Goal: Task Accomplishment & Management: Use online tool/utility

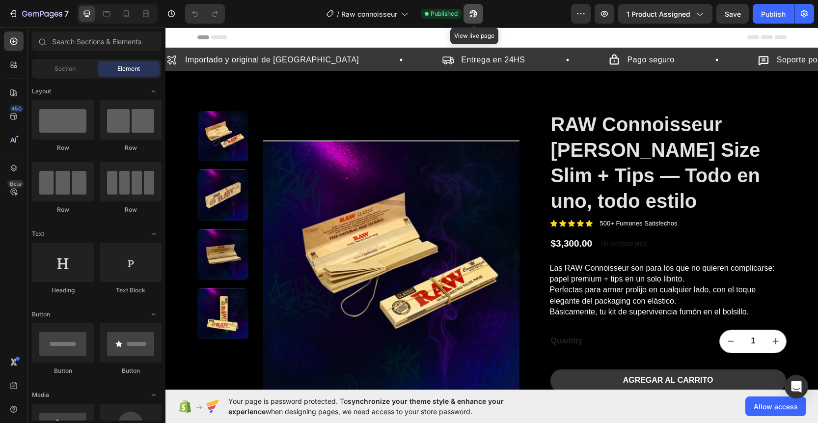
click at [476, 18] on icon "button" at bounding box center [474, 14] width 10 height 10
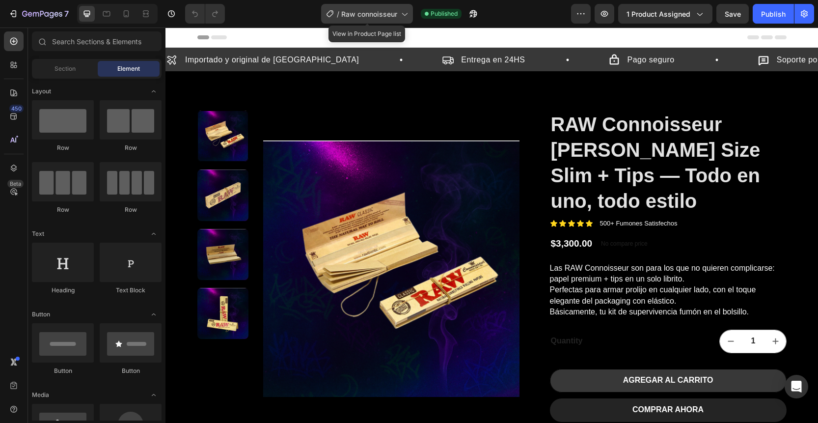
click at [395, 17] on span "Raw connoisseur" at bounding box center [369, 14] width 56 height 10
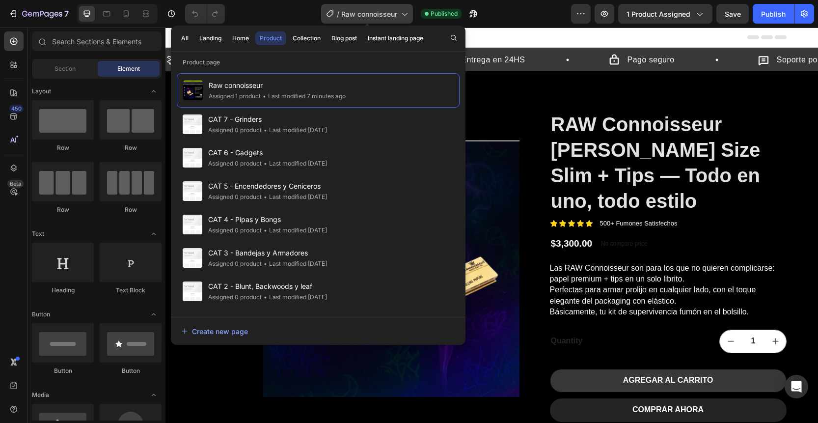
click at [395, 17] on span "Raw connoisseur" at bounding box center [369, 14] width 56 height 10
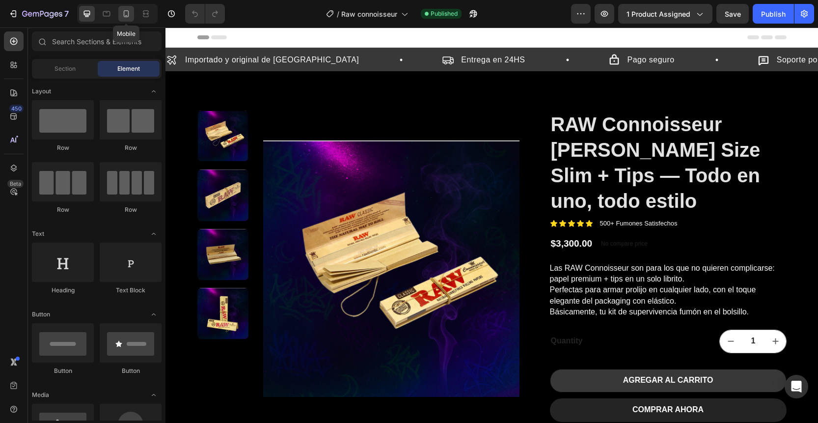
click at [122, 9] on icon at bounding box center [126, 14] width 10 height 10
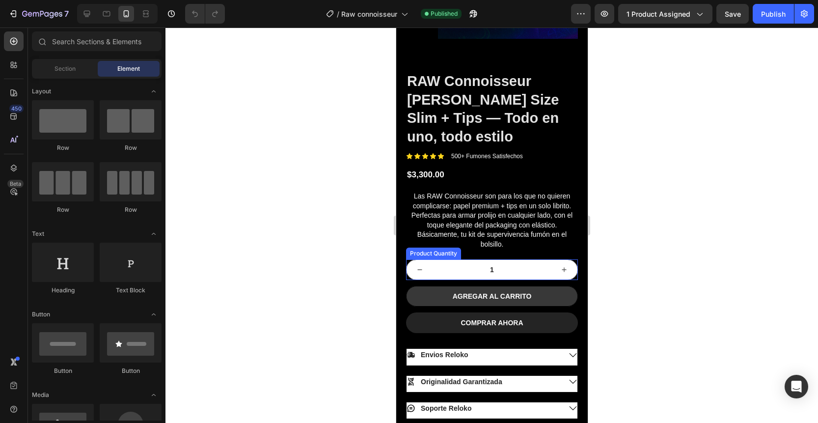
scroll to position [246, 0]
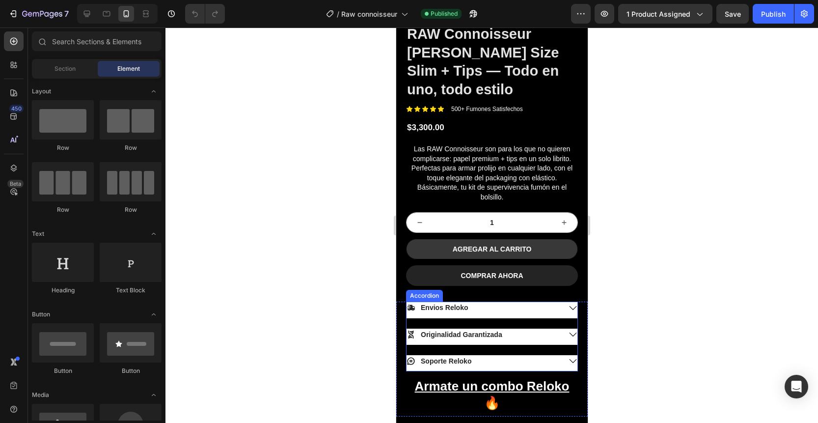
click at [495, 302] on div "Envios Reloko" at bounding box center [483, 308] width 154 height 12
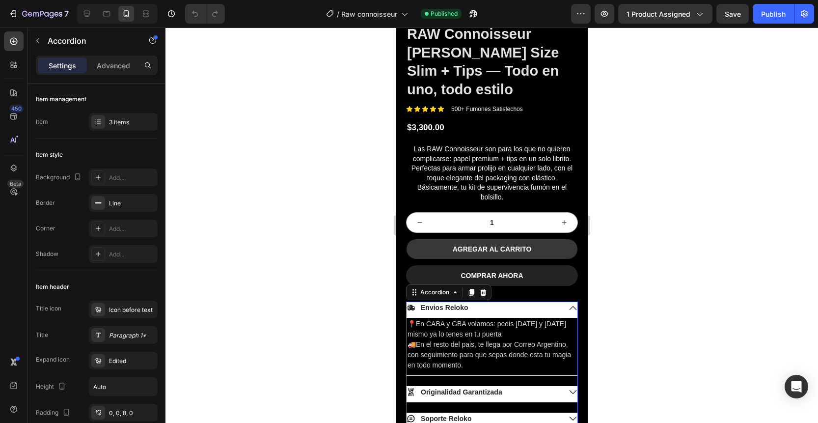
click at [495, 302] on div "Envios Reloko" at bounding box center [483, 308] width 154 height 12
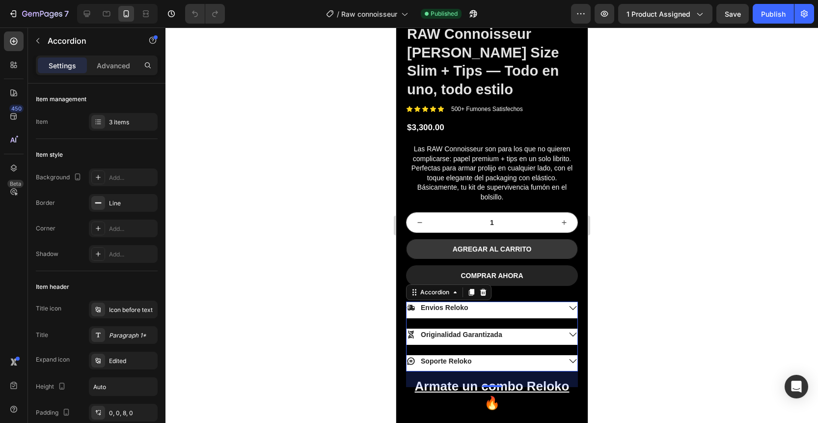
scroll to position [307, 0]
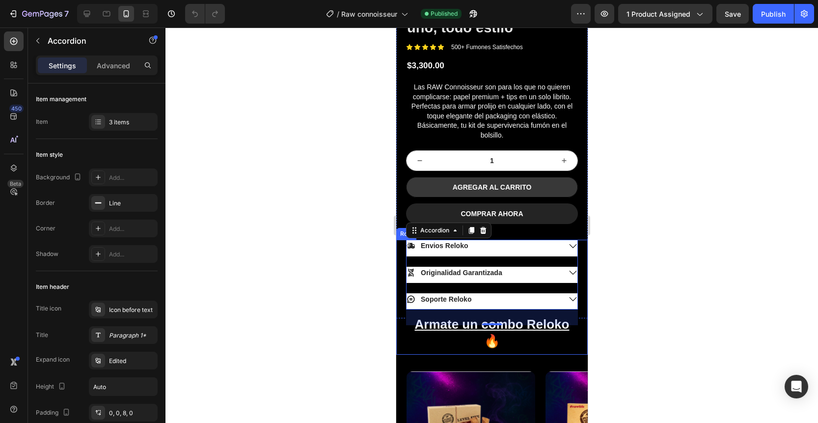
click at [400, 265] on div "Envios Reloko Originalidad Garantizada Soporte Reloko Accordion 32 Drop element…" at bounding box center [492, 297] width 192 height 115
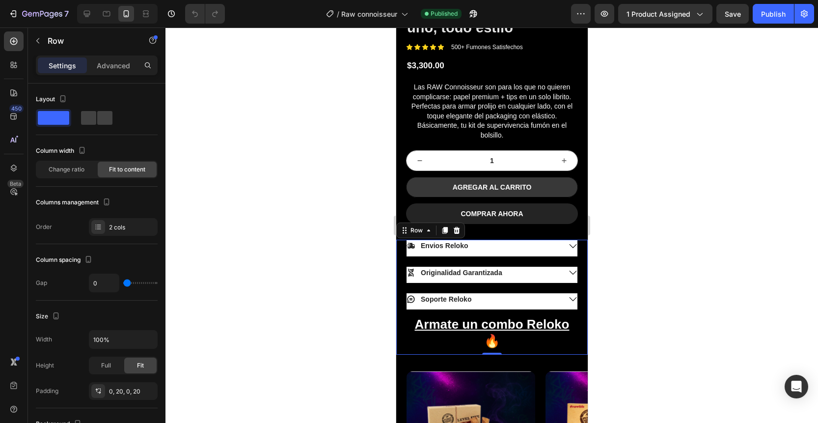
click at [401, 261] on div "Envios Reloko Originalidad Garantizada Soporte Reloko Accordion Drop element he…" at bounding box center [492, 297] width 192 height 115
click at [448, 317] on u "Armate un combo Reloko" at bounding box center [492, 324] width 155 height 15
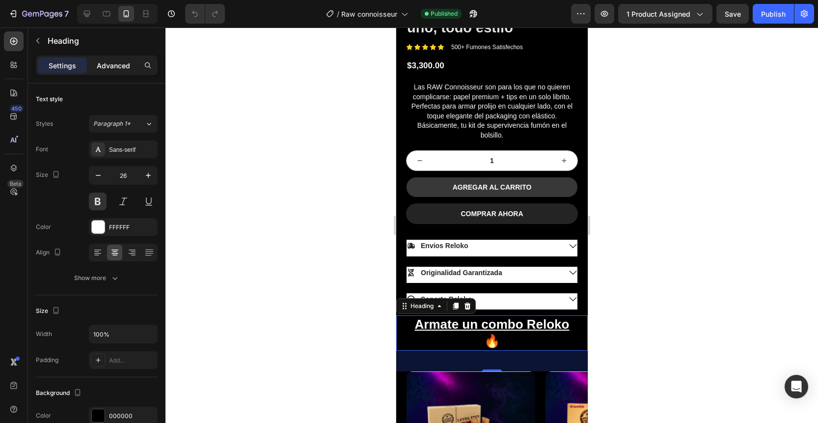
click at [117, 66] on p "Advanced" at bounding box center [113, 65] width 33 height 10
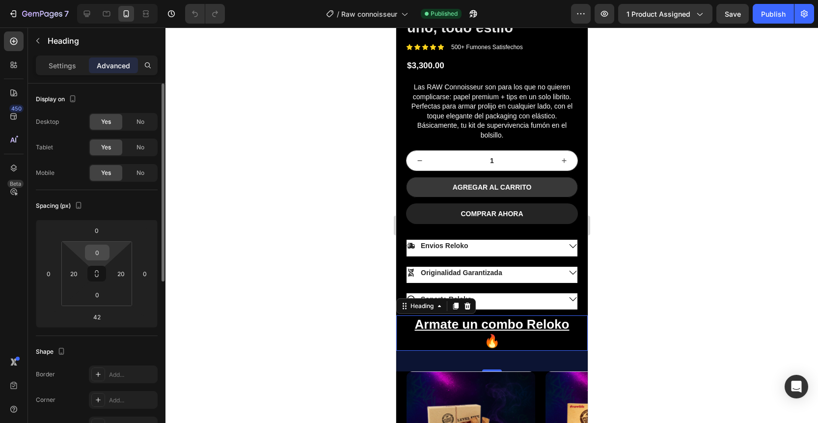
click at [104, 248] on input "0" at bounding box center [97, 252] width 20 height 15
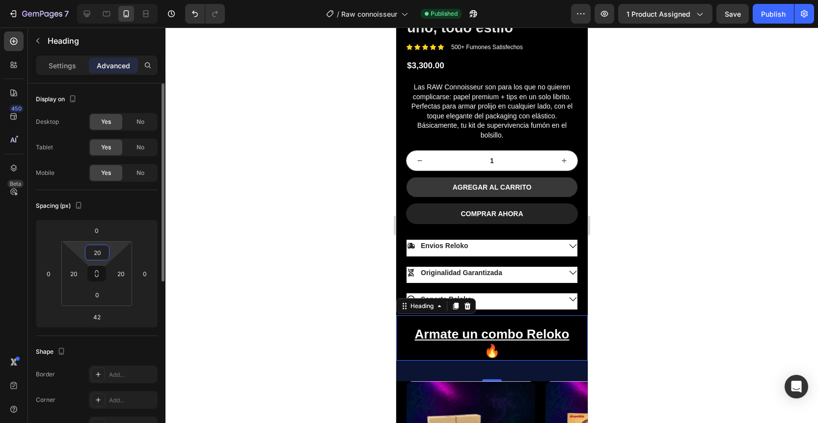
type input "20"
click at [251, 295] on div at bounding box center [492, 225] width 653 height 395
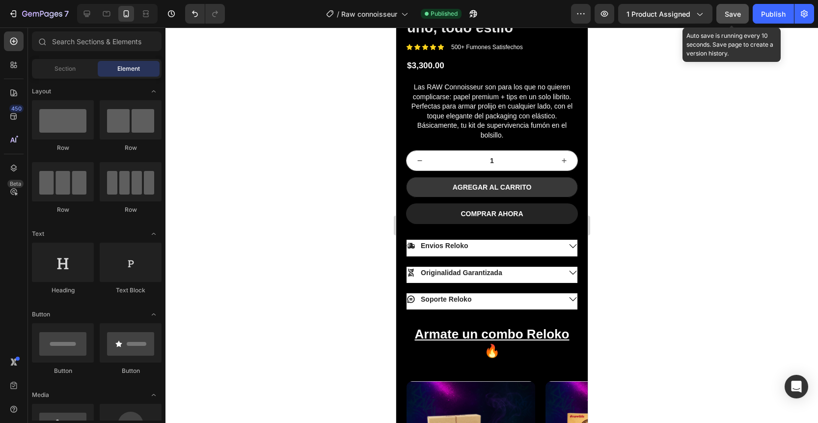
click at [740, 8] on button "Save" at bounding box center [733, 14] width 32 height 20
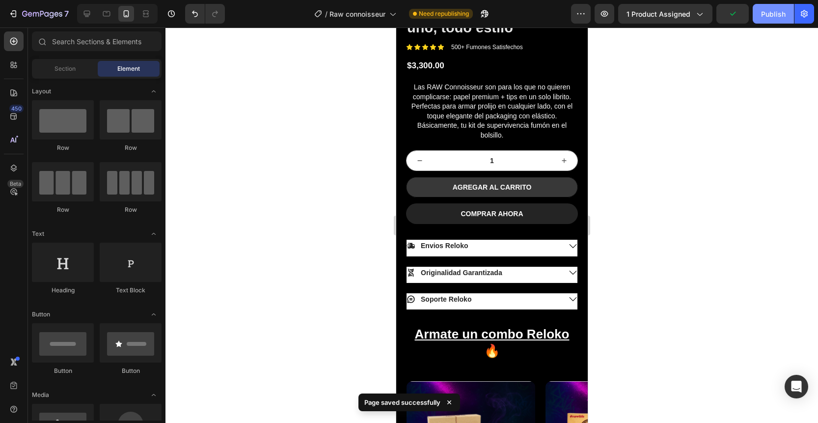
click at [765, 17] on div "Publish" at bounding box center [773, 14] width 25 height 10
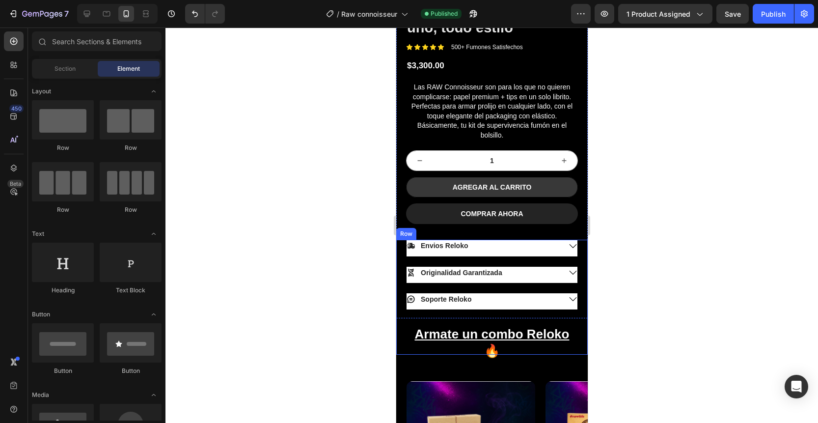
click at [402, 245] on div "Envios Reloko Originalidad Garantizada Soporte Reloko Accordion Drop element he…" at bounding box center [492, 297] width 192 height 115
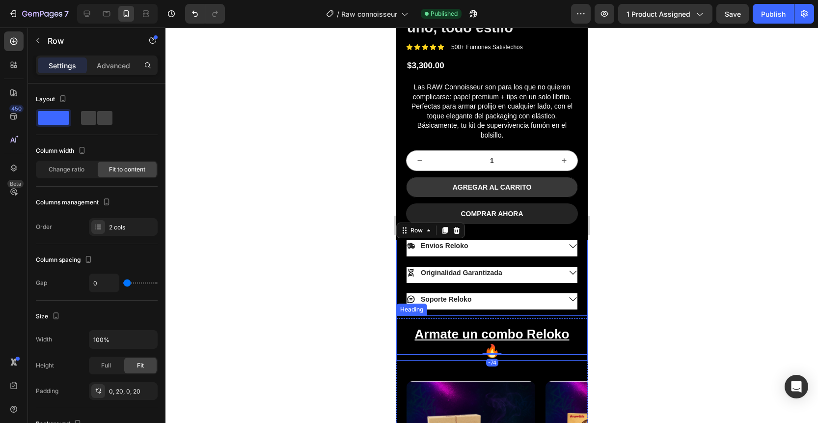
click at [505, 315] on div "Armate un combo Reloko 🔥 Heading" at bounding box center [492, 337] width 192 height 45
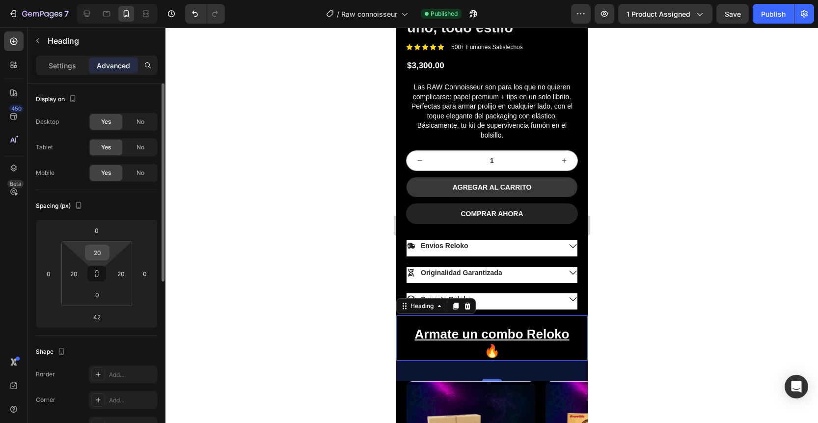
click at [107, 252] on input "20" at bounding box center [97, 252] width 20 height 15
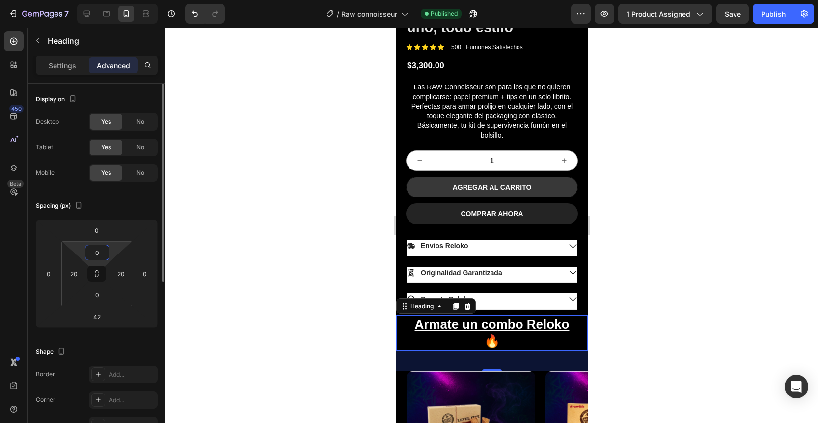
type input "0"
click at [715, 260] on div at bounding box center [492, 225] width 653 height 395
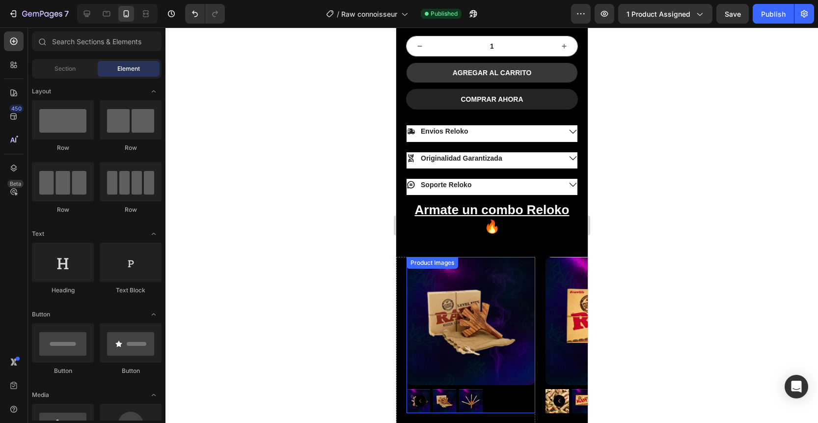
scroll to position [424, 0]
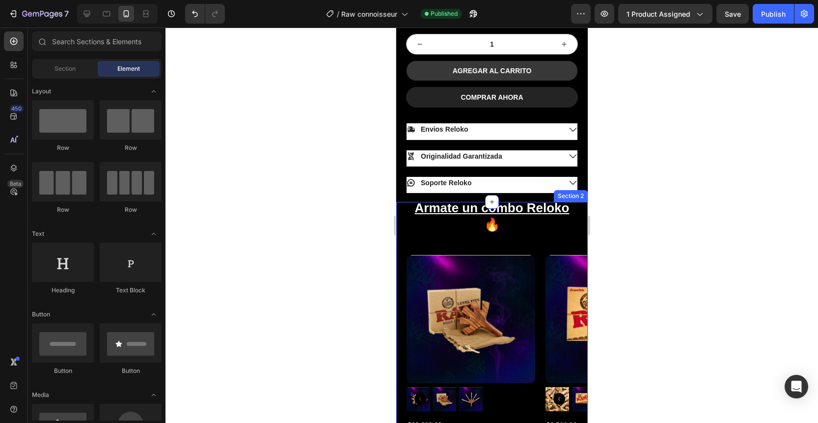
click at [476, 214] on div "Armate un combo Reloko 🔥 Heading Product Images $22,000.00 Product Price Produc…" at bounding box center [492, 359] width 192 height 315
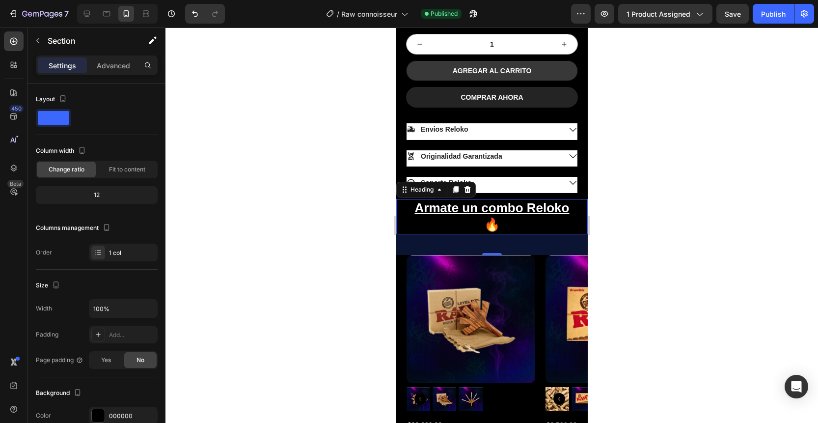
click at [456, 200] on u "Armate un combo Reloko" at bounding box center [492, 207] width 155 height 15
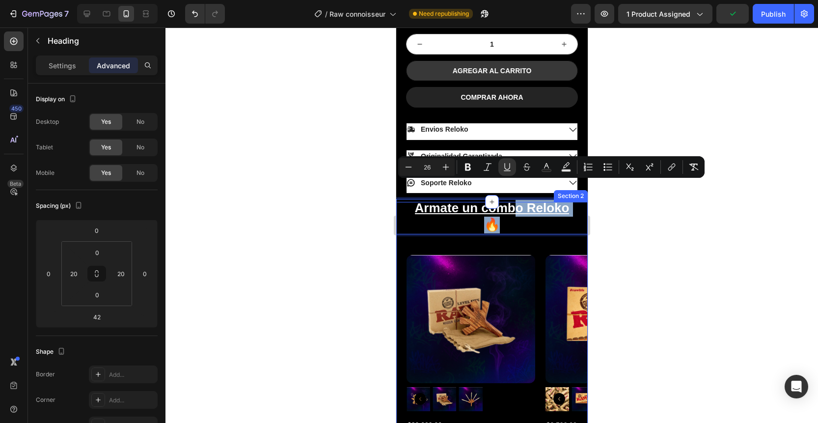
drag, startPoint x: 506, startPoint y: 189, endPoint x: 506, endPoint y: 213, distance: 24.6
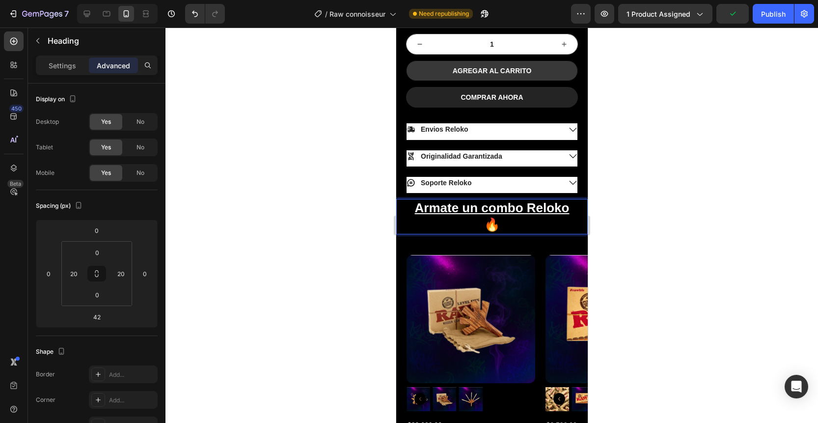
click at [432, 200] on u "Armate un combo Reloko" at bounding box center [492, 207] width 155 height 15
click at [404, 199] on div "Armate un combo Reloko 🔥 Heading 42" at bounding box center [492, 216] width 192 height 35
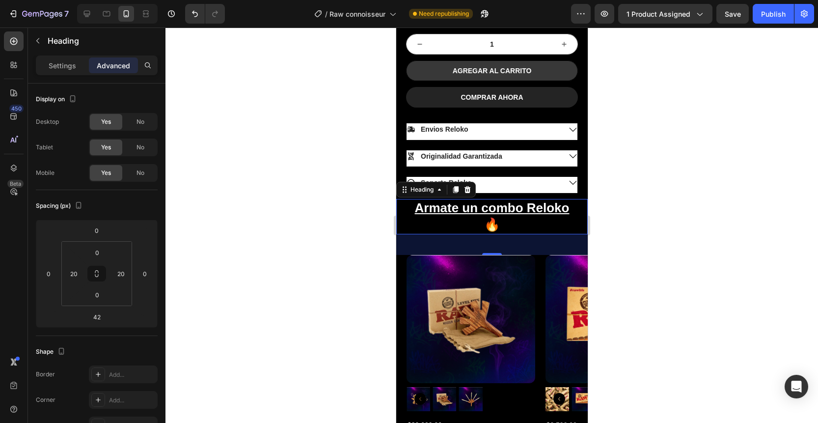
drag, startPoint x: 403, startPoint y: 189, endPoint x: 402, endPoint y: 203, distance: 13.8
click at [402, 203] on div "Armate un combo Reloko 🔥 Heading 42" at bounding box center [492, 216] width 192 height 35
click at [401, 255] on div "Product Images $22,000.00 Product Price Product Price RAW Level Five — Pura dem…" at bounding box center [465, 372] width 139 height 235
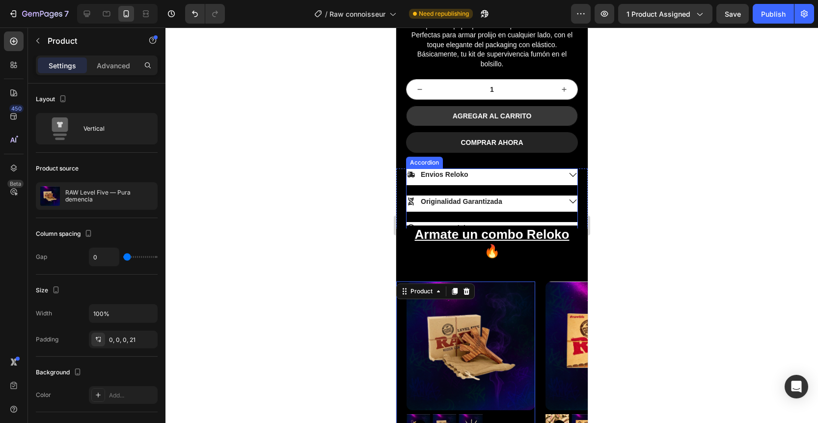
scroll to position [365, 0]
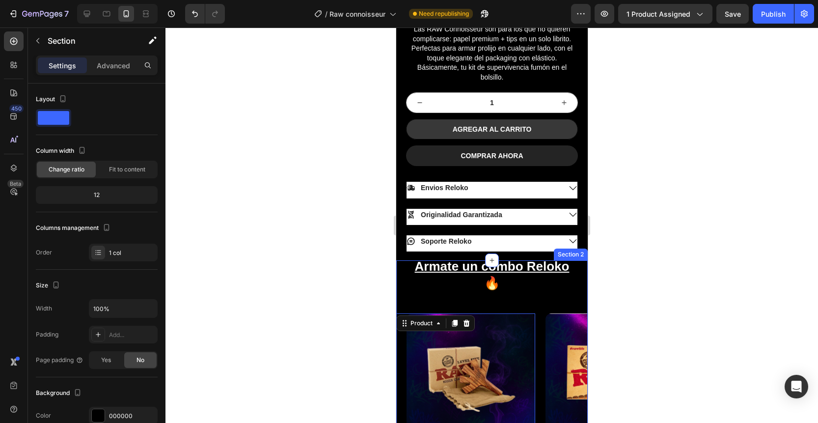
click at [551, 268] on div "⁠⁠⁠⁠⁠⁠⁠ Armate un combo Reloko 🔥 Heading Product Images $22,000.00 Product Pric…" at bounding box center [492, 417] width 192 height 315
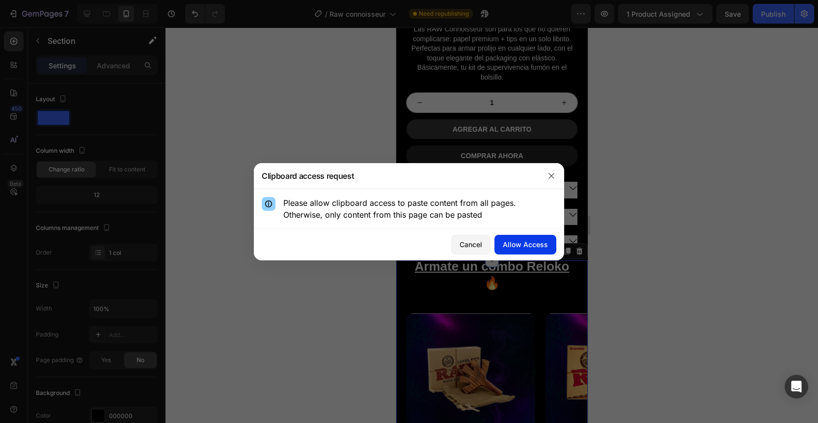
click at [524, 245] on div "Allow Access" at bounding box center [525, 244] width 45 height 10
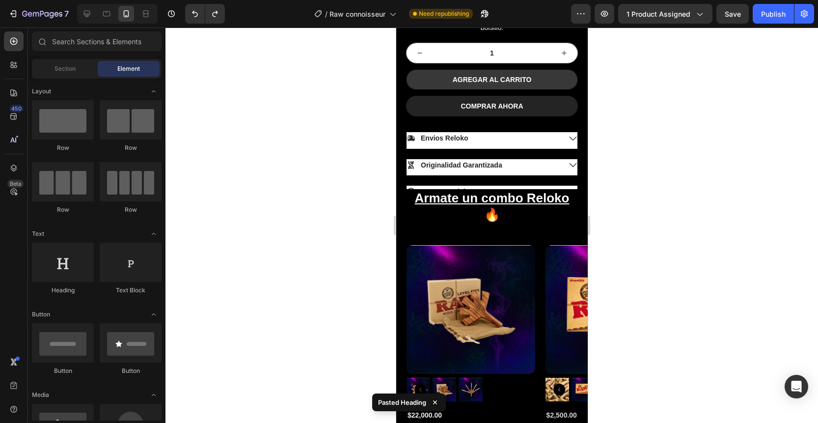
scroll to position [401, 0]
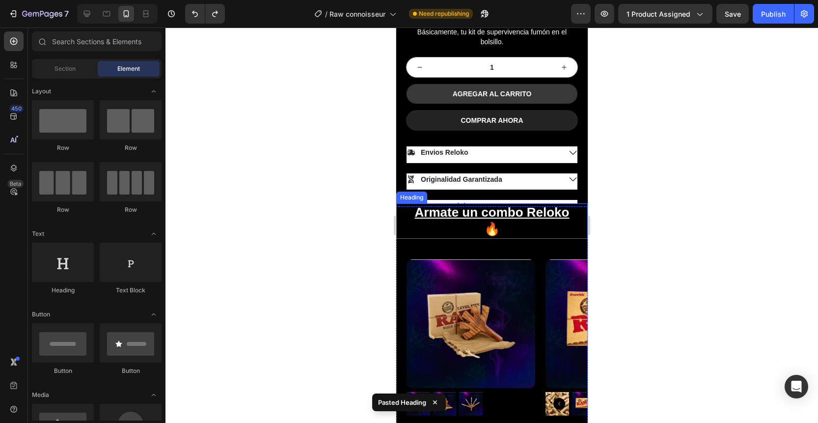
click at [531, 208] on u "Armate un combo Reloko" at bounding box center [492, 212] width 155 height 15
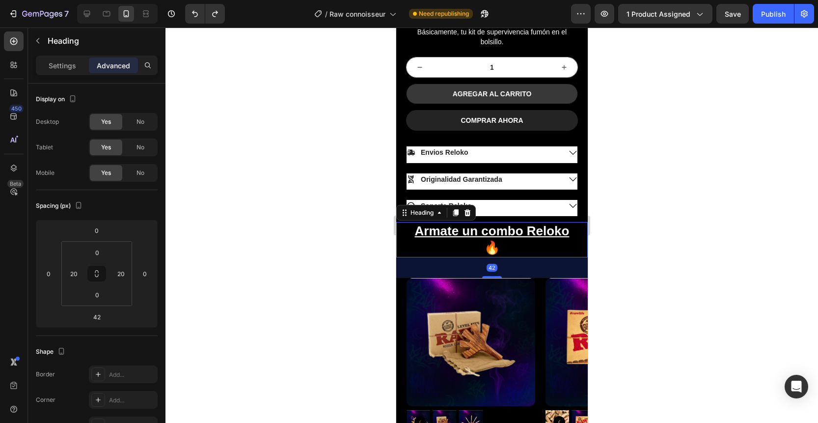
click at [637, 232] on div at bounding box center [492, 225] width 653 height 395
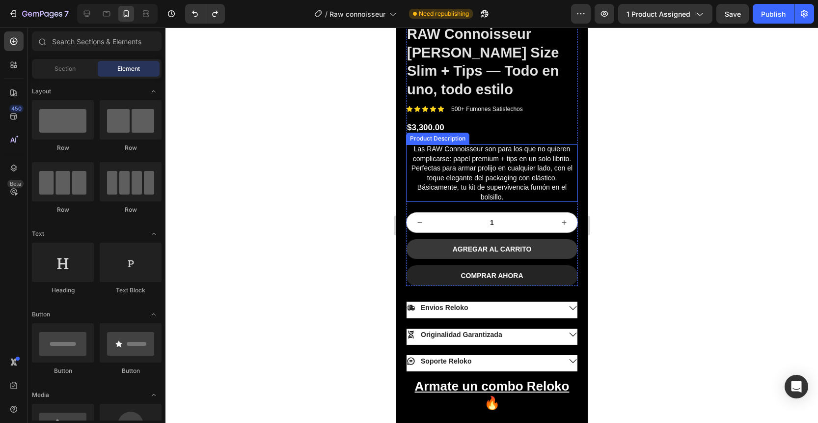
scroll to position [310, 0]
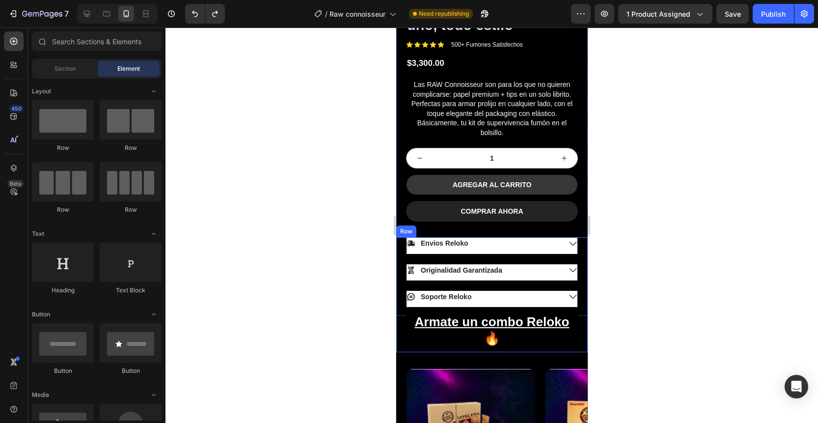
click at [402, 237] on div "Envios Reloko Originalidad Garantizada Soporte Reloko Accordion Drop element he…" at bounding box center [492, 294] width 192 height 115
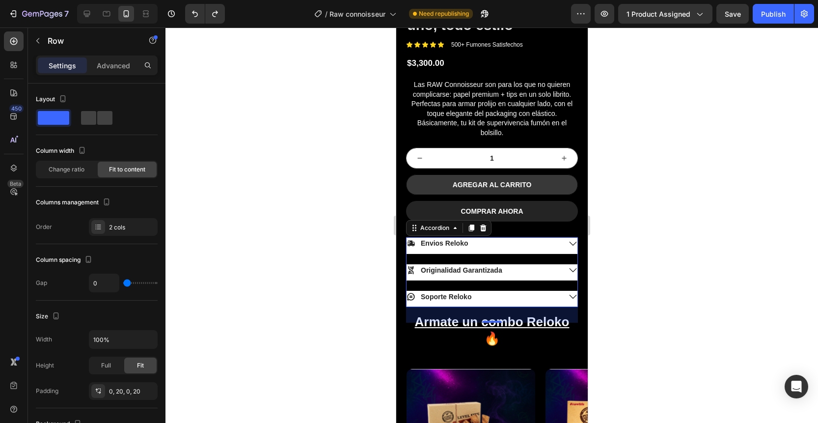
click at [417, 238] on div "Envios Reloko Originalidad Garantizada Soporte Reloko" at bounding box center [492, 272] width 172 height 70
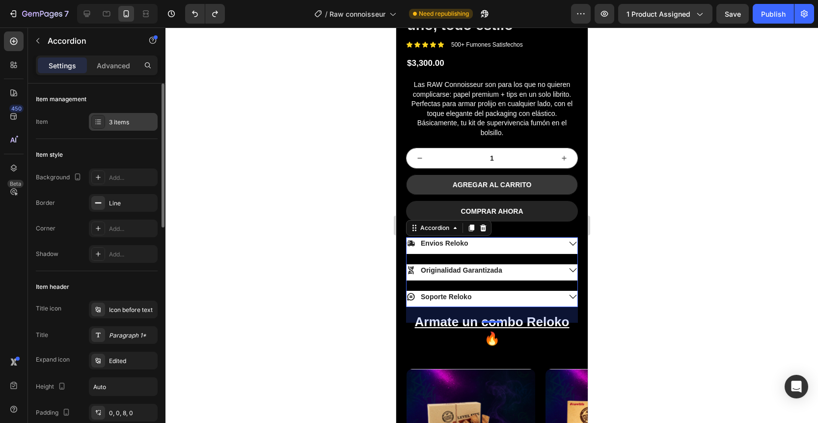
click at [123, 129] on div "3 items" at bounding box center [123, 122] width 69 height 18
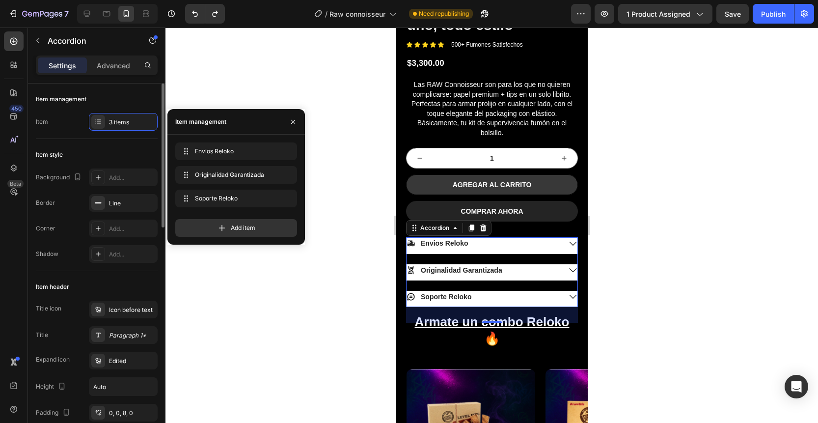
click at [123, 137] on div "Item management Item 3 items" at bounding box center [97, 110] width 122 height 55
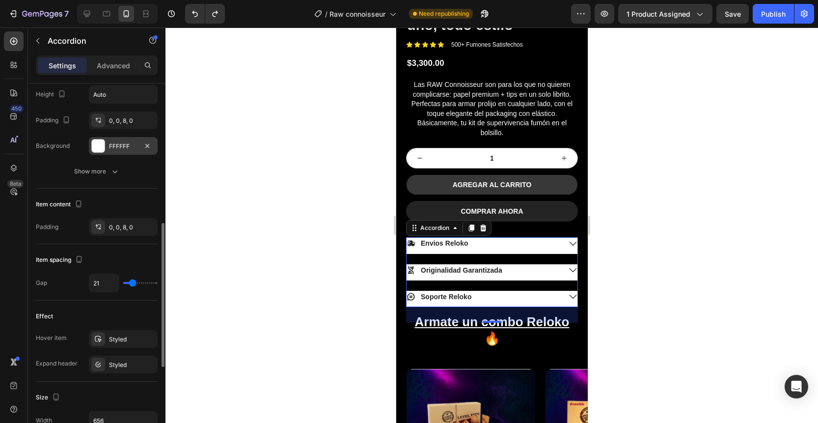
scroll to position [310, 0]
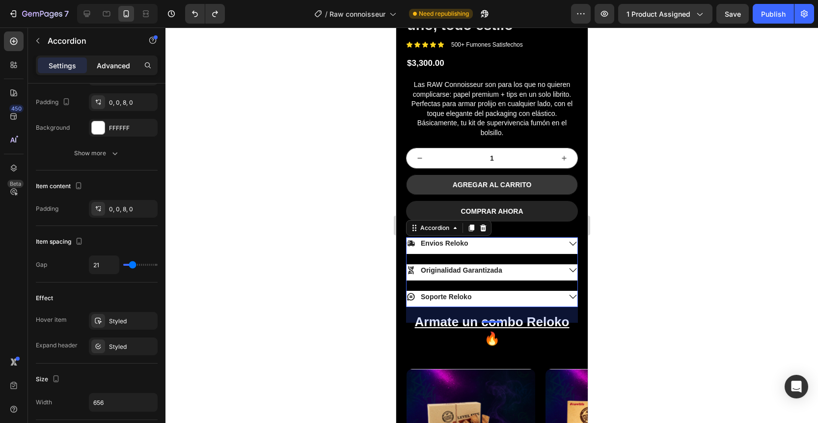
click at [121, 62] on p "Advanced" at bounding box center [113, 65] width 33 height 10
type input "100%"
type input "100"
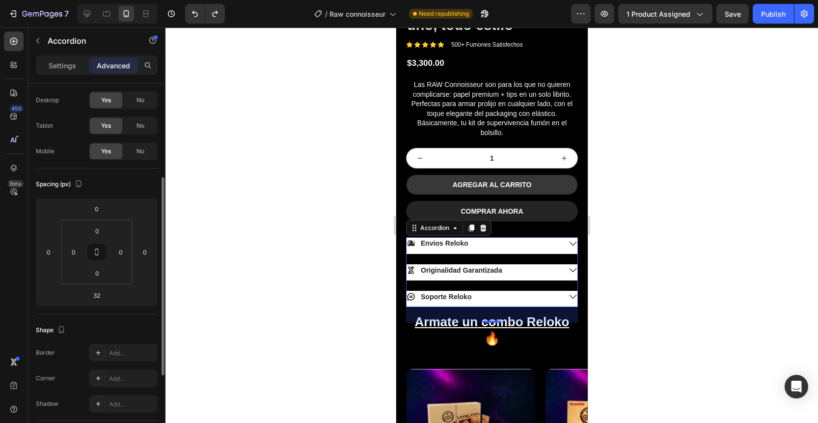
scroll to position [0, 0]
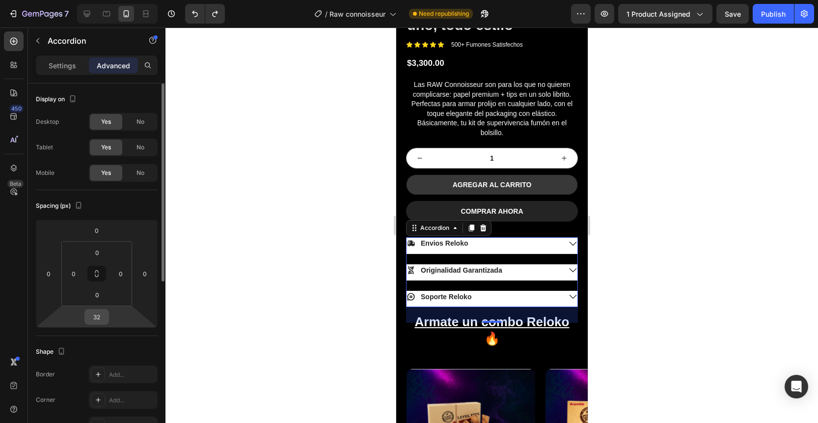
click at [98, 317] on input "32" at bounding box center [97, 316] width 20 height 15
click at [103, 296] on input "0" at bounding box center [97, 294] width 20 height 15
drag, startPoint x: 104, startPoint y: 296, endPoint x: 93, endPoint y: 296, distance: 10.3
click at [93, 296] on input "0" at bounding box center [97, 294] width 20 height 15
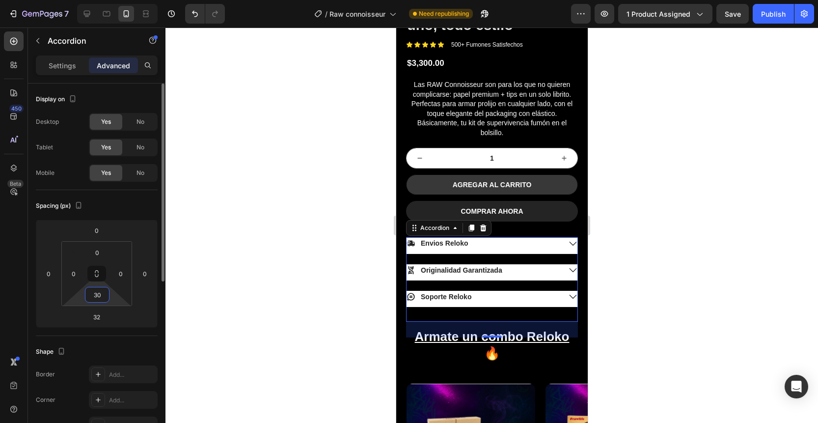
type input "30"
click at [213, 293] on div at bounding box center [492, 225] width 653 height 395
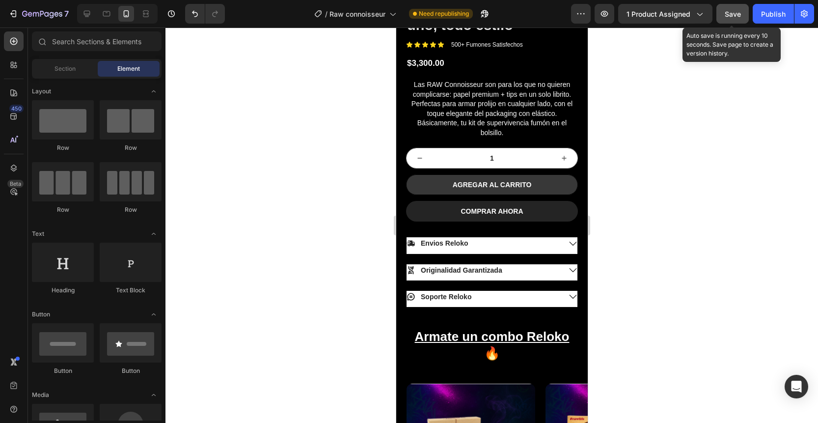
click at [740, 10] on span "Save" at bounding box center [733, 14] width 16 height 8
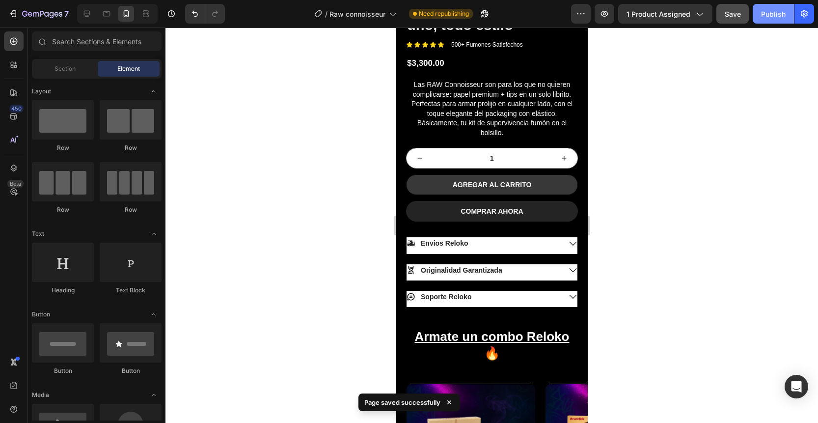
click at [767, 17] on div "Publish" at bounding box center [773, 14] width 25 height 10
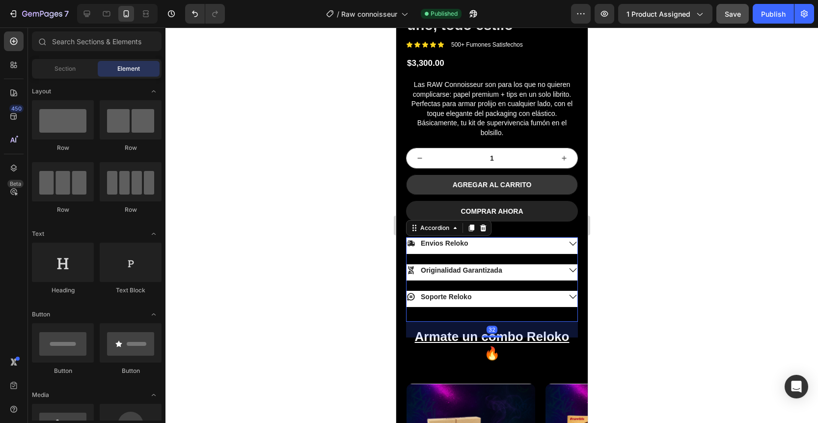
click at [471, 296] on div "Envios Reloko Originalidad Garantizada Soporte Reloko Accordion 32" at bounding box center [492, 279] width 172 height 84
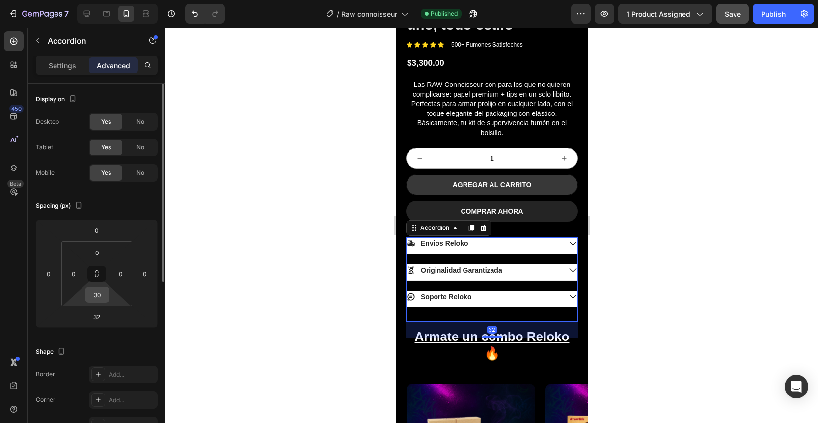
click at [101, 294] on input "30" at bounding box center [97, 294] width 20 height 15
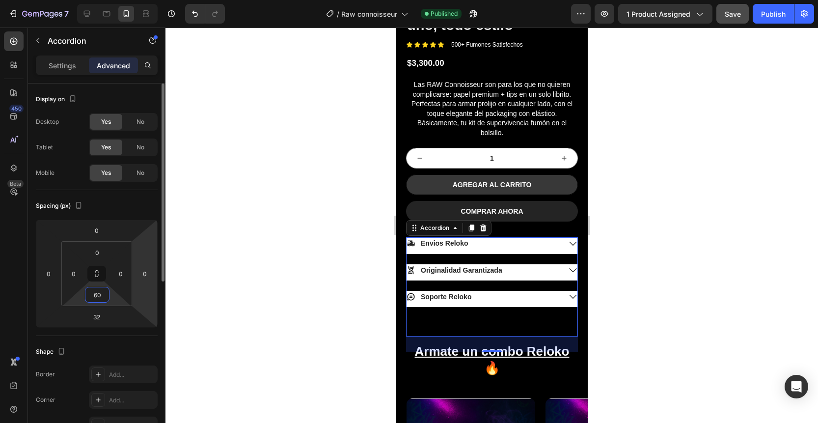
type input "60"
click at [151, 0] on html "7 / Raw connoisseur Published Preview 1 product assigned Save Publish 450 Beta …" at bounding box center [409, 0] width 818 height 0
click at [689, 257] on div at bounding box center [492, 225] width 653 height 395
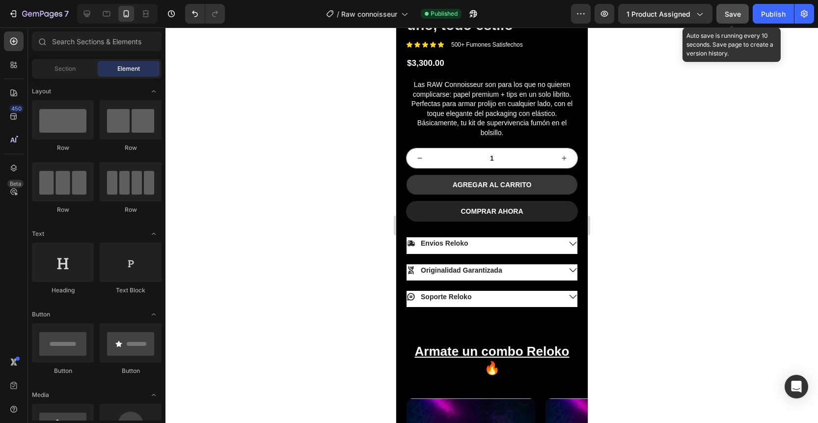
click at [740, 15] on span "Save" at bounding box center [733, 14] width 16 height 8
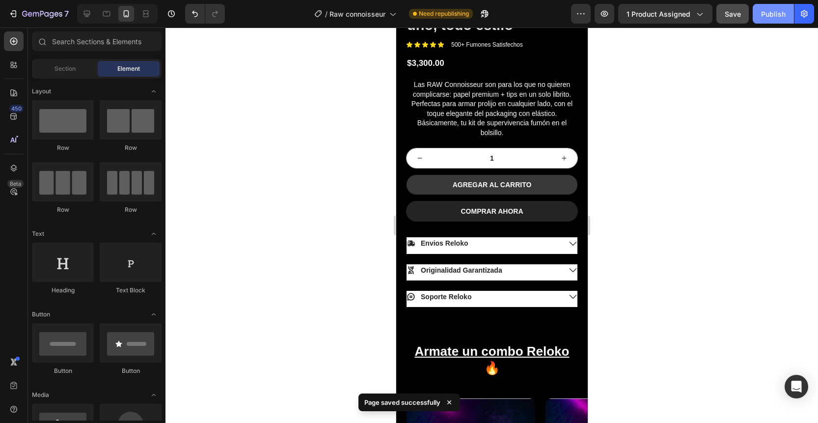
click at [773, 13] on div "Publish" at bounding box center [773, 14] width 25 height 10
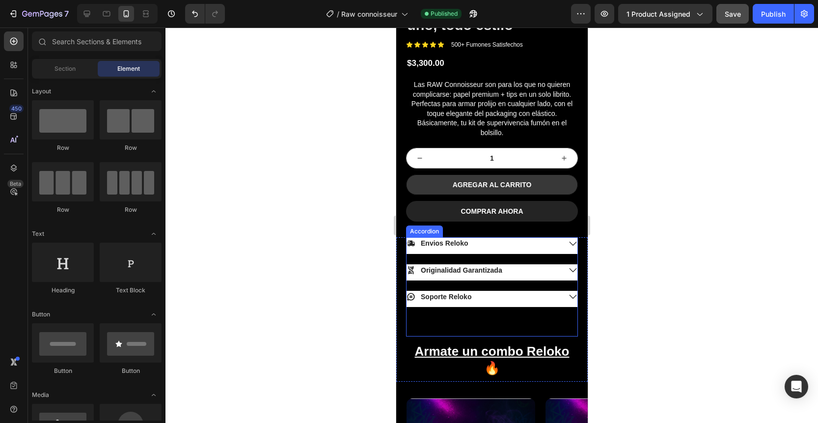
click at [510, 301] on div "Envios Reloko Originalidad Garantizada Soporte Reloko Accordion" at bounding box center [492, 286] width 172 height 99
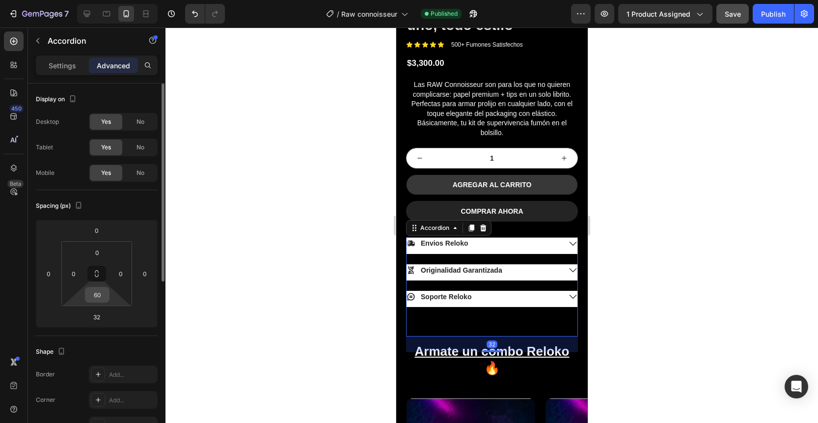
click at [102, 298] on input "60" at bounding box center [97, 294] width 20 height 15
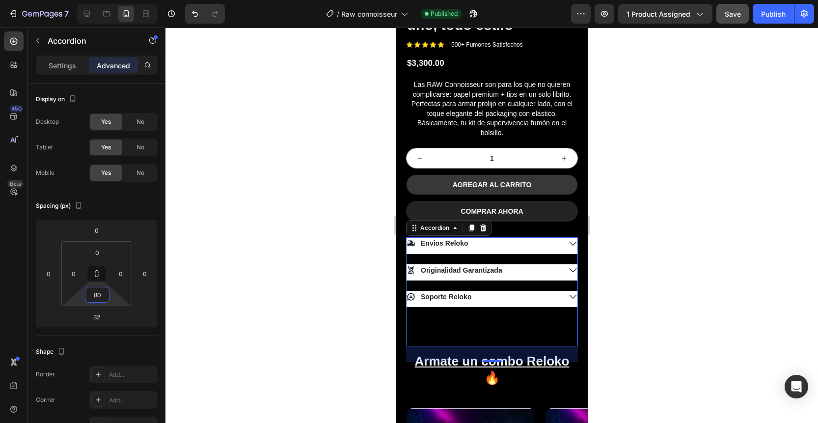
type input "80"
click at [741, 13] on span "Save" at bounding box center [733, 14] width 16 height 8
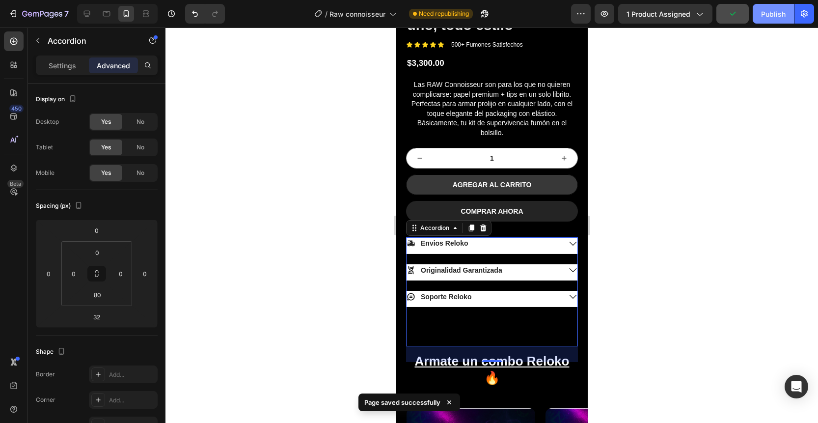
click at [757, 13] on button "Publish" at bounding box center [773, 14] width 41 height 20
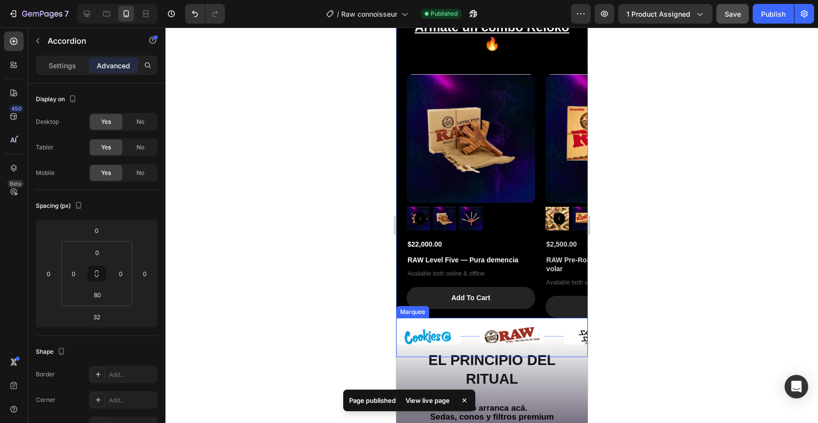
scroll to position [623, 0]
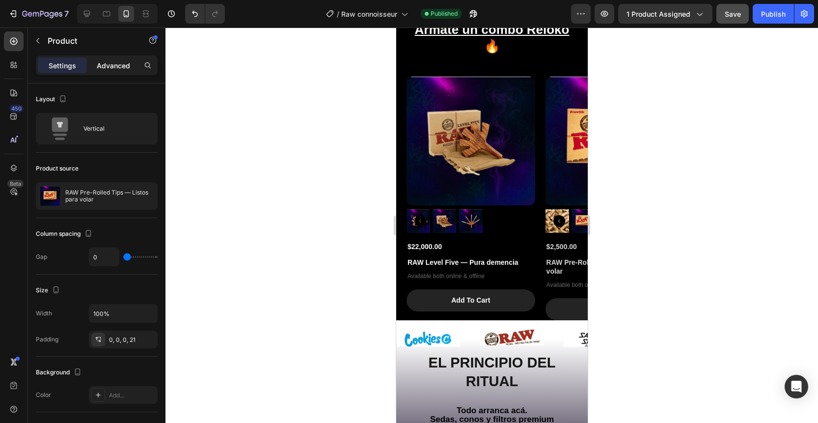
click at [111, 60] on p "Advanced" at bounding box center [113, 65] width 33 height 10
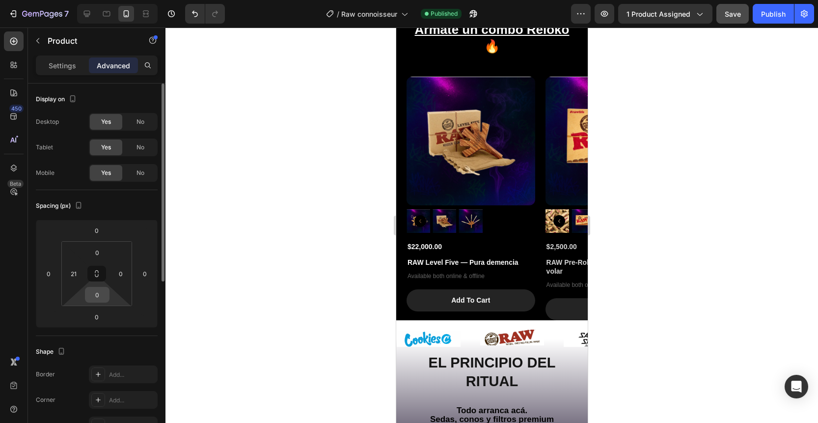
click at [96, 293] on input "0" at bounding box center [97, 294] width 20 height 15
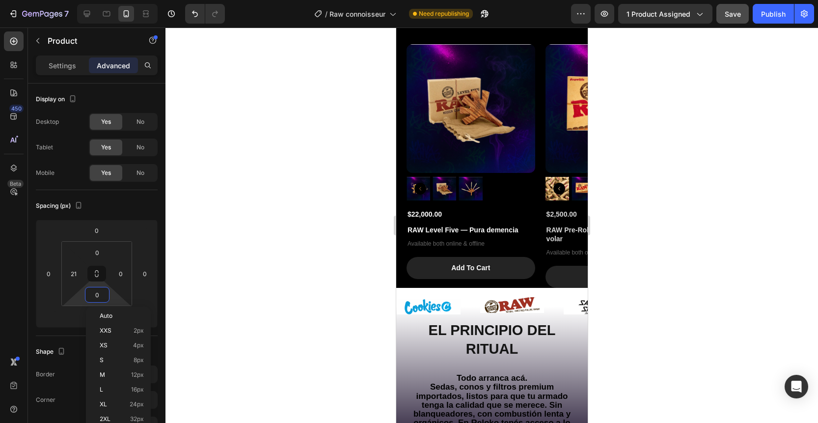
scroll to position [610, 0]
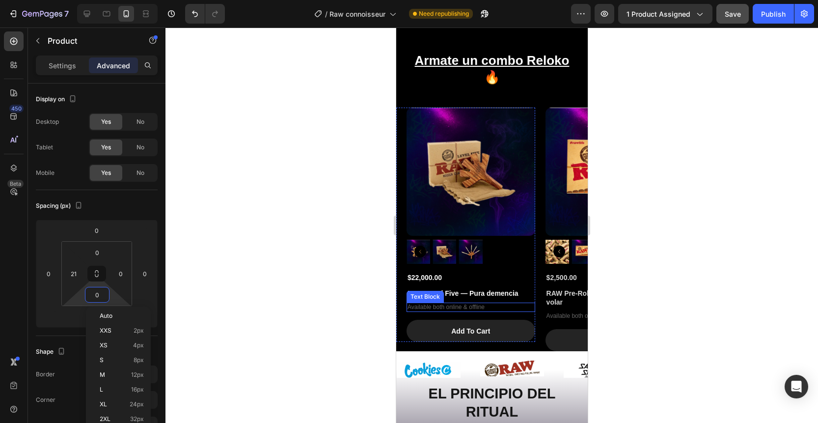
click at [453, 304] on p "Available both online & offline" at bounding box center [470, 308] width 127 height 8
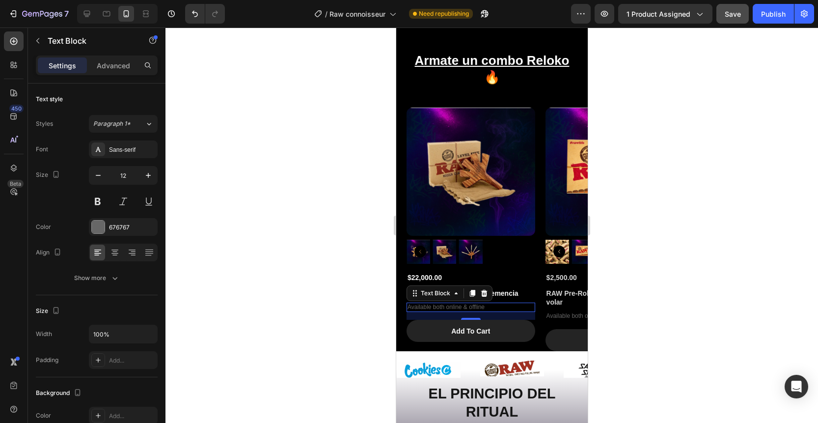
click at [460, 304] on p "Available both online & offline" at bounding box center [470, 308] width 127 height 8
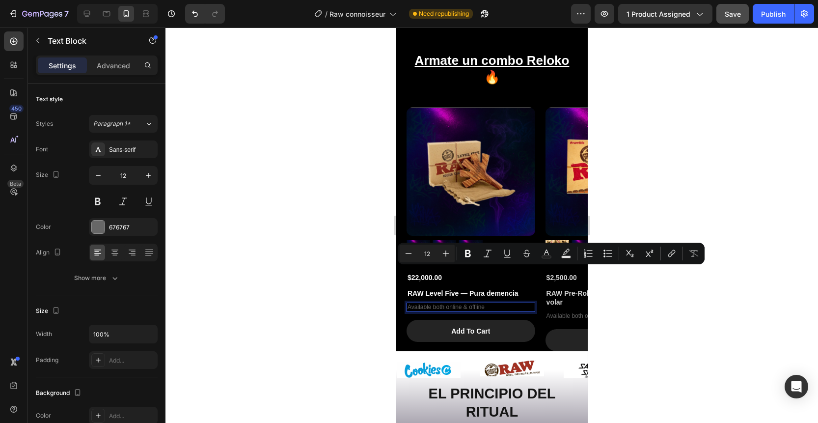
click at [482, 304] on p "Available both online & offline" at bounding box center [470, 308] width 127 height 8
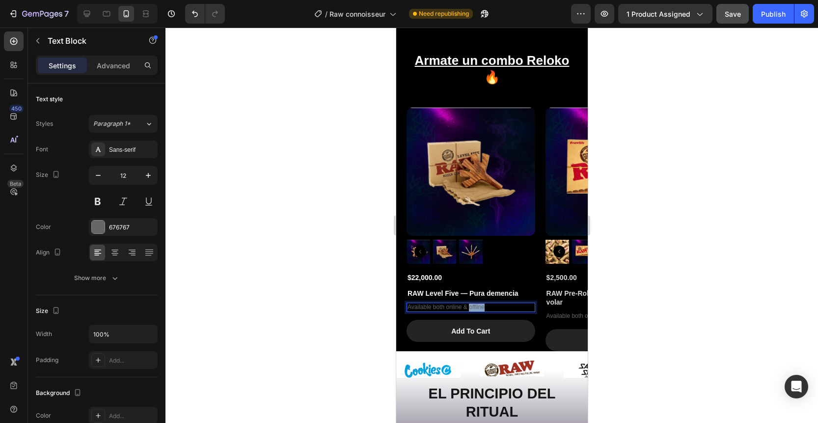
click at [482, 304] on p "Available both online & offline" at bounding box center [470, 308] width 127 height 8
click at [632, 284] on div at bounding box center [492, 225] width 653 height 395
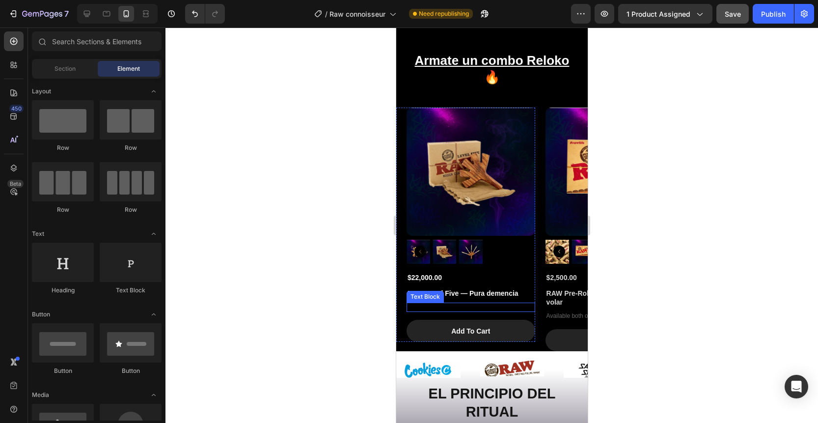
click at [432, 304] on p "Rich Text Editor. Editing area: main" at bounding box center [470, 308] width 127 height 8
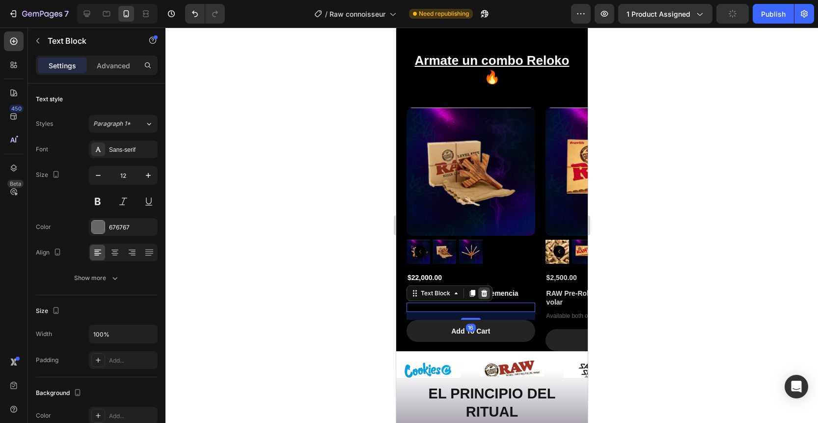
click at [486, 289] on icon at bounding box center [484, 293] width 8 height 8
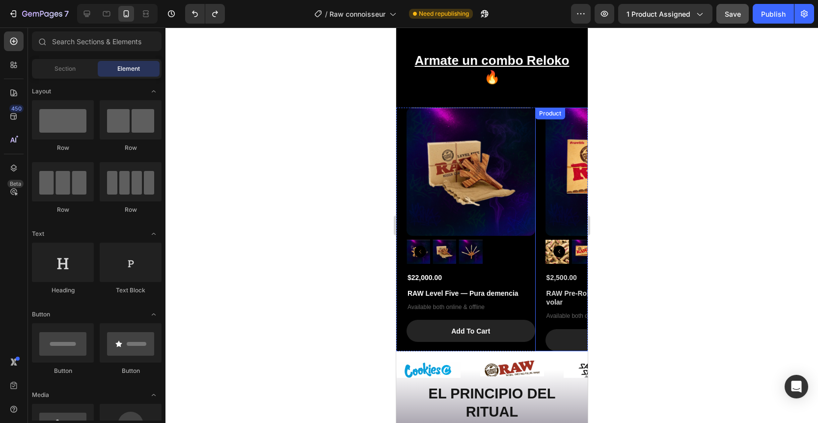
click at [539, 109] on div "Product" at bounding box center [550, 113] width 26 height 9
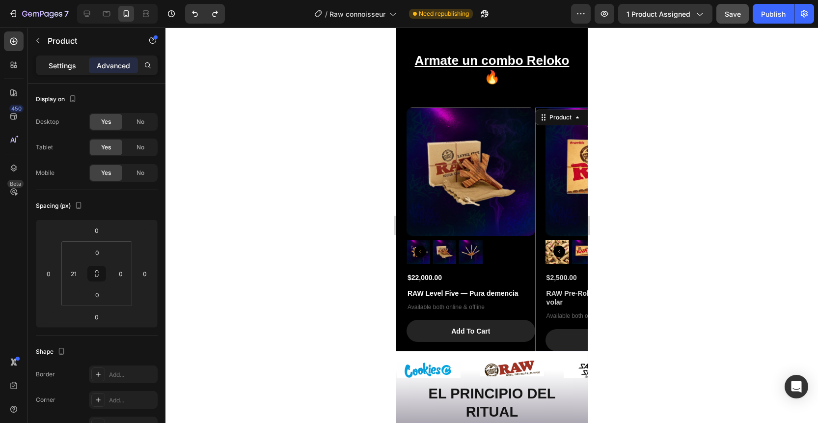
click at [55, 68] on p "Settings" at bounding box center [63, 65] width 28 height 10
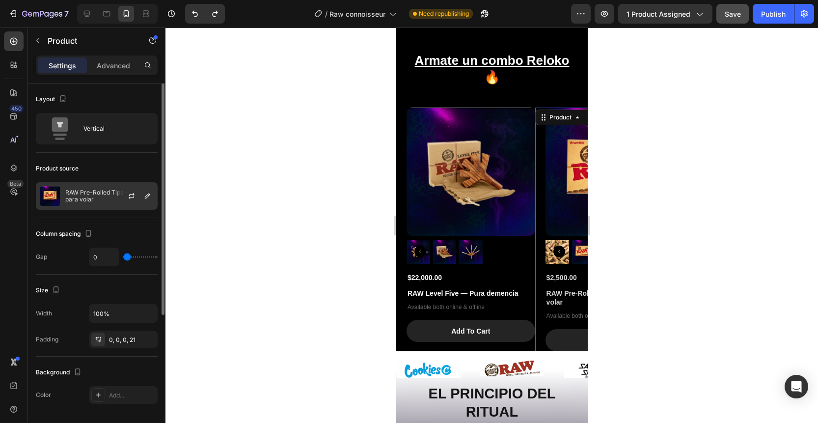
click at [108, 200] on p "RAW Pre-Rolled Tips — Listos para volar" at bounding box center [109, 196] width 88 height 14
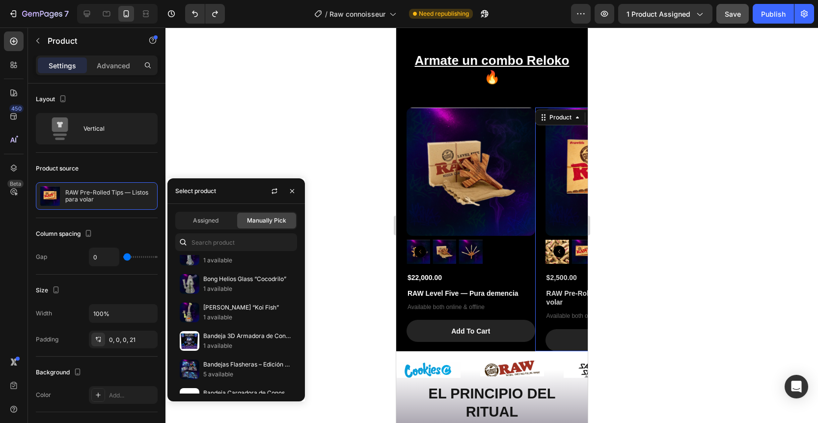
scroll to position [0, 0]
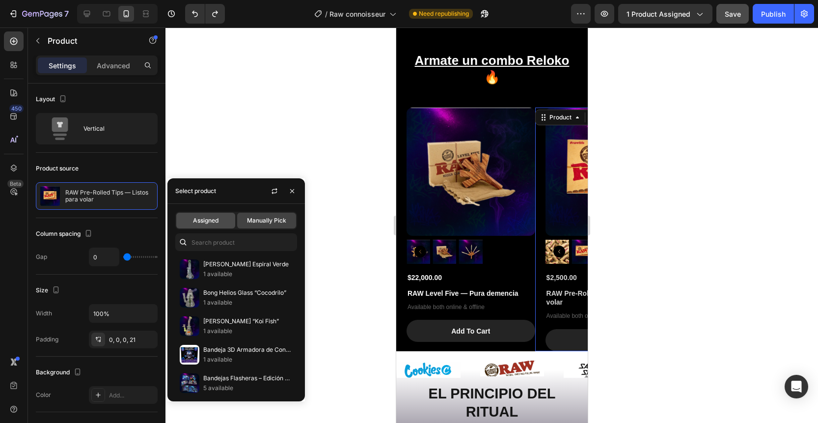
click at [196, 216] on span "Assigned" at bounding box center [206, 220] width 26 height 9
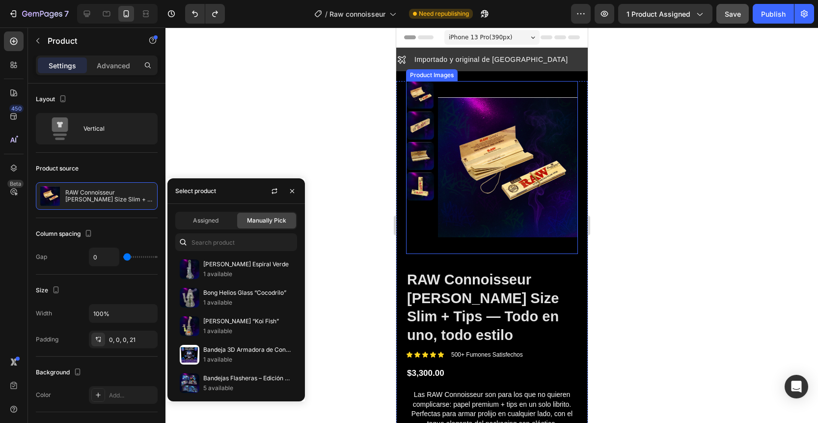
click at [346, 229] on div at bounding box center [492, 225] width 653 height 395
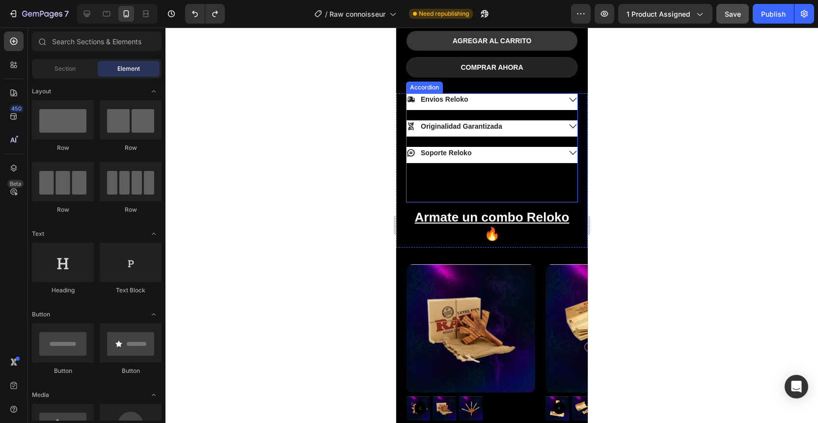
scroll to position [479, 0]
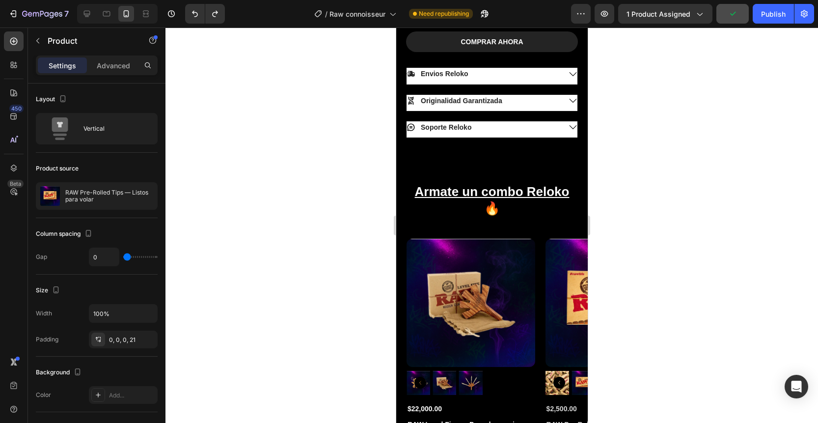
click at [541, 239] on div "Product Images $2,500.00 Product Price Product Price RAW Pre-Rolled Tips — List…" at bounding box center [604, 361] width 139 height 244
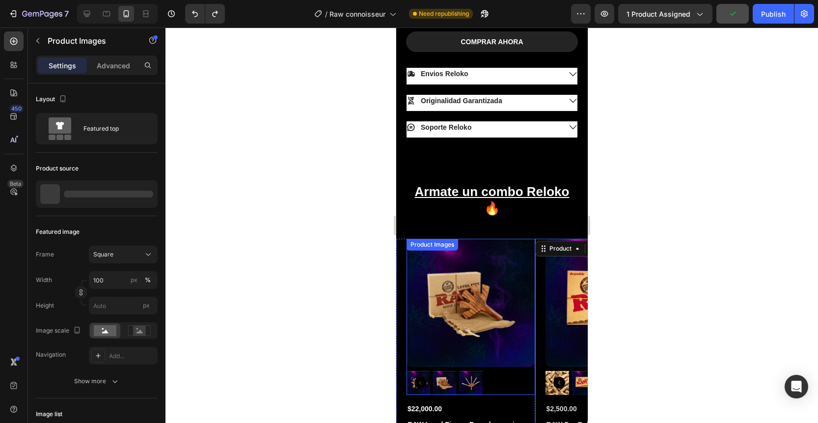
click at [503, 239] on img at bounding box center [470, 303] width 129 height 129
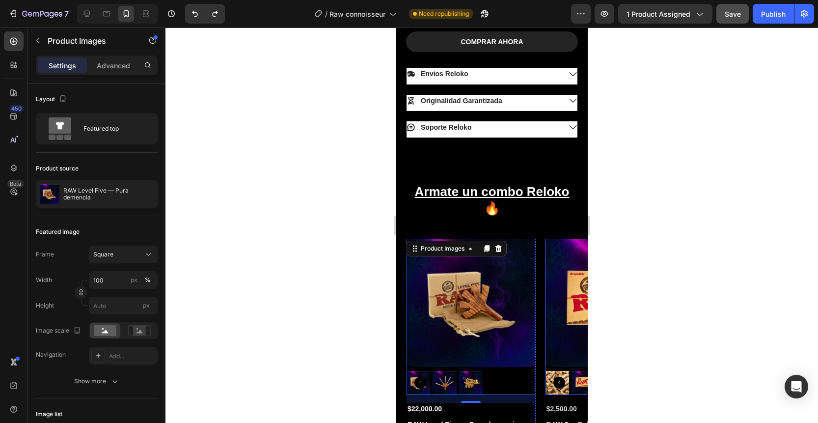
click at [565, 277] on img at bounding box center [609, 303] width 129 height 129
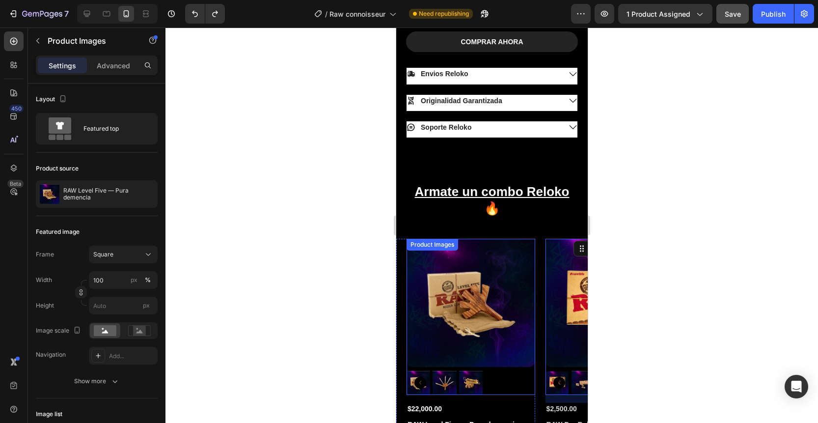
click at [493, 265] on img at bounding box center [470, 303] width 129 height 129
click at [571, 274] on img at bounding box center [609, 303] width 129 height 129
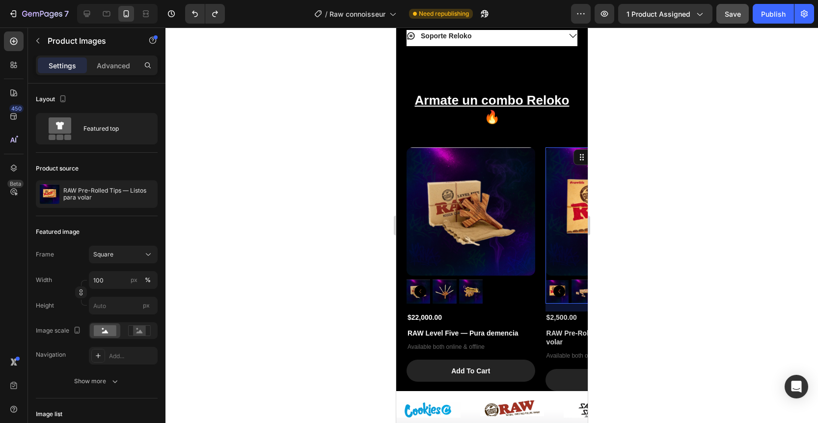
scroll to position [572, 0]
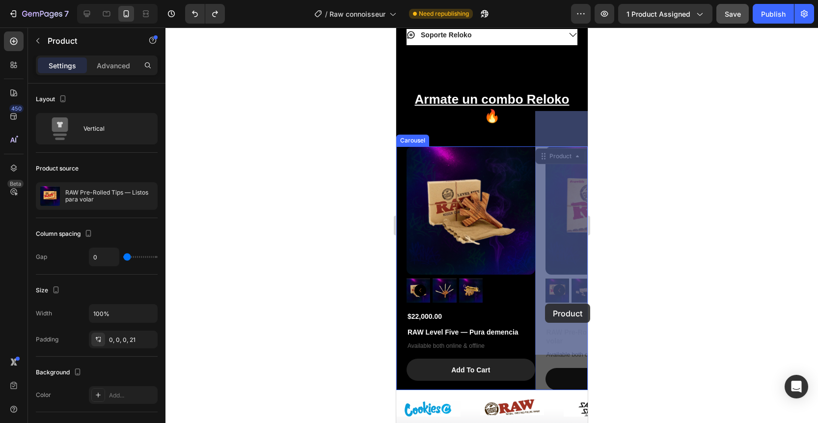
drag, startPoint x: 540, startPoint y: 307, endPoint x: 545, endPoint y: 303, distance: 6.3
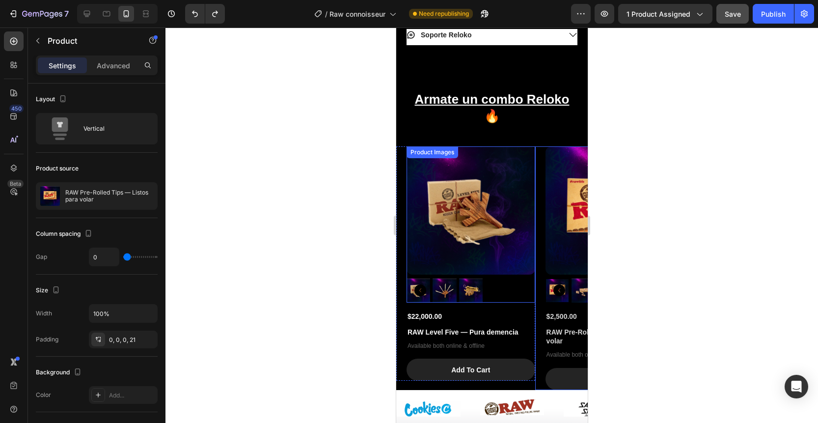
click at [519, 146] on img at bounding box center [470, 210] width 129 height 129
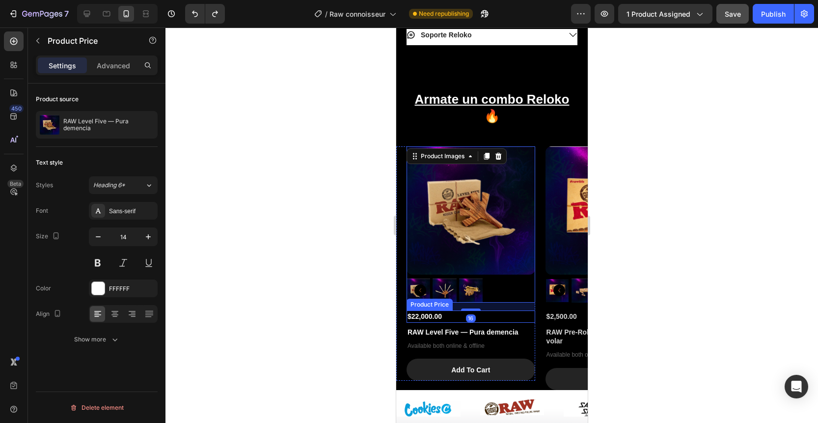
click at [513, 310] on div "$22,000.00" at bounding box center [470, 316] width 129 height 12
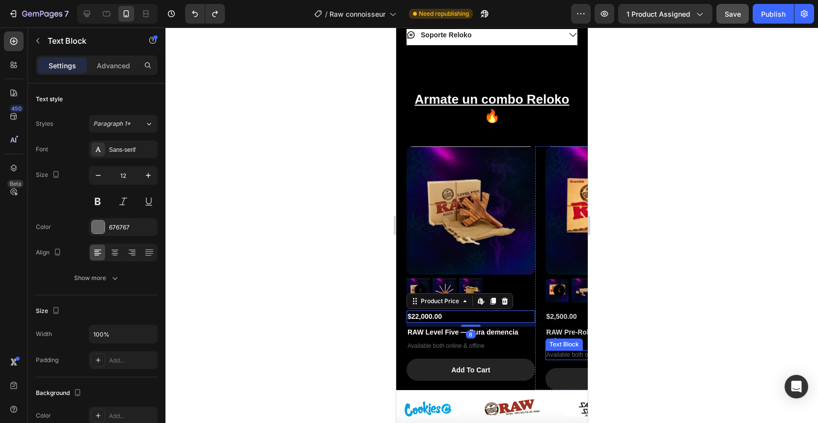
click at [550, 351] on p "Available both online & offline" at bounding box center [609, 355] width 127 height 8
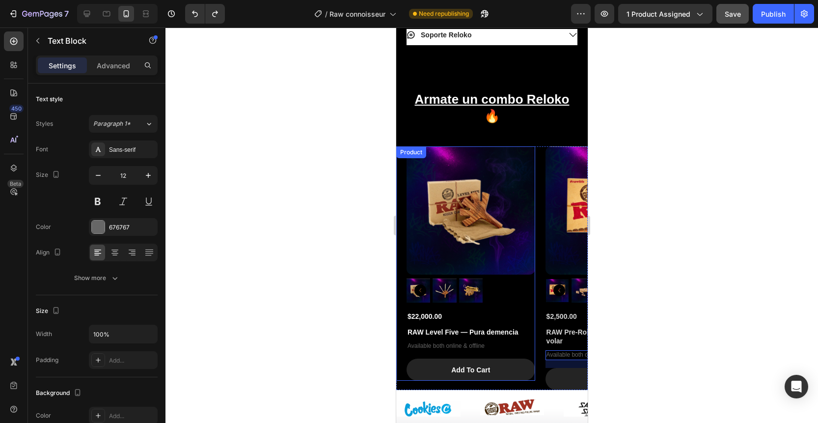
click at [403, 146] on div "Product Images $22,000.00 Product Price Product Price RAW Level Five — Pura dem…" at bounding box center [465, 263] width 139 height 235
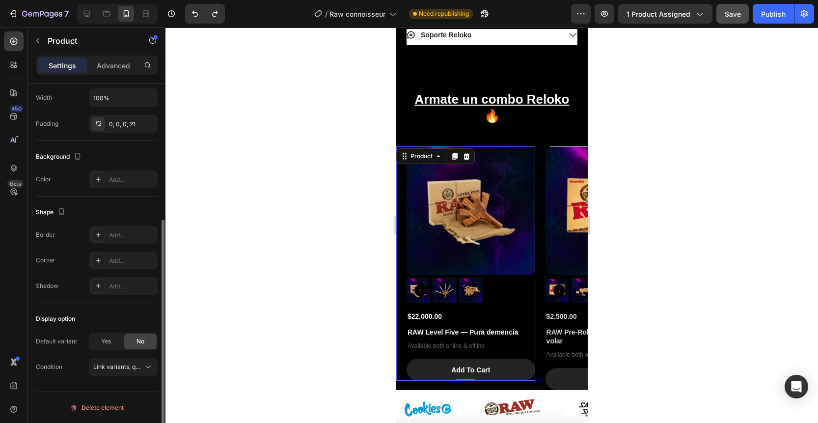
scroll to position [0, 0]
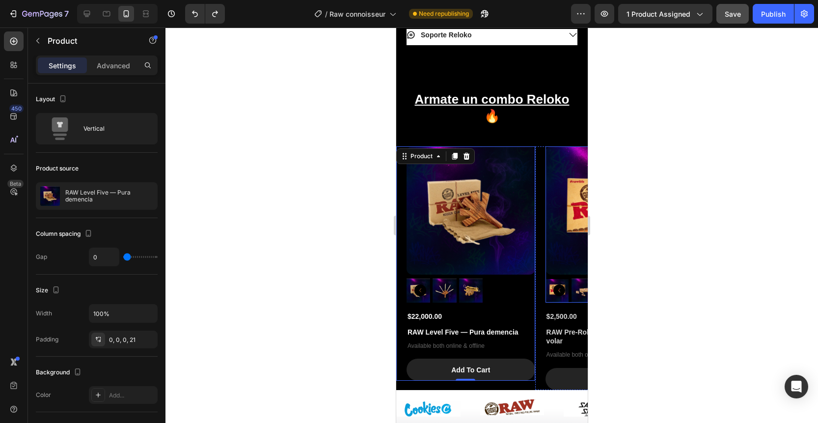
click at [570, 278] on div at bounding box center [609, 290] width 129 height 24
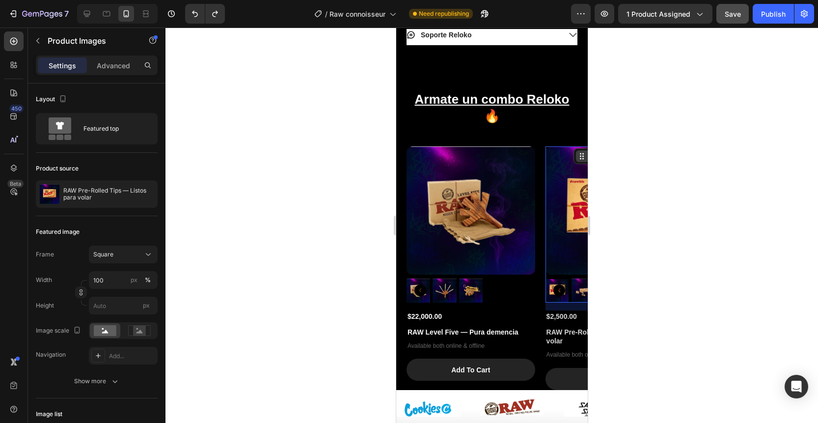
click at [582, 152] on icon at bounding box center [582, 156] width 8 height 8
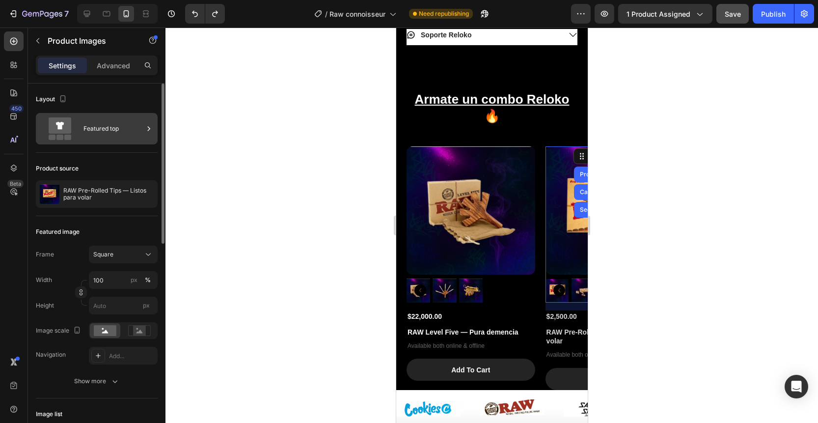
click at [120, 127] on div "Featured top" at bounding box center [113, 128] width 60 height 23
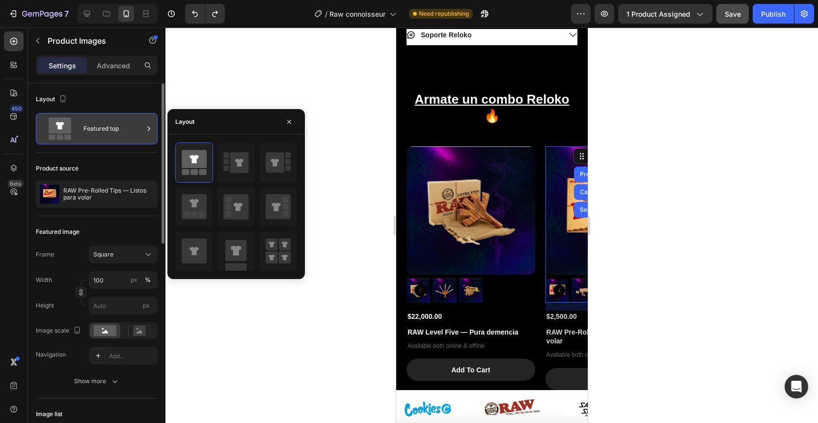
click at [120, 127] on div "Featured top" at bounding box center [113, 128] width 60 height 23
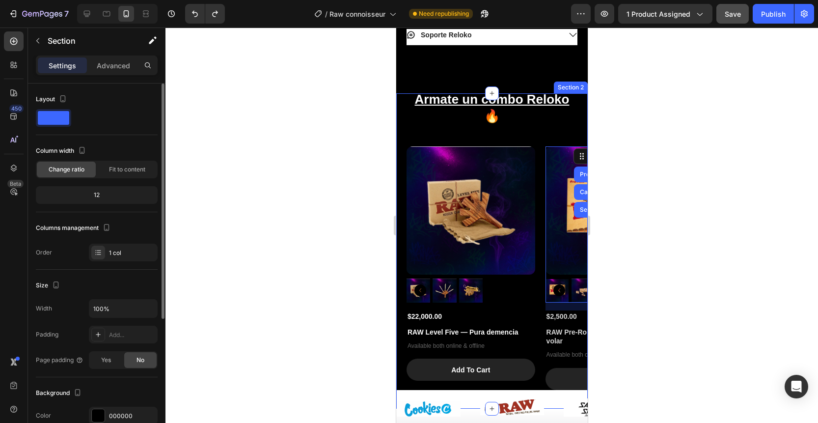
click at [533, 102] on div "Armate un combo Reloko 🔥 Heading Product Images $22,000.00 Product Price Produc…" at bounding box center [492, 250] width 192 height 315
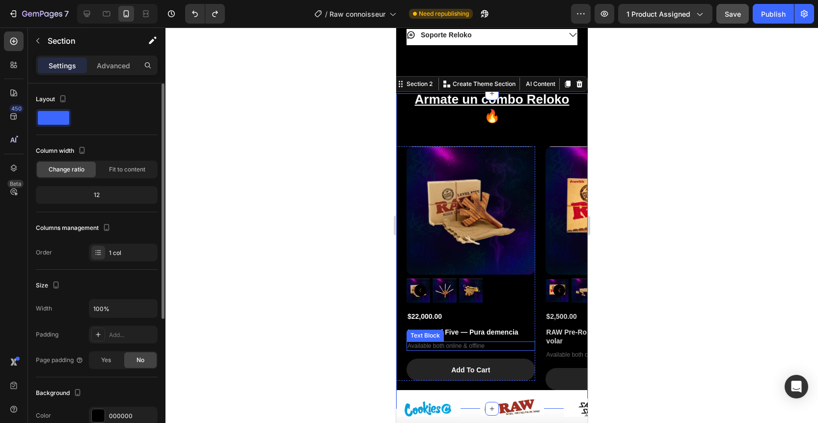
scroll to position [622, 0]
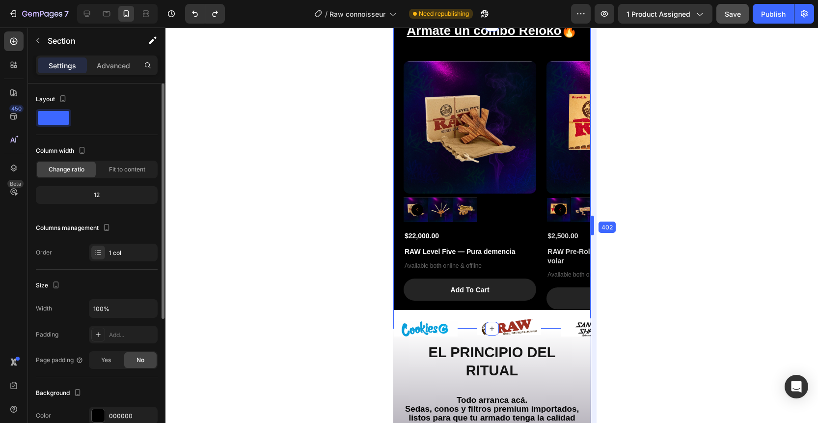
drag, startPoint x: 591, startPoint y: 305, endPoint x: 611, endPoint y: 305, distance: 20.1
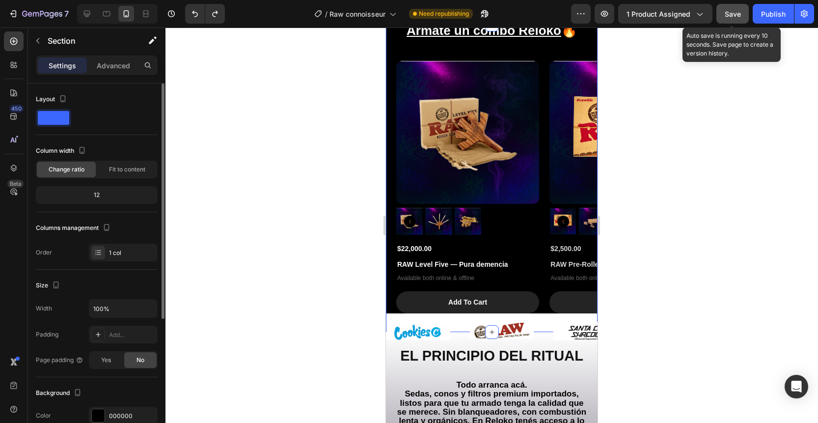
click at [737, 23] on button "Save" at bounding box center [733, 14] width 32 height 20
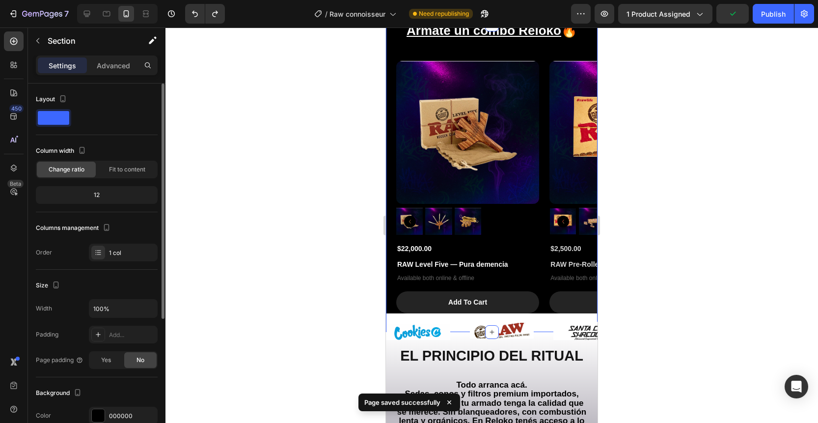
click at [689, 187] on div at bounding box center [492, 225] width 653 height 395
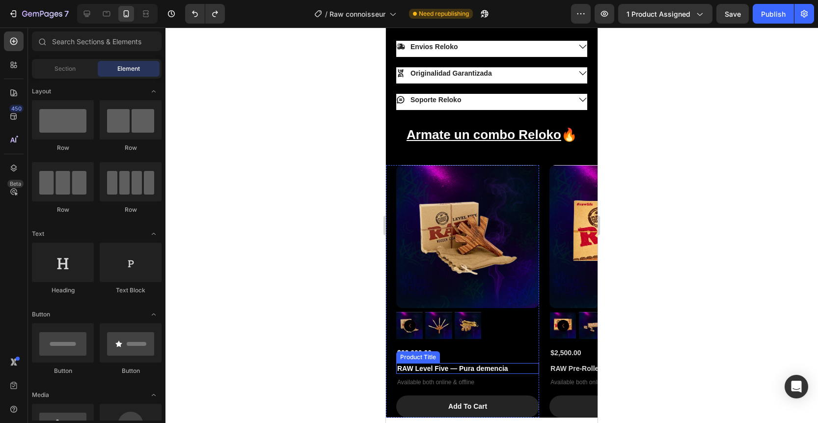
scroll to position [510, 0]
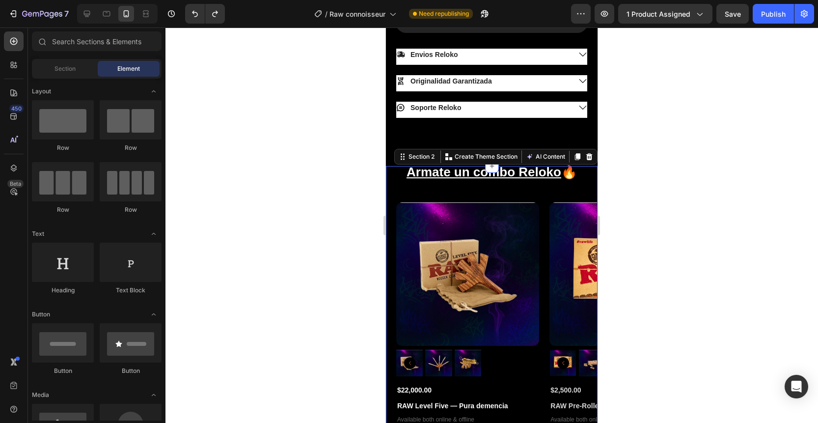
click at [544, 178] on div "Armate un combo Reloko 🔥 Heading Product Images $22,000.00 Product Price Produc…" at bounding box center [492, 319] width 212 height 307
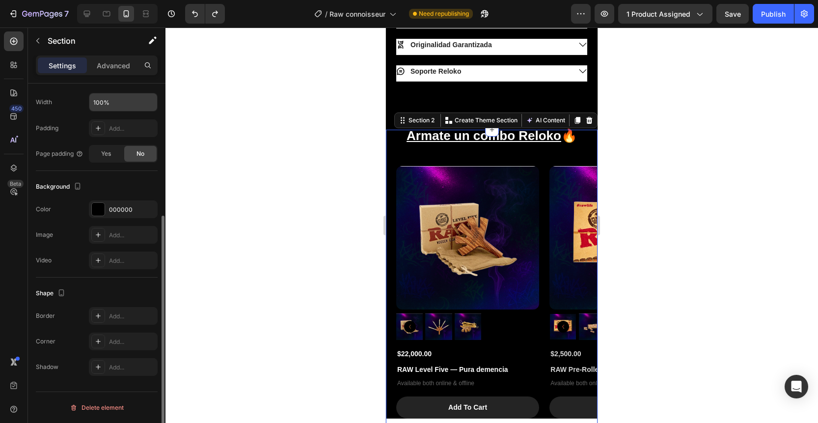
scroll to position [0, 0]
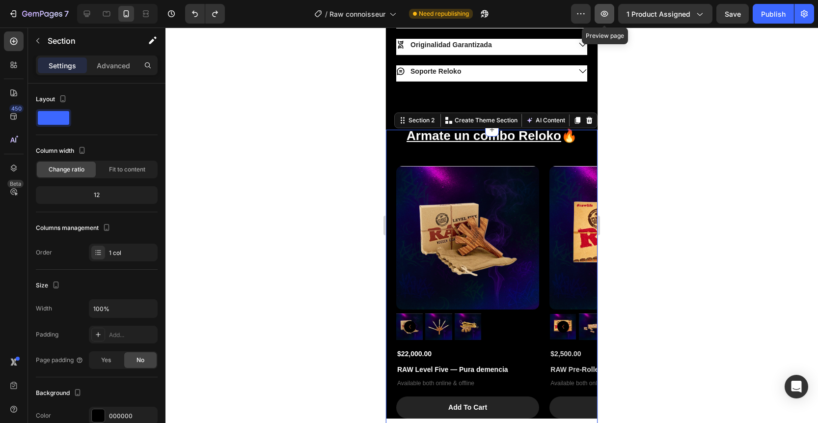
click at [610, 16] on icon "button" at bounding box center [605, 14] width 10 height 10
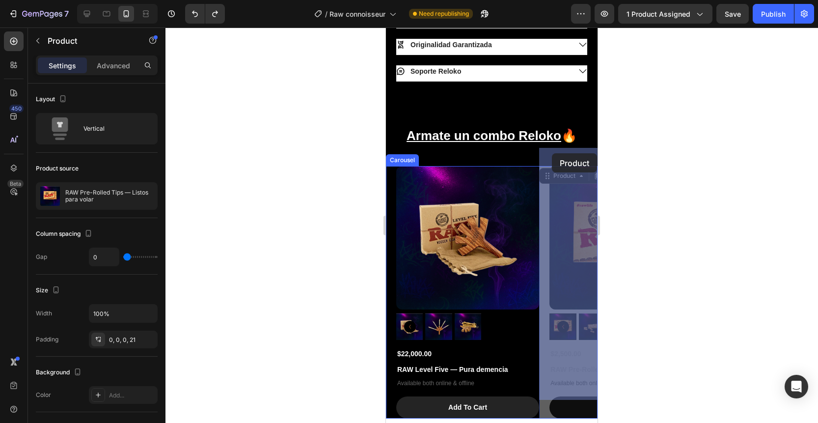
drag, startPoint x: 546, startPoint y: 152, endPoint x: 552, endPoint y: 153, distance: 6.1
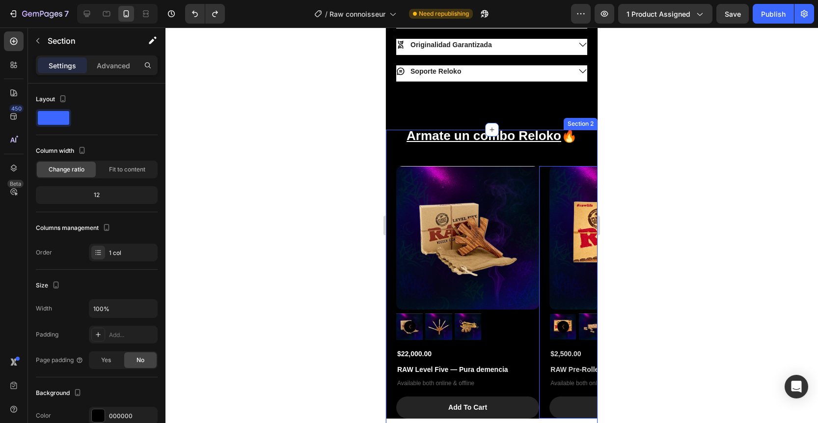
click at [392, 138] on div "Armate un combo Reloko 🔥 Heading Product Images $22,000.00 Product Price Produc…" at bounding box center [492, 283] width 212 height 307
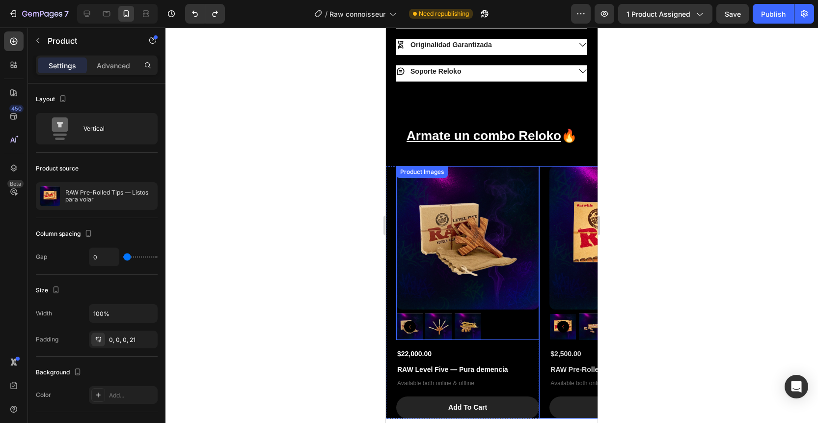
scroll to position [620, 0]
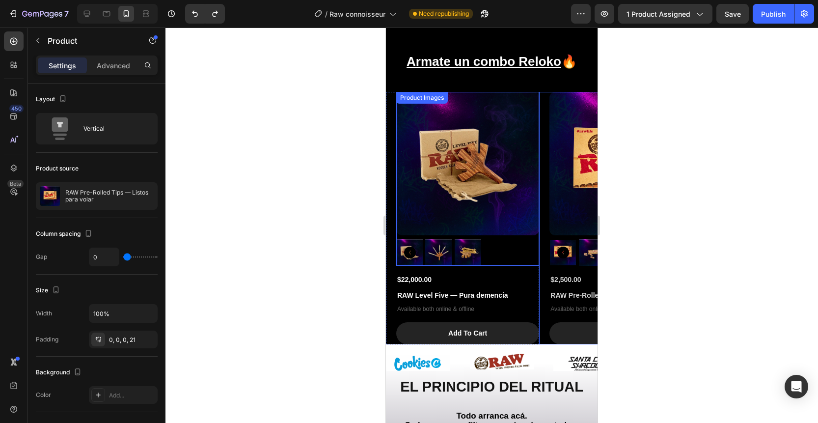
click at [480, 194] on img at bounding box center [467, 163] width 143 height 143
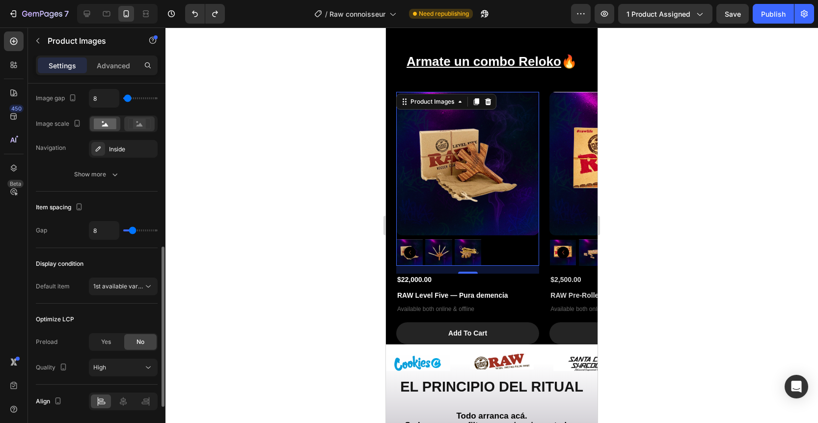
scroll to position [475, 0]
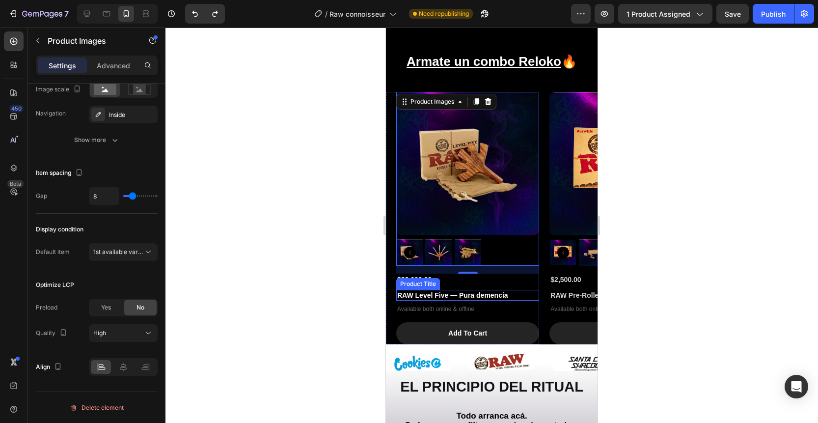
click at [433, 290] on h1 "RAW Level Five — Pura demencia" at bounding box center [467, 295] width 143 height 11
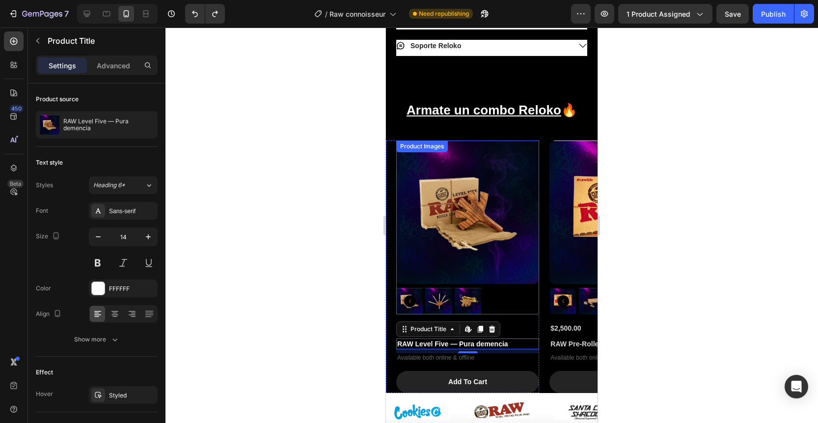
scroll to position [568, 0]
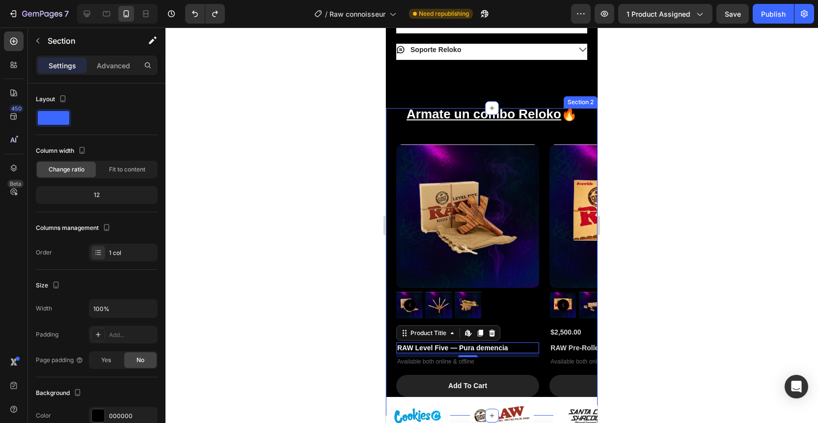
click at [507, 108] on div "Armate un combo Reloko 🔥 Heading Product Images $22,000.00 Product Price Produc…" at bounding box center [492, 261] width 212 height 307
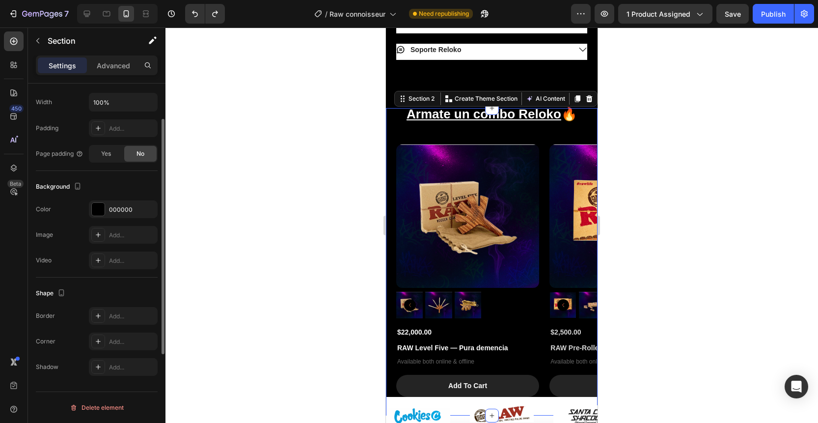
scroll to position [0, 0]
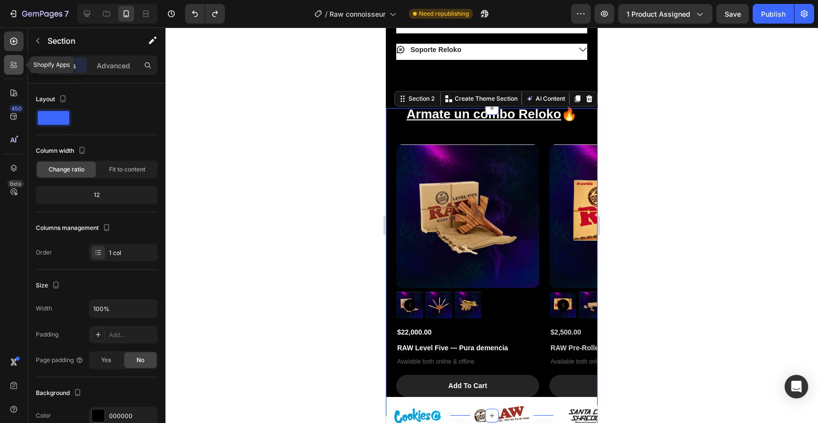
click at [11, 68] on icon at bounding box center [14, 65] width 10 height 10
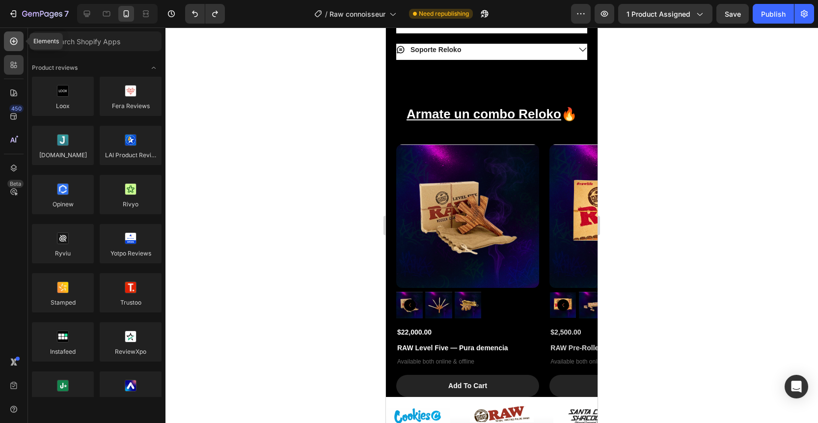
click at [13, 42] on icon at bounding box center [14, 41] width 4 height 4
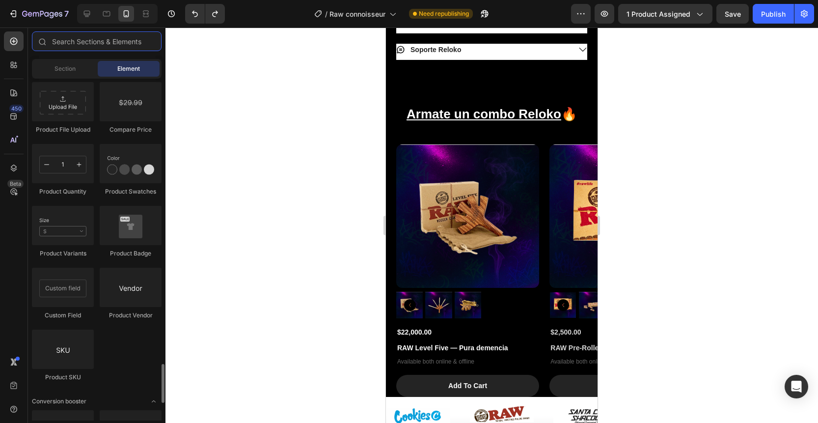
scroll to position [1488, 0]
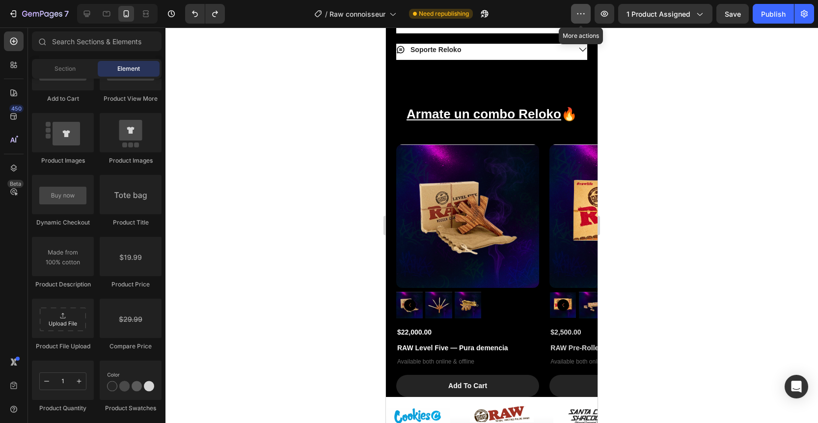
click at [582, 11] on icon "button" at bounding box center [581, 14] width 10 height 10
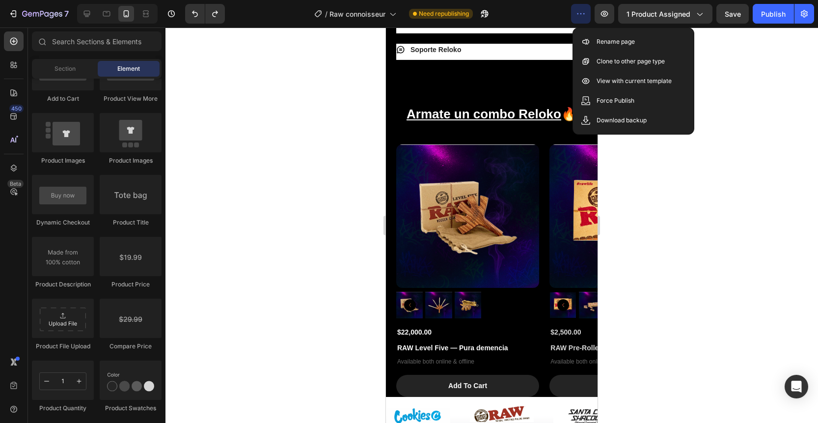
click at [582, 11] on icon "button" at bounding box center [581, 14] width 10 height 10
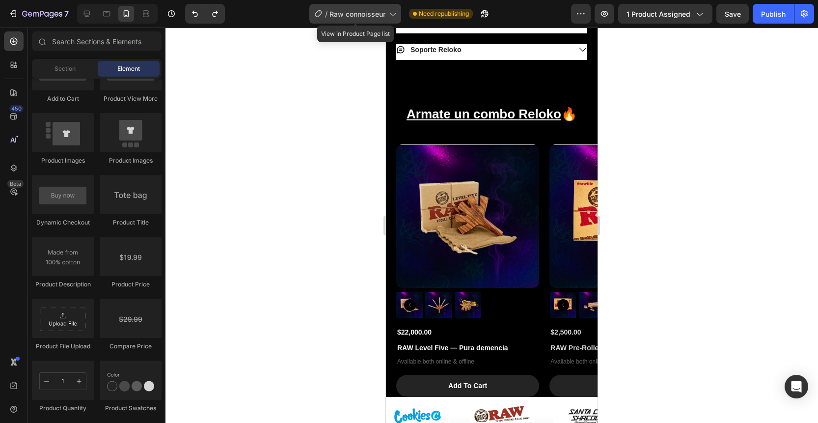
click at [352, 12] on span "Raw connoisseur" at bounding box center [358, 14] width 56 height 10
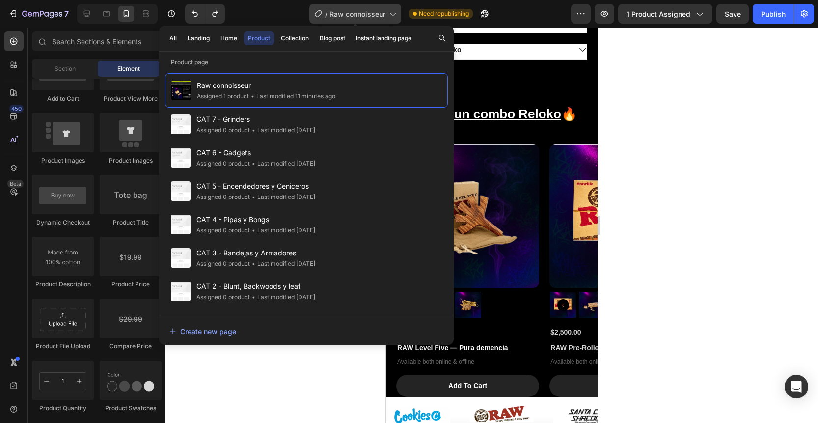
click at [352, 12] on span "Raw connoisseur" at bounding box center [358, 14] width 56 height 10
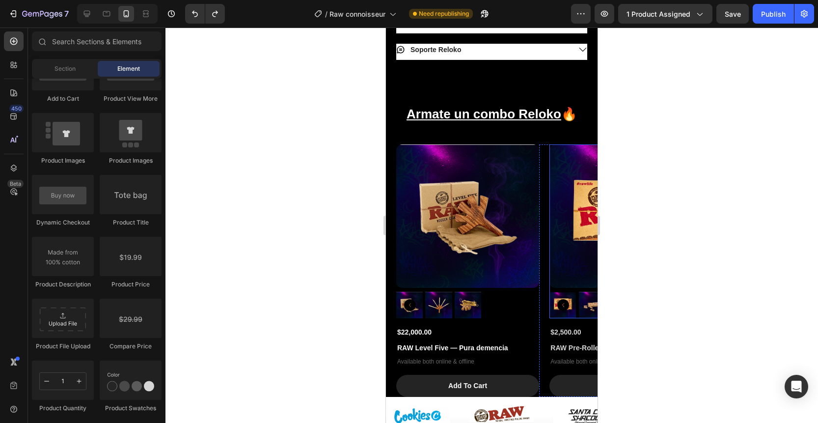
click at [553, 213] on img at bounding box center [621, 215] width 143 height 143
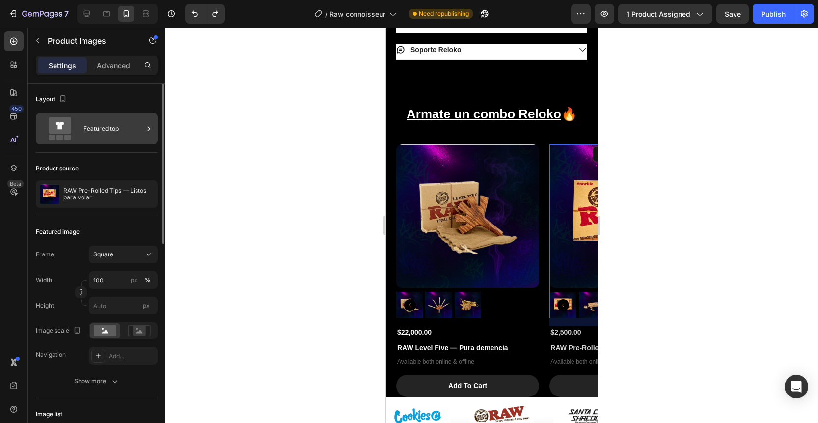
click at [144, 131] on icon at bounding box center [149, 129] width 10 height 10
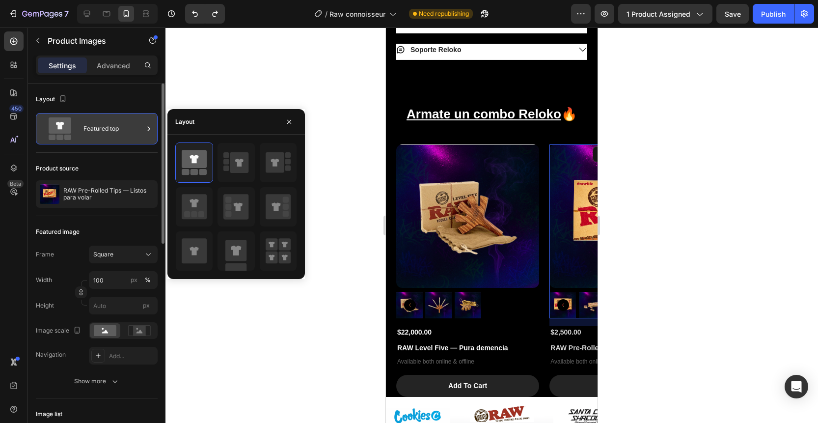
click at [144, 131] on icon at bounding box center [149, 129] width 10 height 10
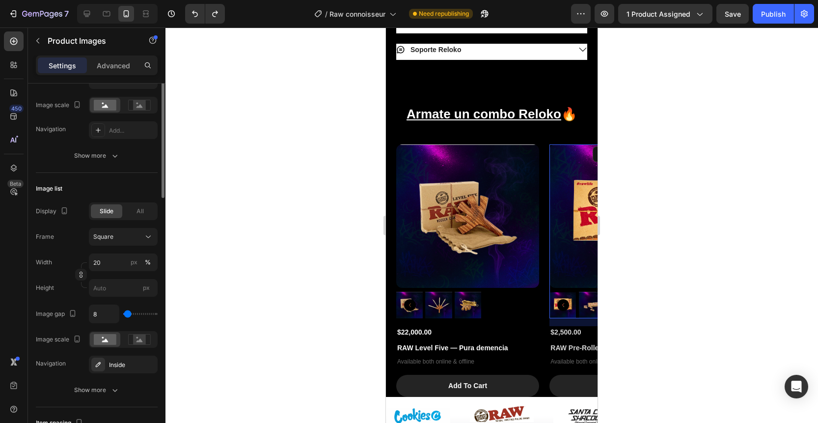
scroll to position [0, 0]
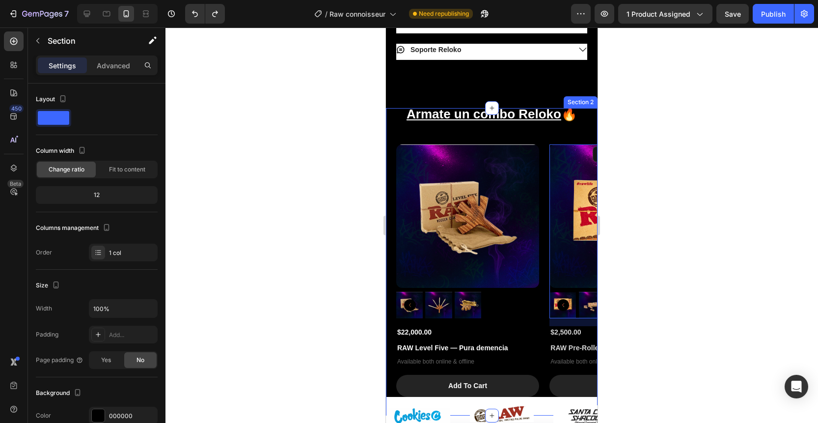
click at [510, 114] on div "Armate un combo Reloko 🔥 Heading Product Images $22,000.00 Product Price Produc…" at bounding box center [492, 261] width 212 height 307
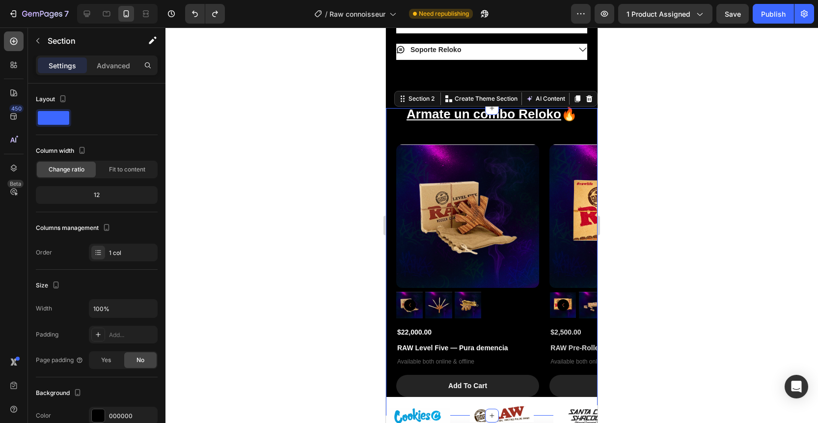
click at [13, 44] on icon at bounding box center [13, 41] width 7 height 7
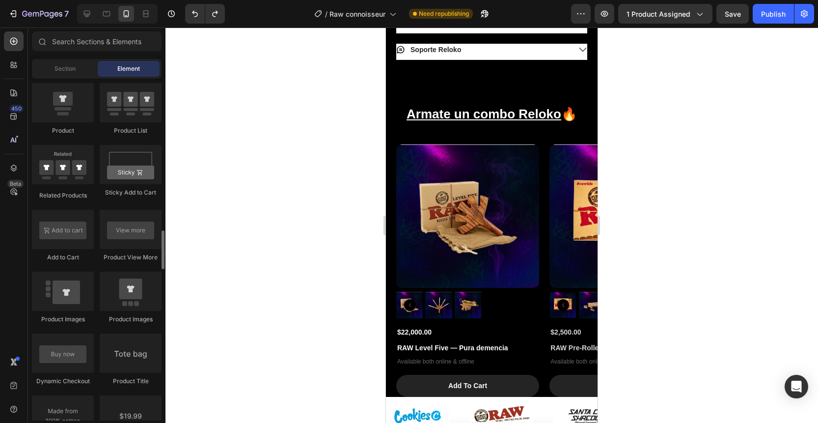
scroll to position [1329, 0]
click at [68, 163] on div at bounding box center [63, 165] width 62 height 39
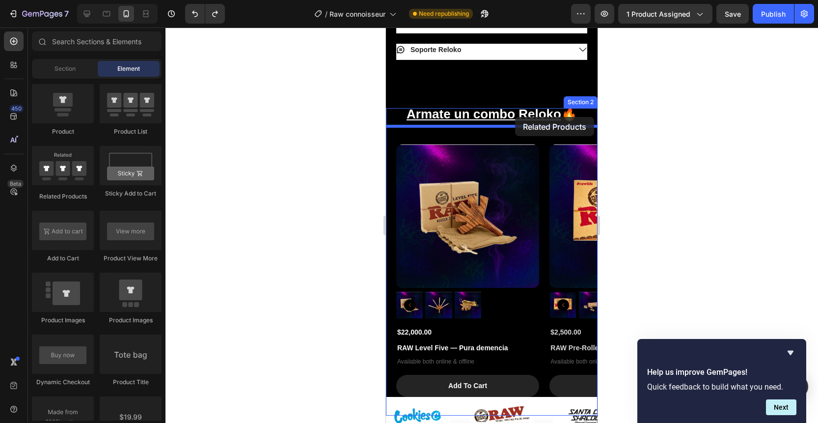
drag, startPoint x: 452, startPoint y: 191, endPoint x: 515, endPoint y: 117, distance: 96.8
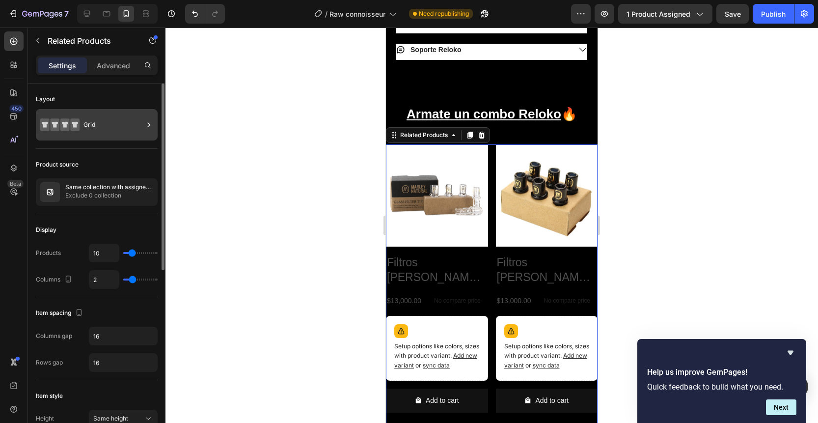
click at [108, 129] on div "Grid" at bounding box center [113, 124] width 60 height 23
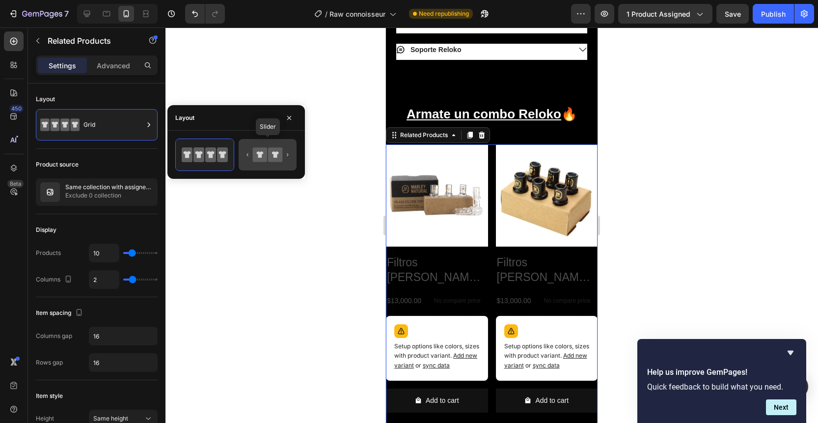
click at [266, 154] on icon at bounding box center [260, 154] width 14 height 14
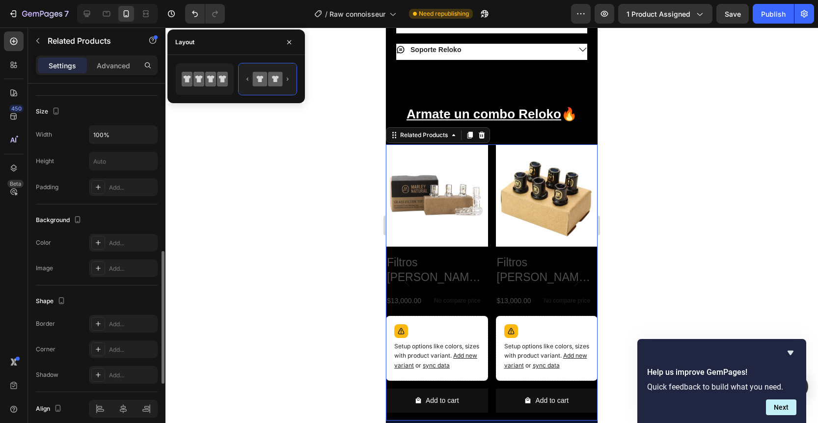
scroll to position [0, 0]
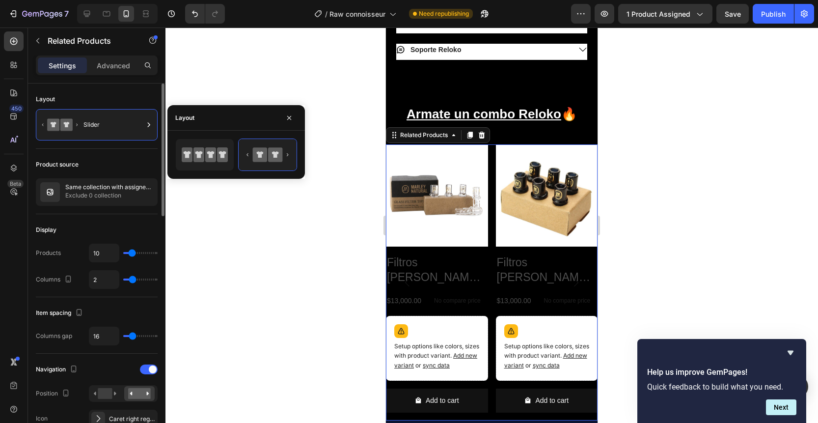
click at [113, 151] on div "Product source Same collection with assigned product Exclude 0 collection" at bounding box center [97, 181] width 122 height 65
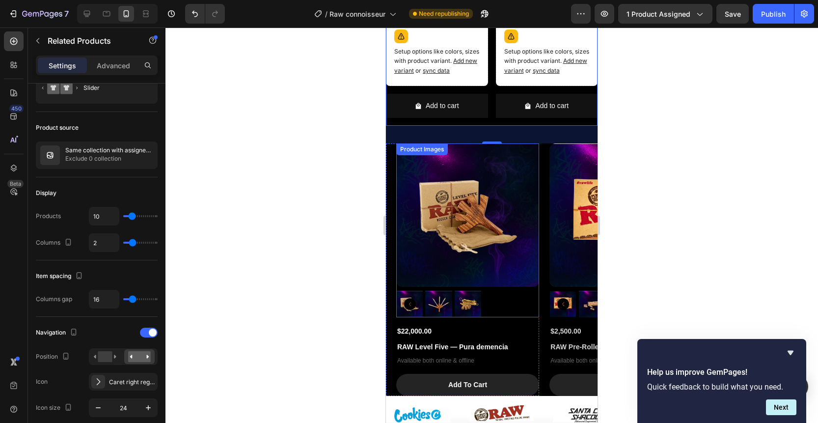
scroll to position [845, 0]
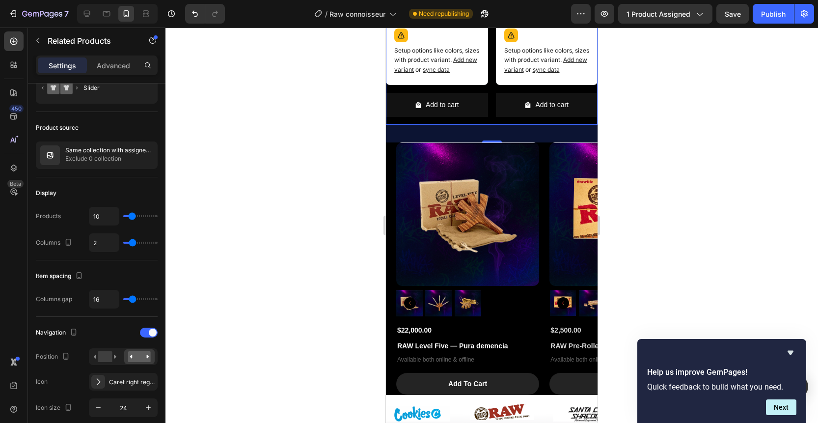
click at [488, 130] on div "36" at bounding box center [492, 134] width 11 height 8
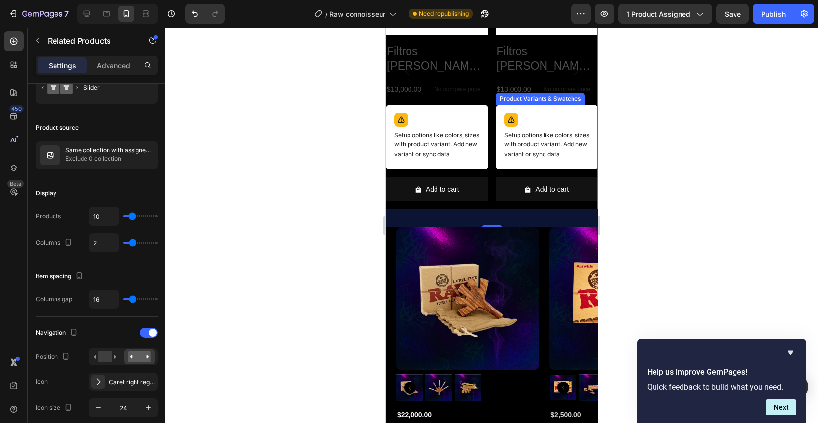
scroll to position [898, 0]
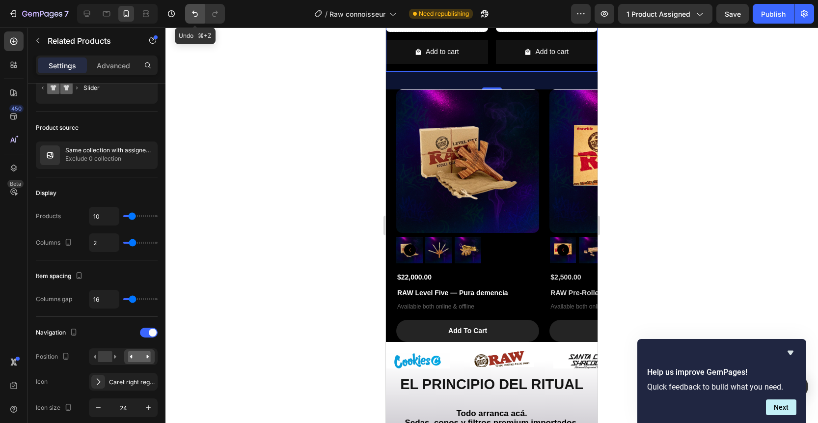
click at [195, 16] on icon "Undo/Redo" at bounding box center [195, 14] width 6 height 6
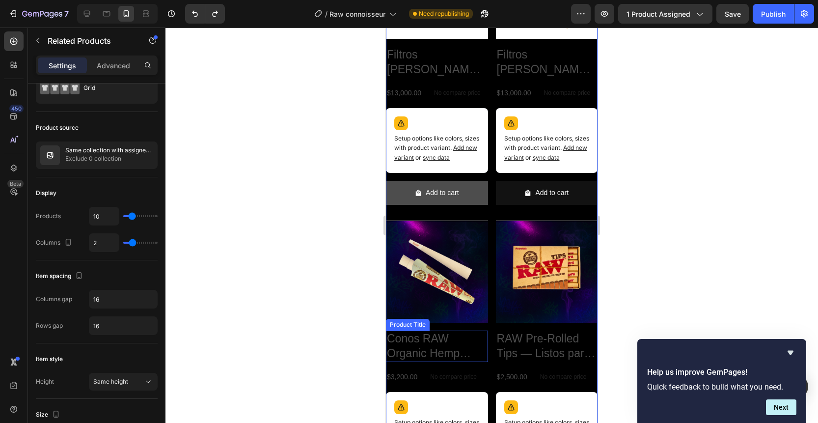
scroll to position [748, 0]
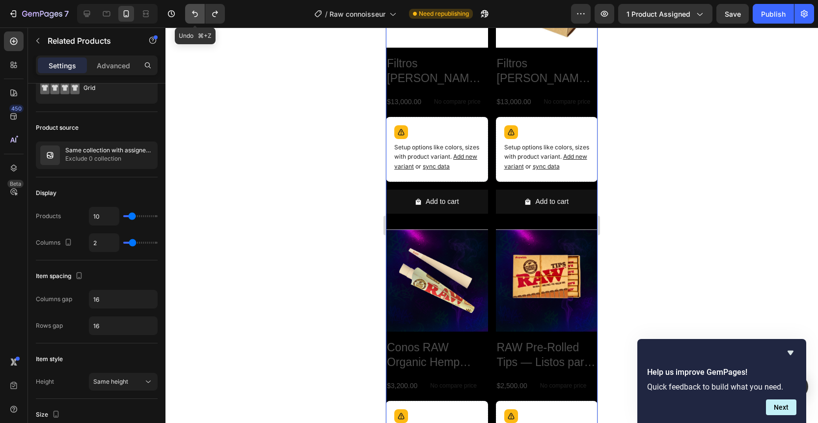
click at [197, 14] on icon "Undo/Redo" at bounding box center [195, 14] width 10 height 10
click at [197, 19] on button "Undo/Redo" at bounding box center [195, 14] width 20 height 20
click at [197, 15] on icon "Undo/Redo" at bounding box center [195, 14] width 6 height 6
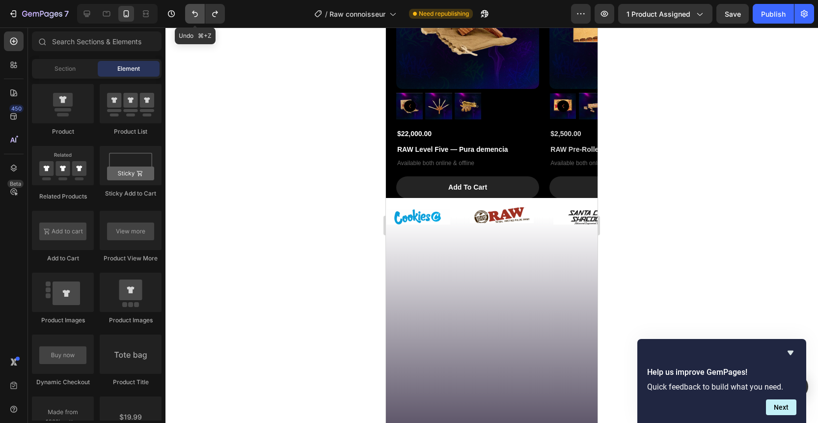
click at [197, 15] on icon "Undo/Redo" at bounding box center [195, 14] width 6 height 6
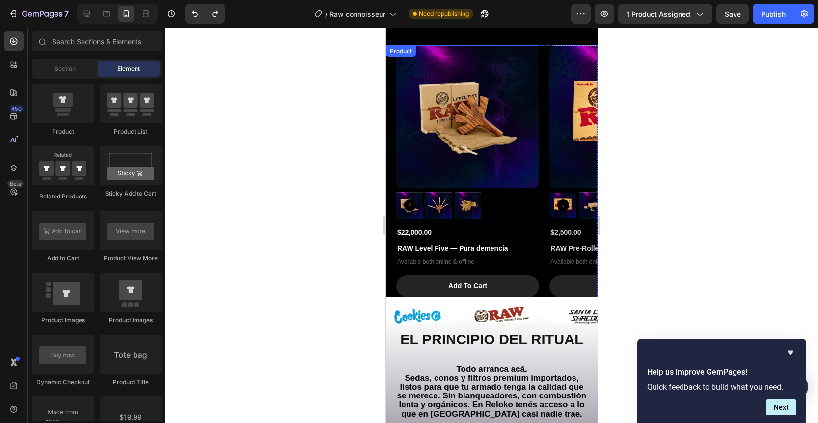
scroll to position [571, 0]
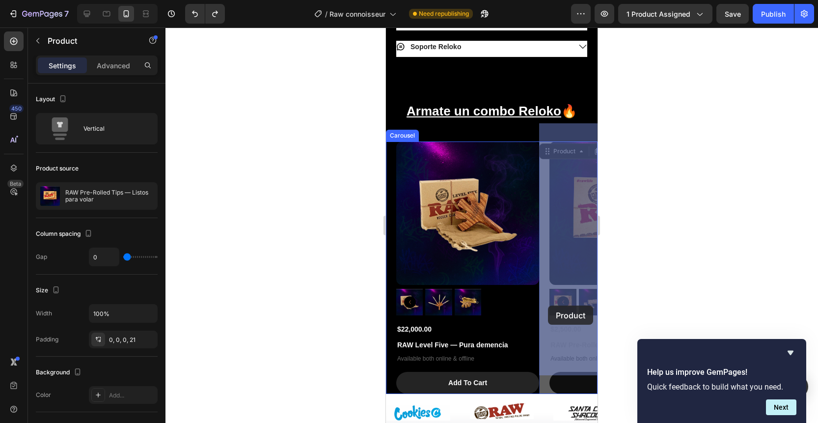
drag, startPoint x: 540, startPoint y: 306, endPoint x: 548, endPoint y: 305, distance: 8.4
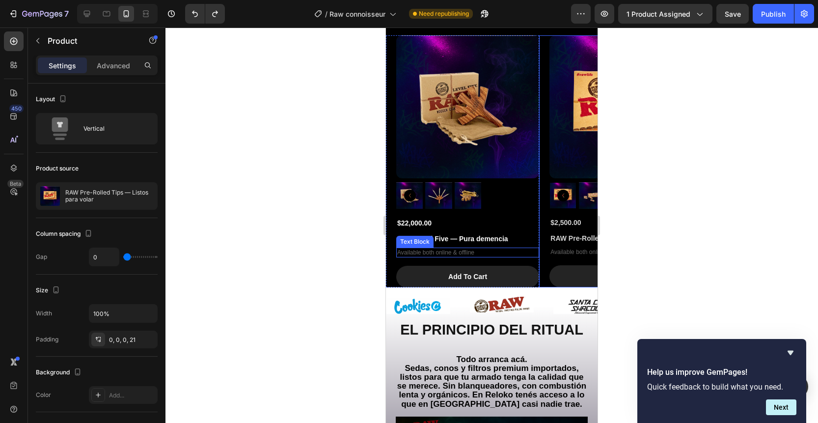
scroll to position [663, 0]
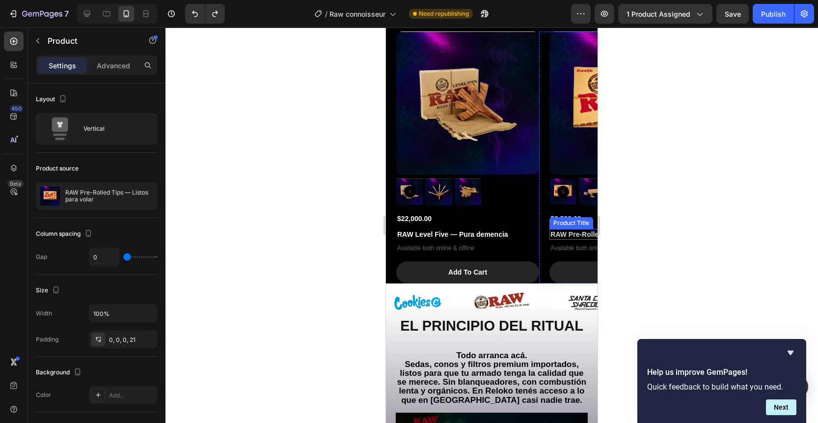
click at [650, 220] on div at bounding box center [492, 225] width 653 height 395
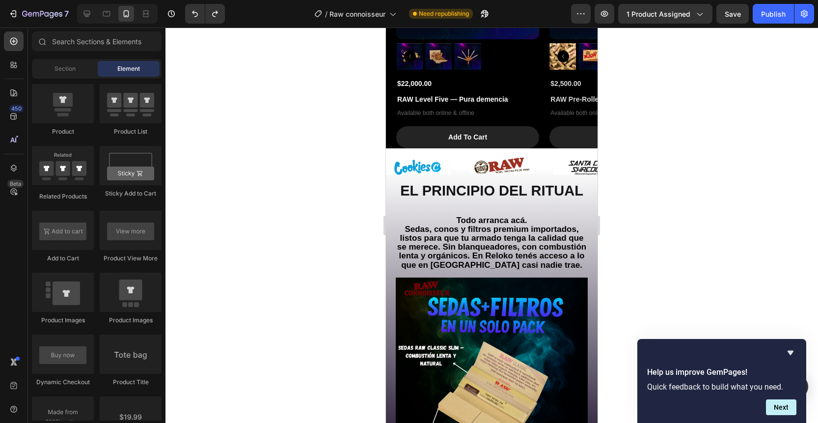
scroll to position [796, 0]
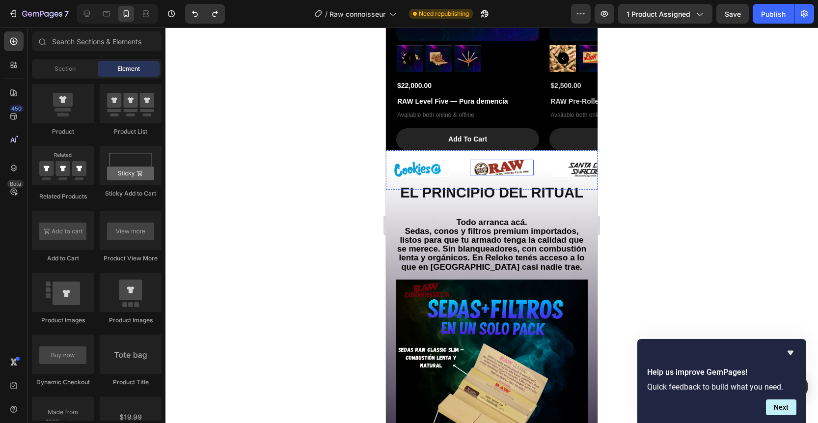
click at [524, 167] on img at bounding box center [502, 168] width 64 height 16
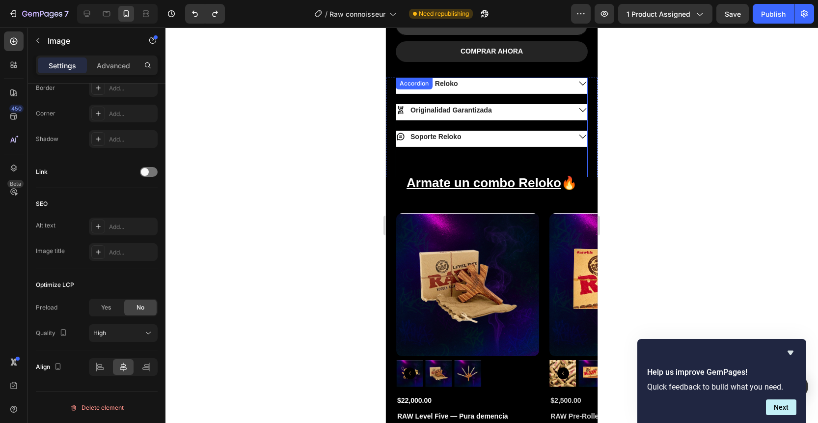
scroll to position [477, 0]
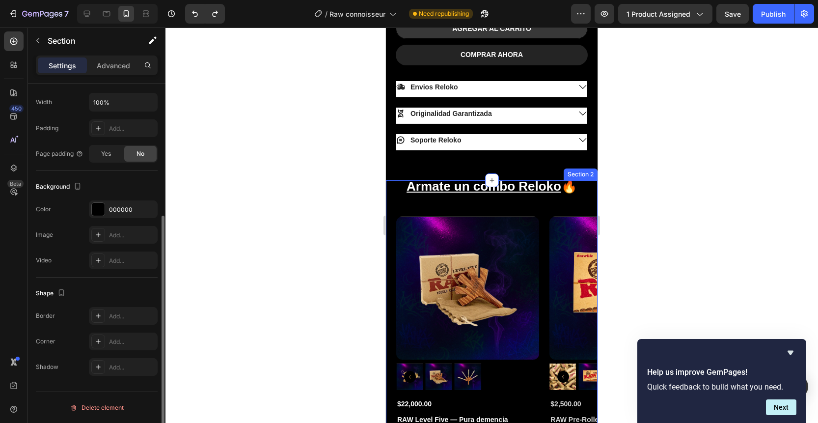
click at [552, 208] on div "Armate un combo Reloko 🔥 Heading Product Images $22,000.00 Product Price Produc…" at bounding box center [492, 333] width 212 height 307
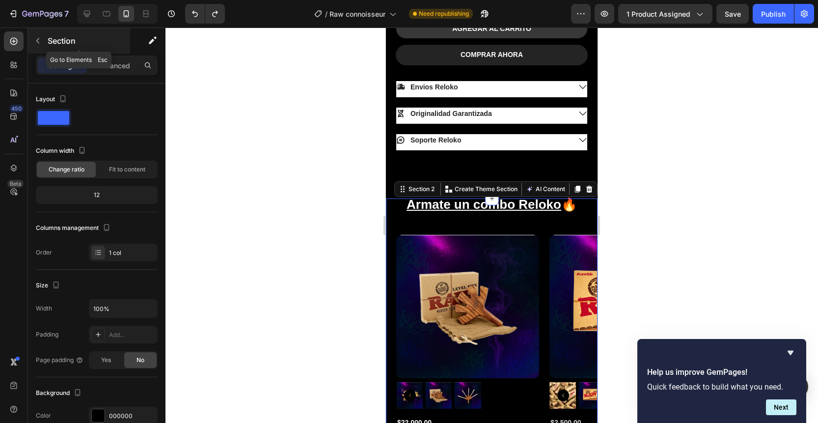
click at [37, 42] on icon "button" at bounding box center [38, 41] width 8 height 8
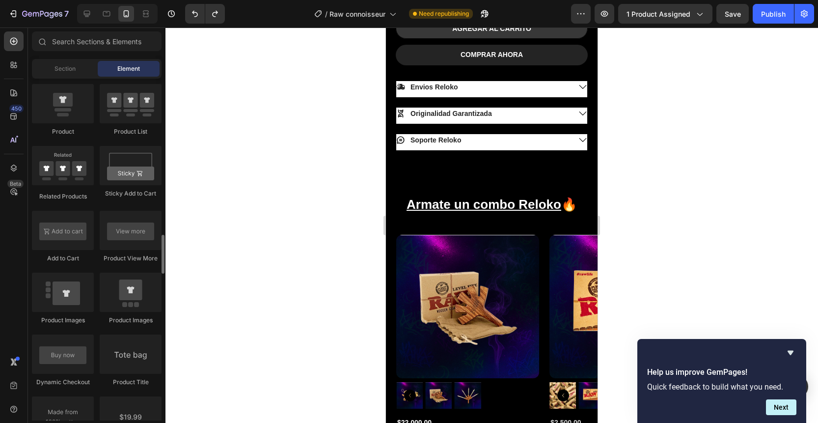
scroll to position [1338, 0]
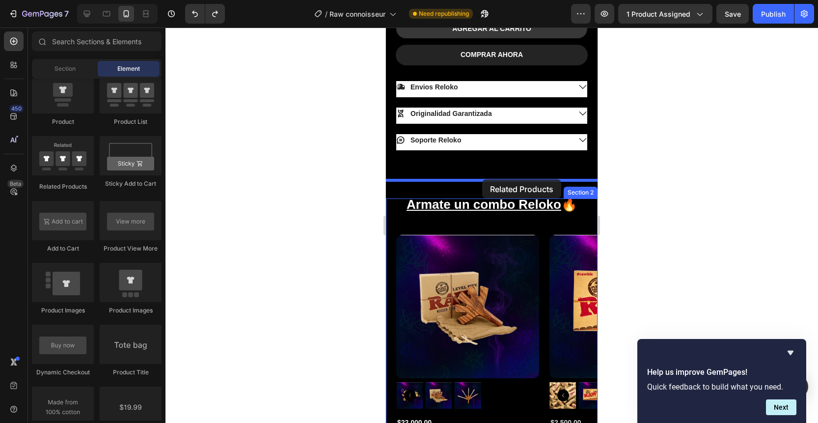
drag, startPoint x: 465, startPoint y: 175, endPoint x: 482, endPoint y: 180, distance: 17.7
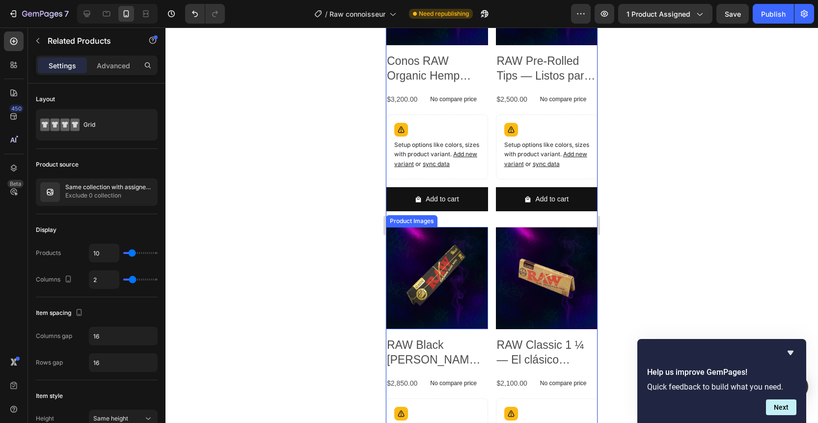
scroll to position [726, 0]
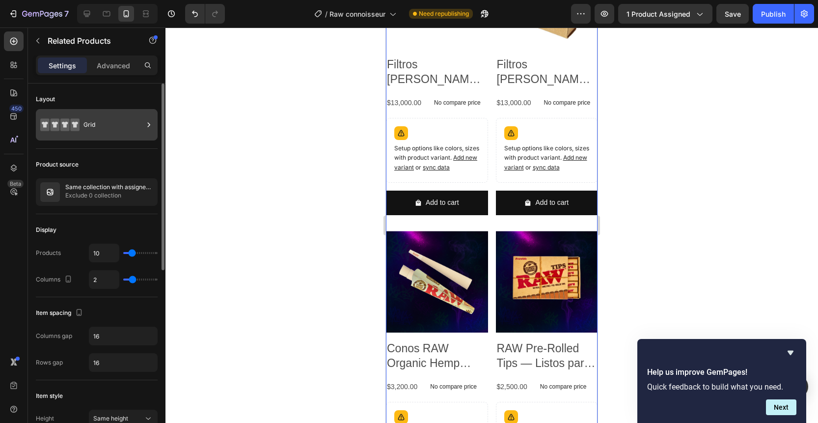
click at [100, 124] on div "Grid" at bounding box center [113, 124] width 60 height 23
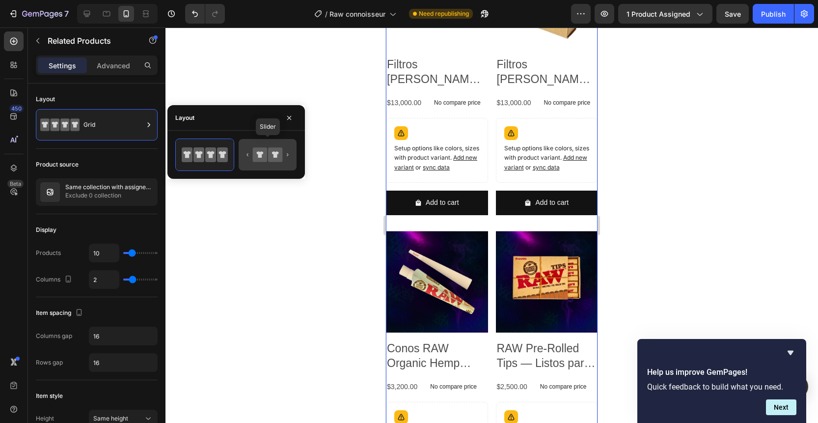
click at [258, 166] on div at bounding box center [268, 154] width 58 height 31
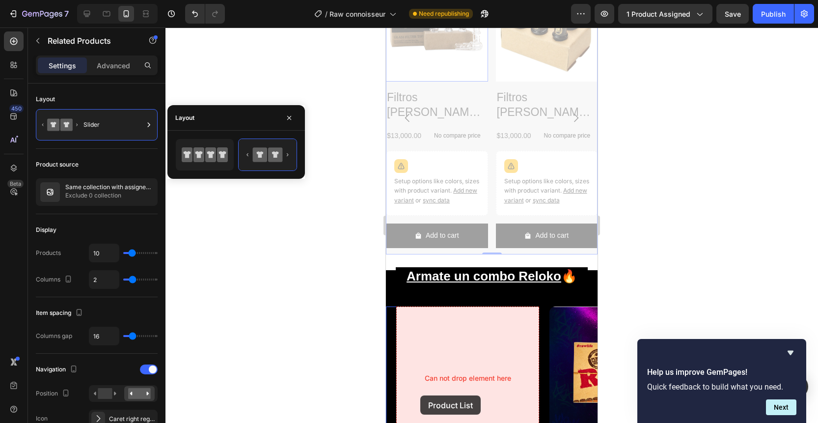
scroll to position [698, 0]
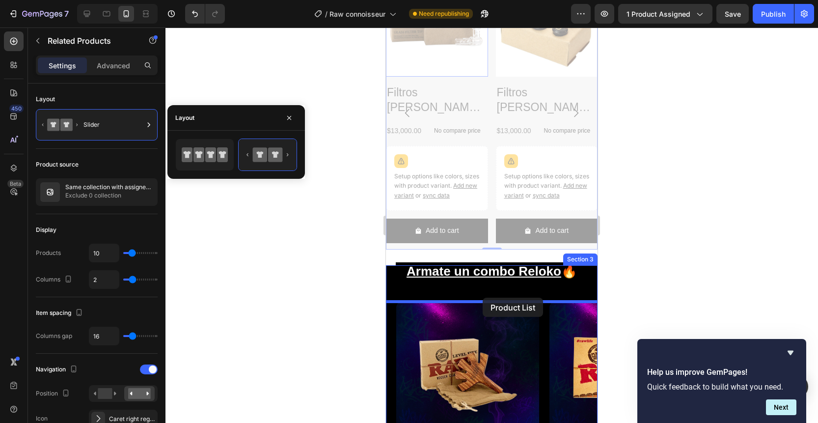
drag, startPoint x: 416, startPoint y: 95, endPoint x: 483, endPoint y: 298, distance: 213.4
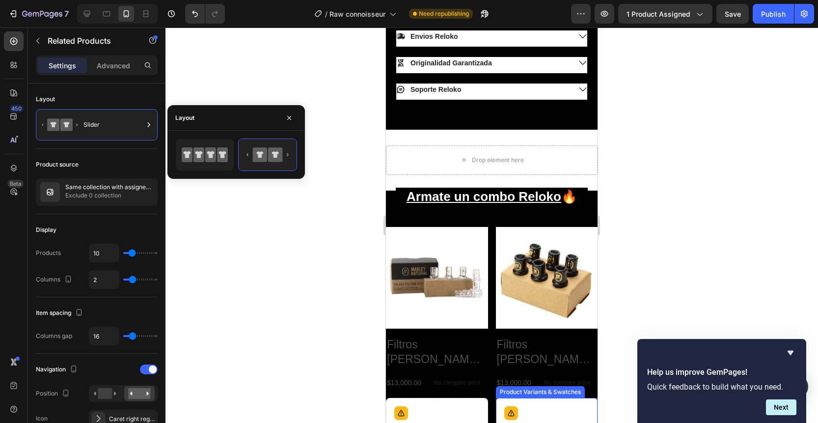
scroll to position [527, 0]
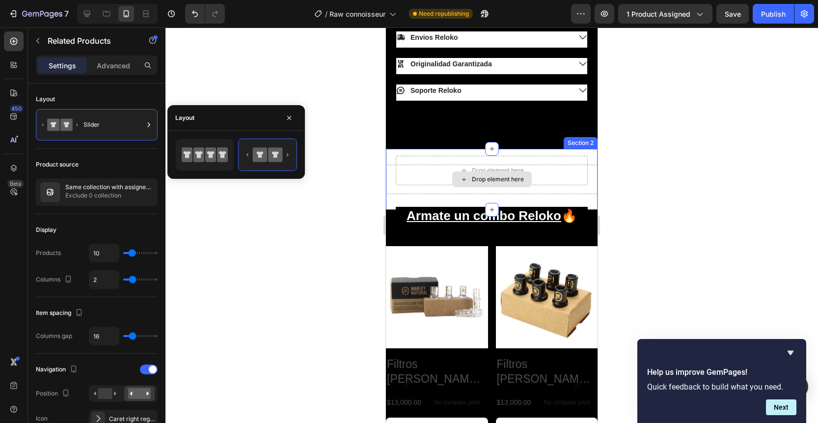
click at [513, 171] on div "Drop element here" at bounding box center [492, 179] width 80 height 16
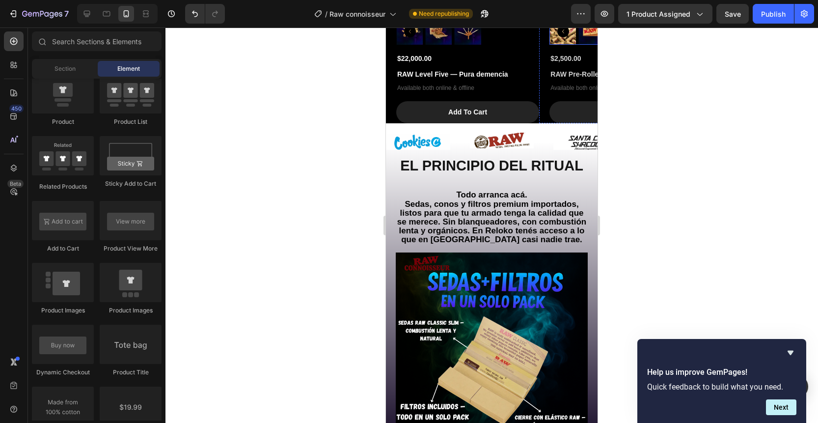
scroll to position [1176, 0]
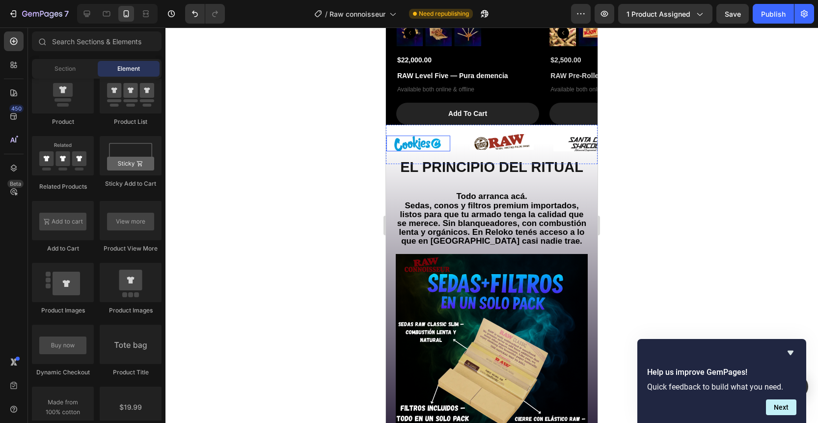
click at [413, 149] on img at bounding box center [419, 144] width 64 height 16
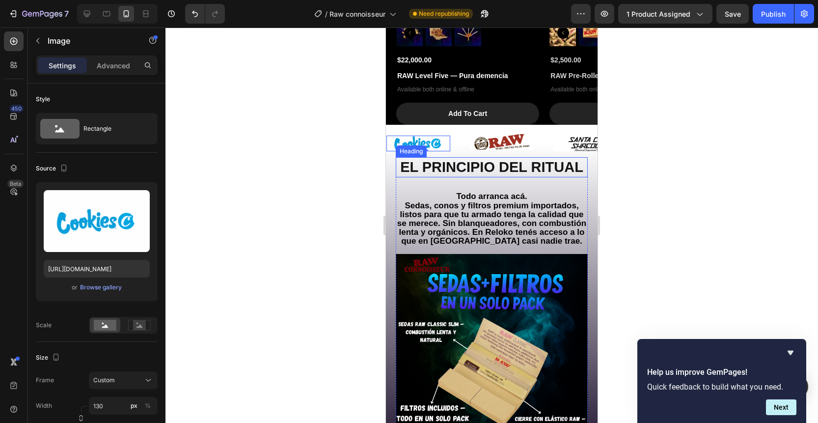
click at [402, 152] on div "Heading" at bounding box center [411, 151] width 27 height 9
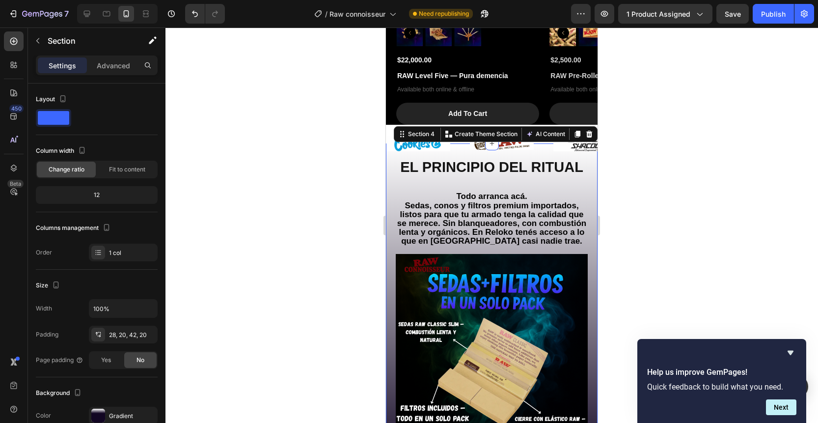
click at [320, 212] on div at bounding box center [492, 225] width 653 height 395
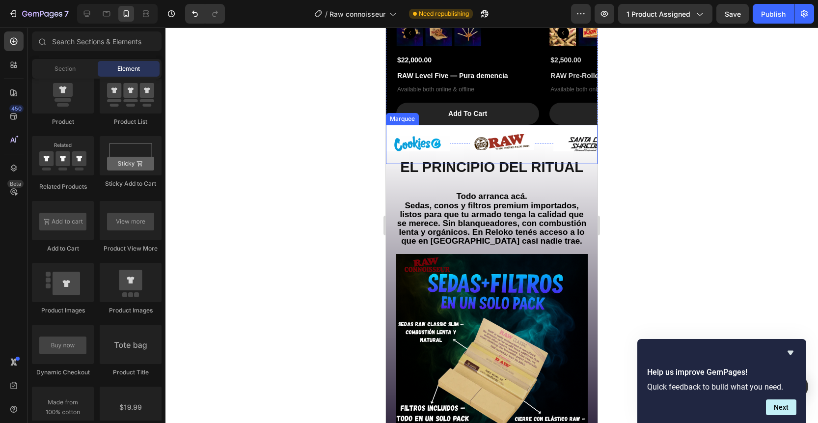
click at [389, 151] on div "Image Image Image Image Image" at bounding box center [603, 142] width 432 height 23
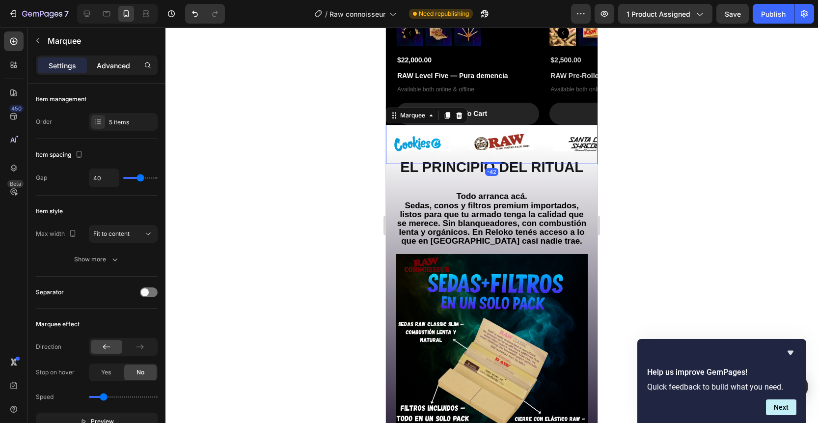
click at [104, 60] on p "Advanced" at bounding box center [113, 65] width 33 height 10
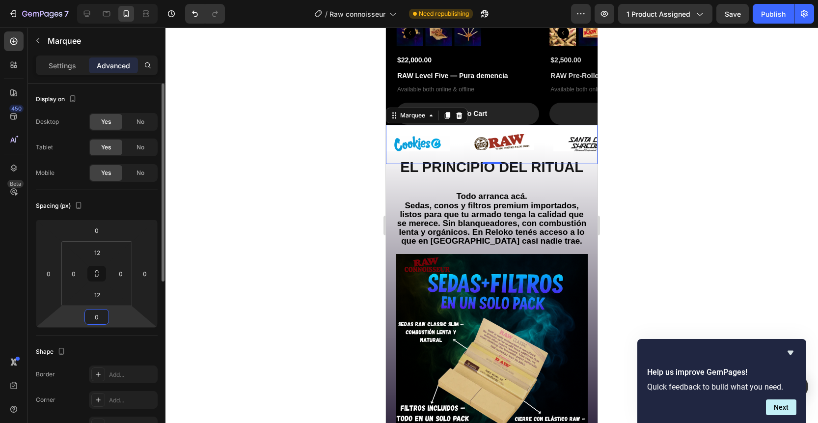
click at [99, 316] on input "0" at bounding box center [97, 316] width 20 height 15
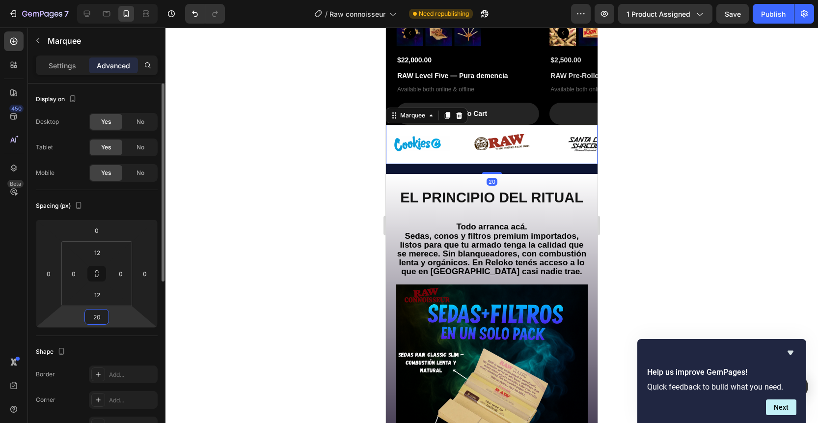
type input "2"
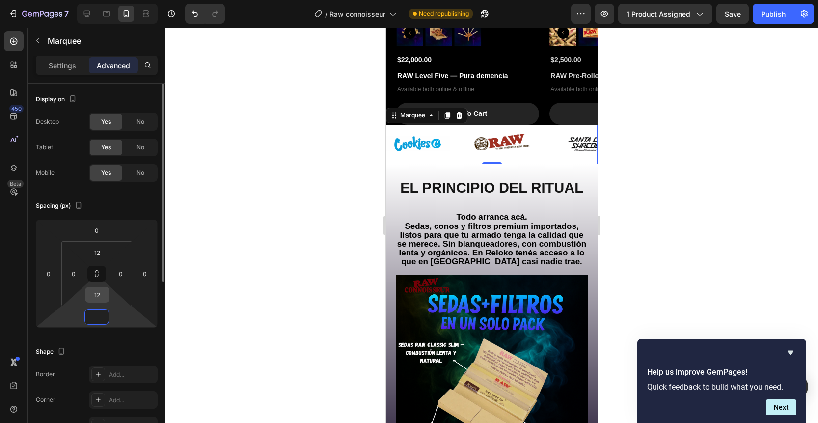
click at [101, 294] on input "12" at bounding box center [97, 294] width 20 height 15
type input "0"
type input "2"
type input "4"
type input "1"
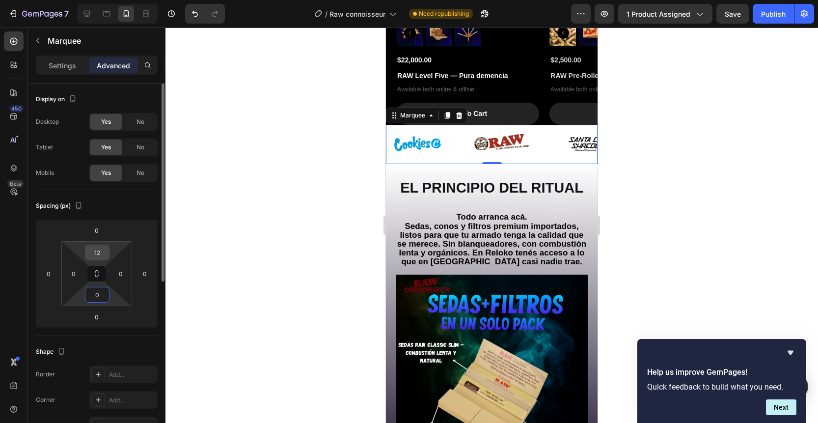
type input "0"
click at [100, 256] on input "12" at bounding box center [97, 252] width 20 height 15
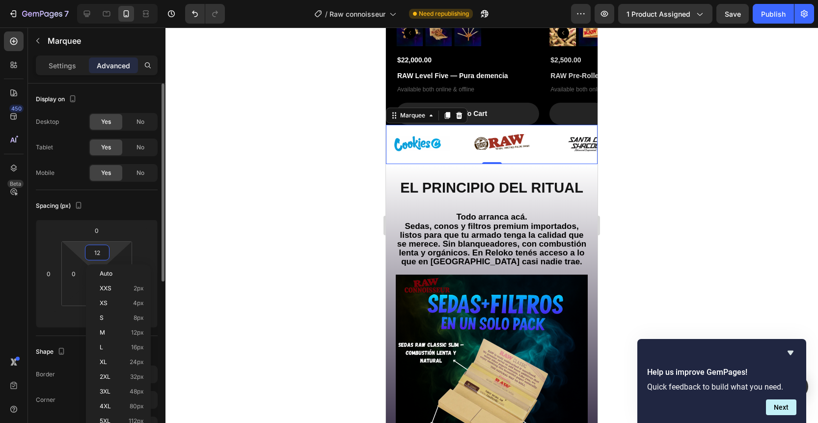
click at [100, 256] on input "12" at bounding box center [97, 252] width 20 height 15
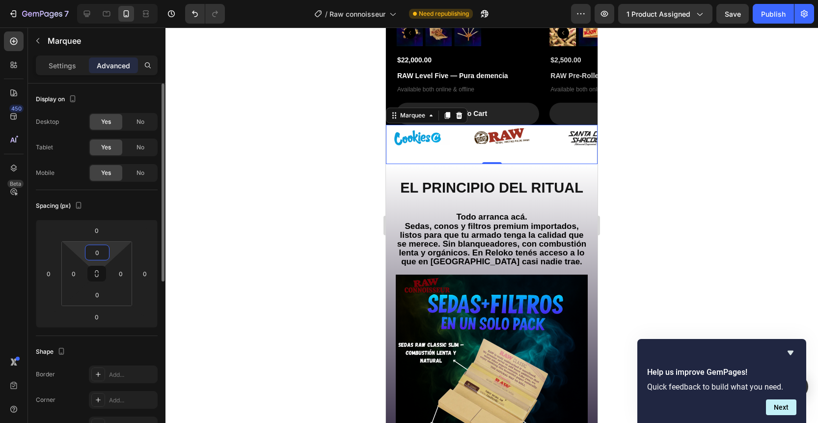
type input "0"
type input "12"
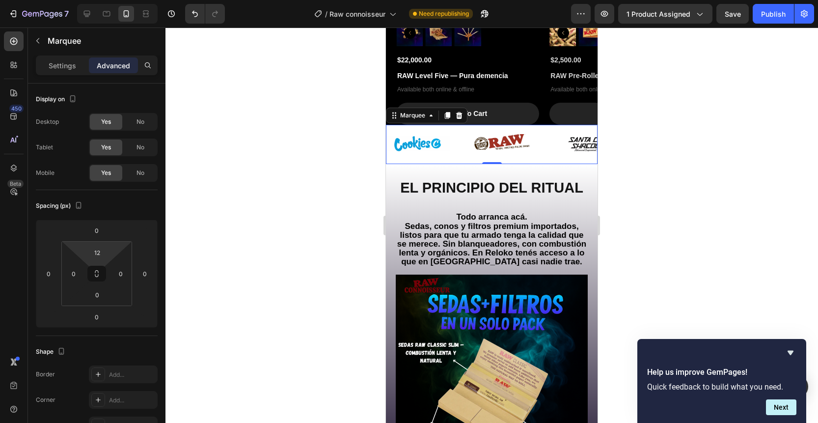
click at [231, 264] on div at bounding box center [492, 225] width 653 height 395
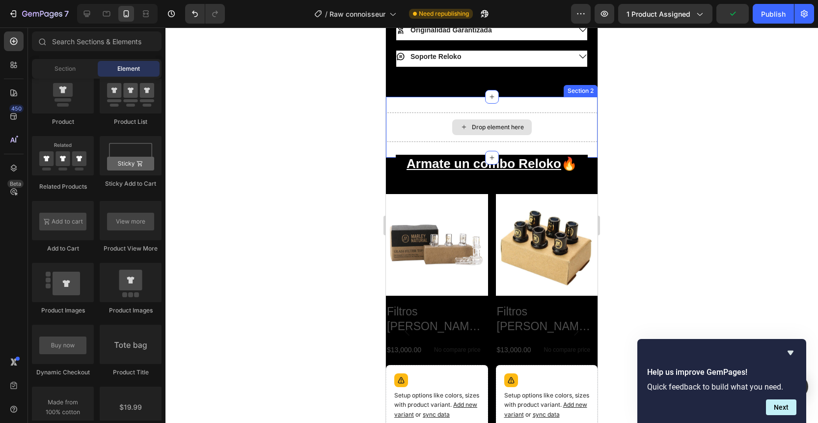
scroll to position [560, 0]
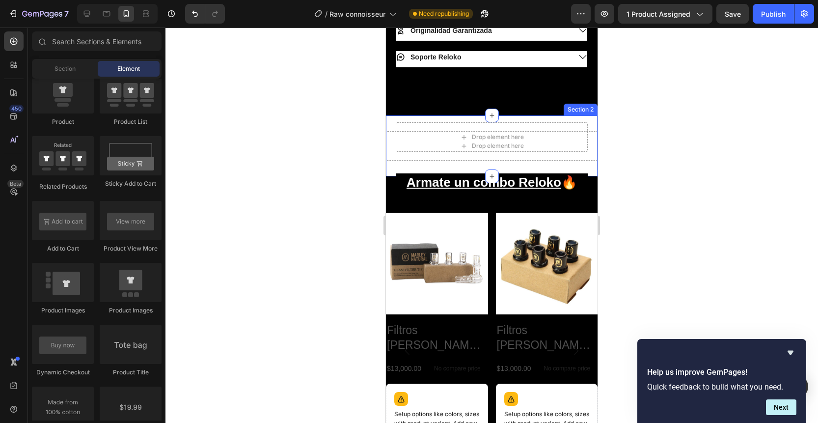
click at [526, 115] on div "Drop element here Section 2" at bounding box center [492, 145] width 212 height 61
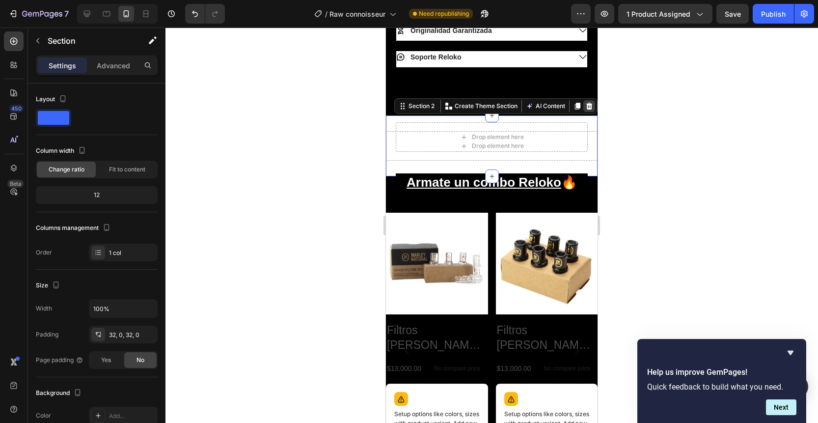
click at [589, 103] on icon at bounding box center [589, 106] width 6 height 7
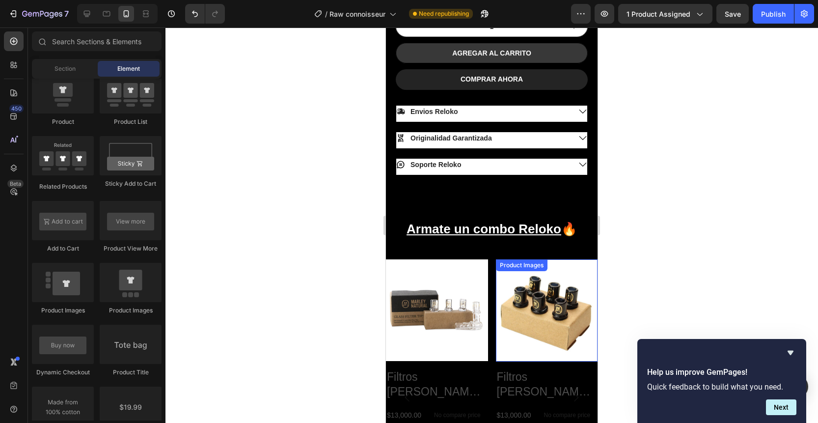
scroll to position [439, 0]
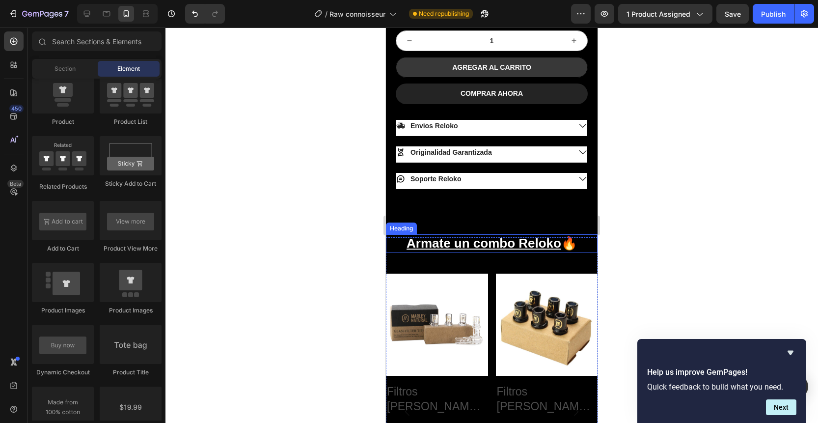
click at [481, 236] on u "Armate un combo Reloko" at bounding box center [484, 243] width 155 height 15
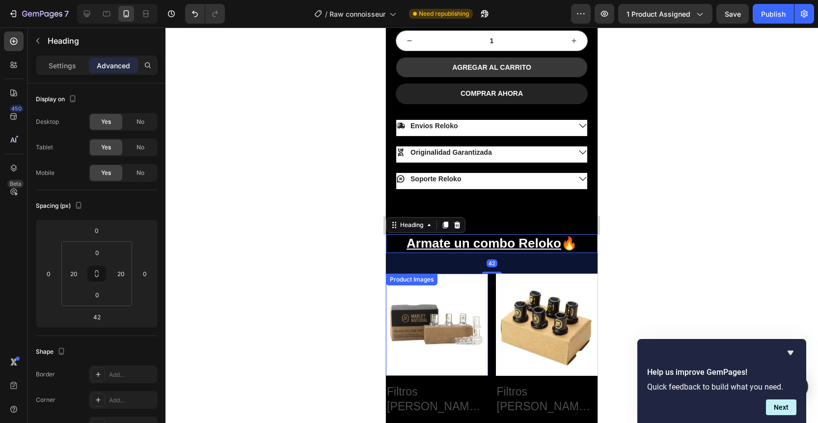
click at [465, 274] on div "Product Images" at bounding box center [437, 325] width 102 height 102
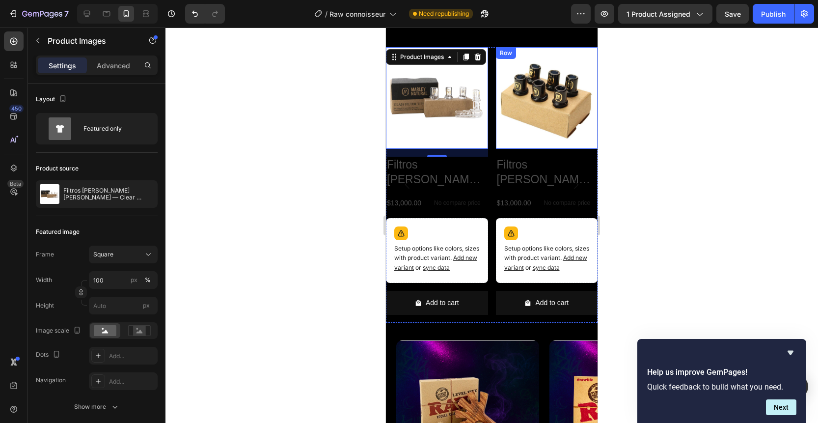
scroll to position [621, 0]
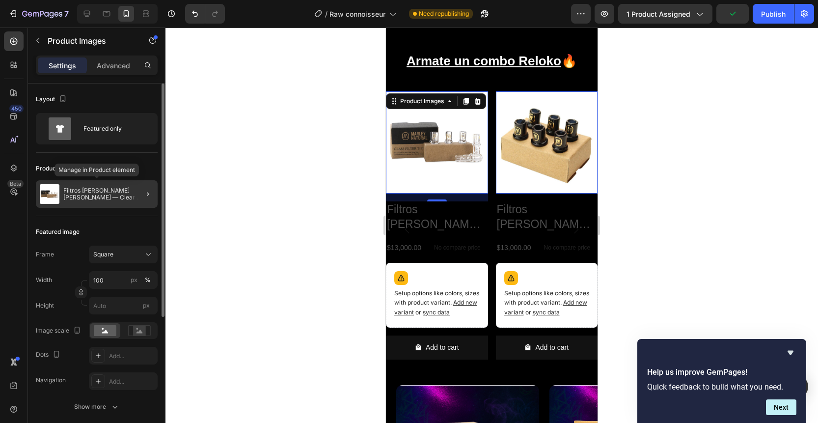
click at [122, 186] on div "Filtros de Vidrio Marley — Clear Edition" at bounding box center [97, 194] width 122 height 28
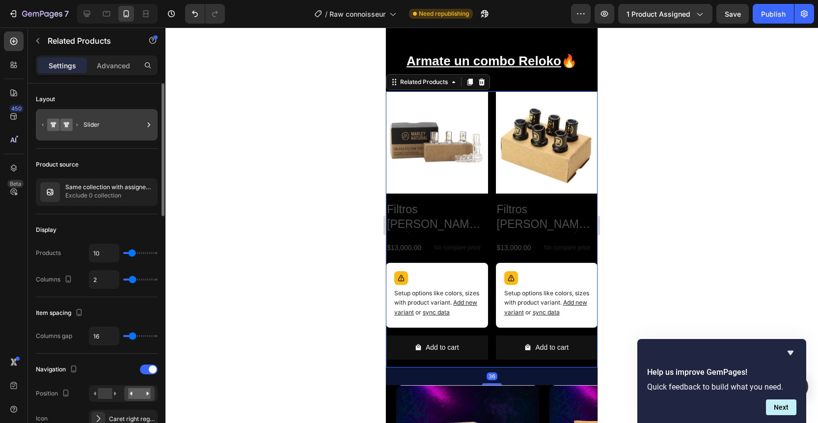
click at [108, 116] on div "Slider" at bounding box center [113, 124] width 60 height 23
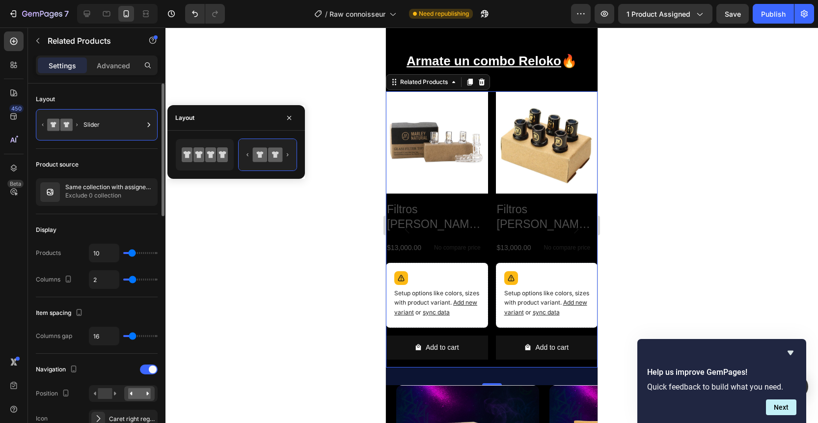
click at [117, 157] on div "Product source" at bounding box center [97, 165] width 122 height 16
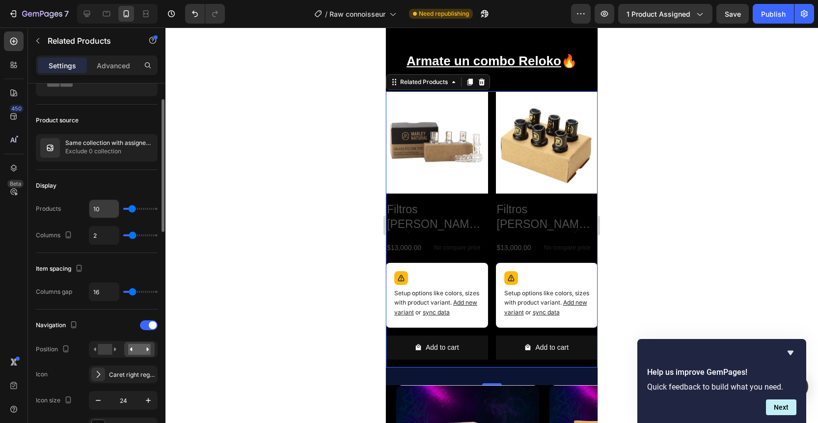
scroll to position [53, 0]
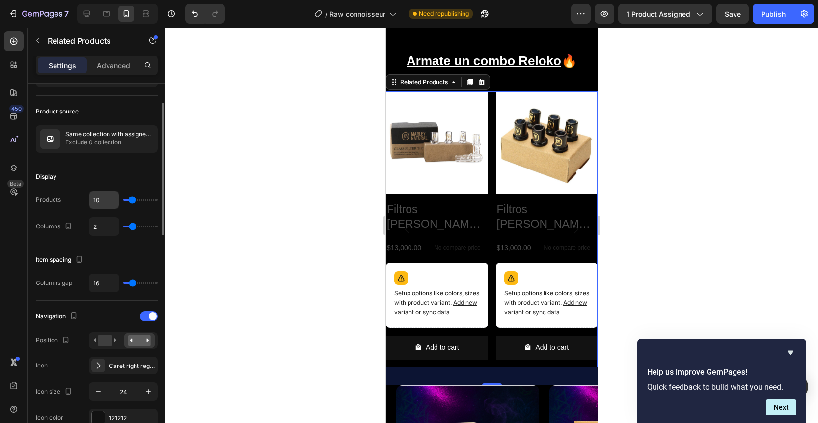
click at [103, 199] on input "10" at bounding box center [103, 200] width 29 height 18
type input "1"
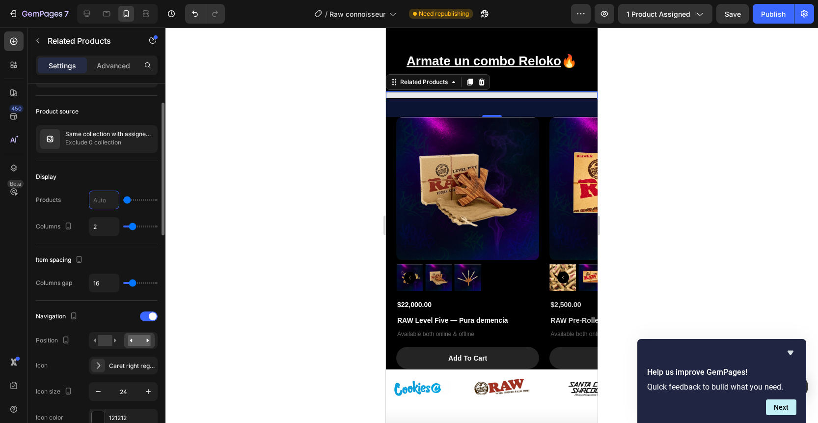
type input "5"
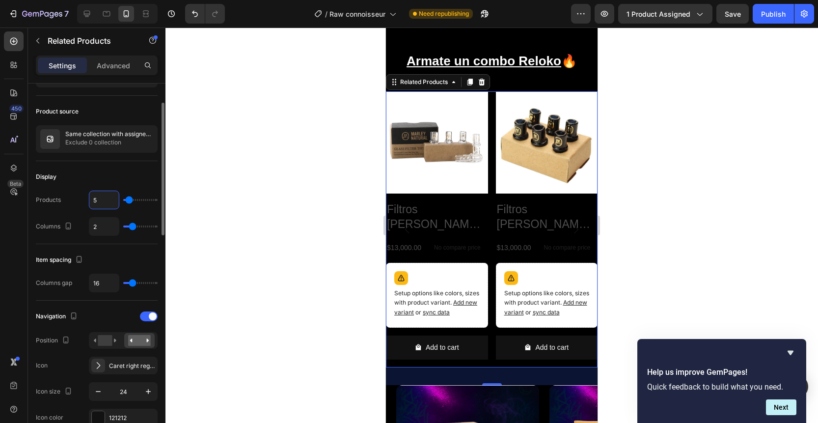
type input "5"
click at [126, 187] on div "Display Products 5 Columns 2" at bounding box center [97, 202] width 122 height 83
click at [109, 232] on input "2" at bounding box center [103, 227] width 29 height 18
type input "1"
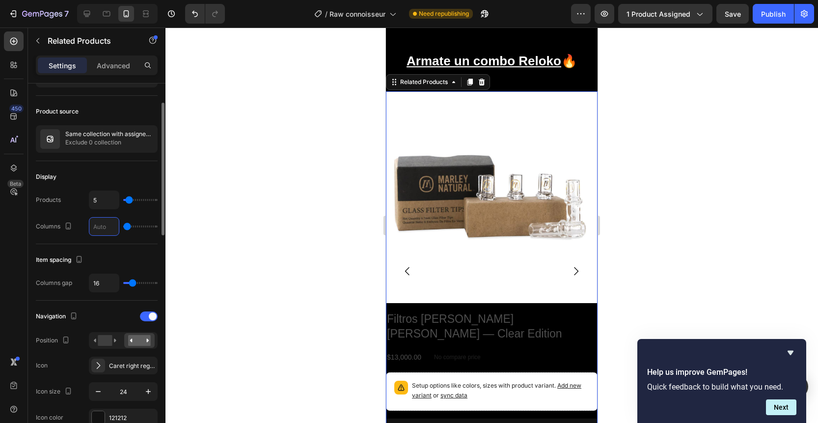
type input "2"
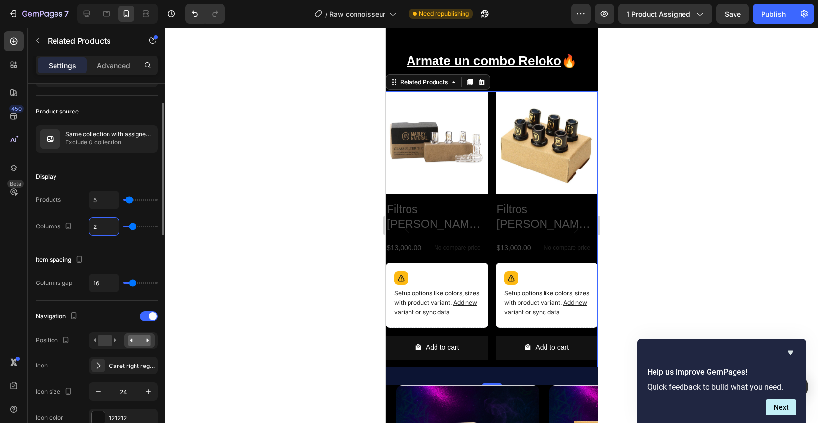
click at [117, 166] on div "Display Products 5 Columns 2" at bounding box center [97, 202] width 122 height 83
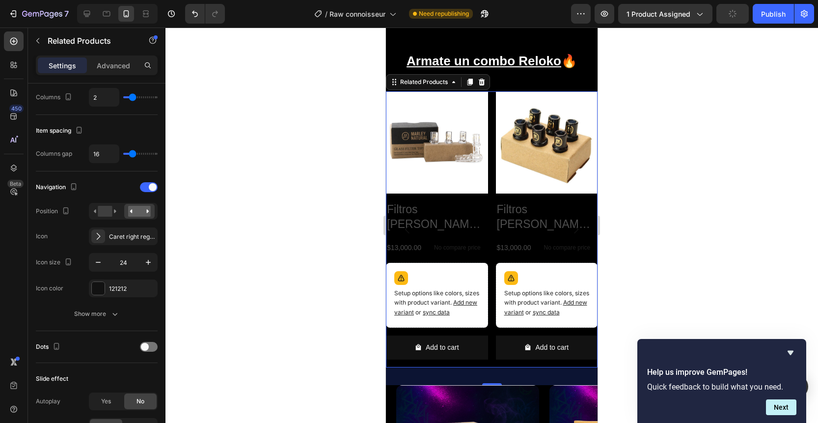
scroll to position [0, 0]
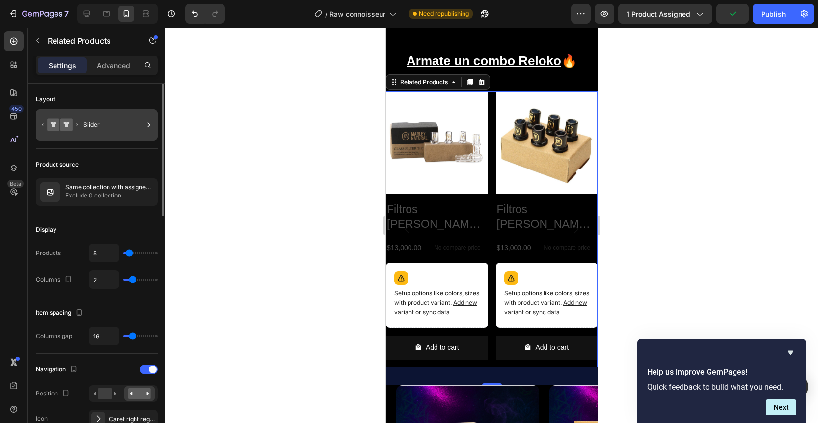
click at [121, 122] on div "Slider" at bounding box center [113, 124] width 60 height 23
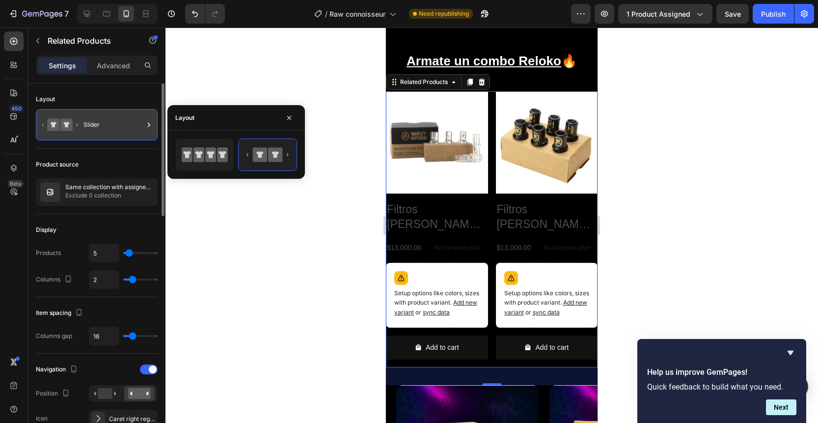
click at [121, 122] on div "Slider" at bounding box center [113, 124] width 60 height 23
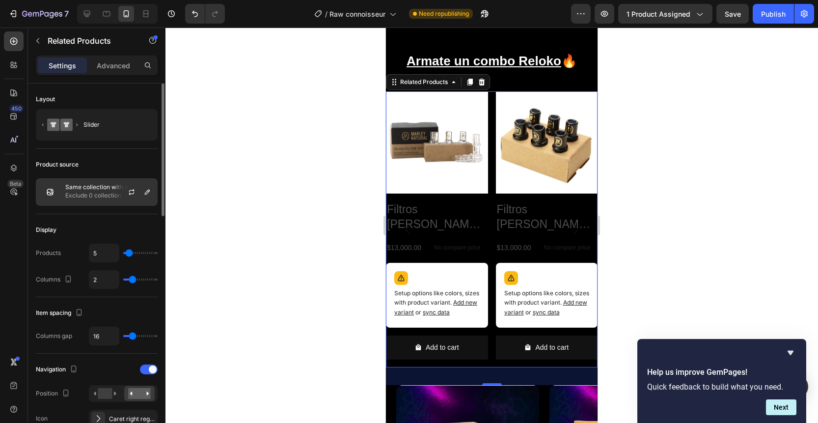
click at [102, 191] on p "Exclude 0 collection" at bounding box center [109, 196] width 88 height 10
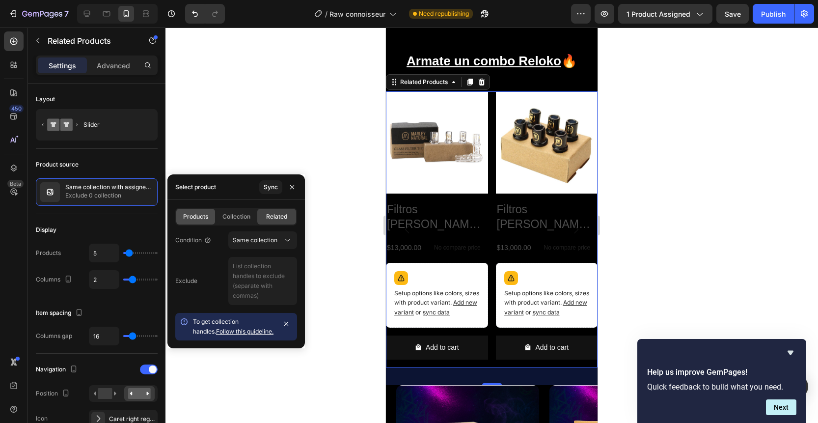
click at [201, 216] on span "Products" at bounding box center [195, 216] width 25 height 9
type input "2"
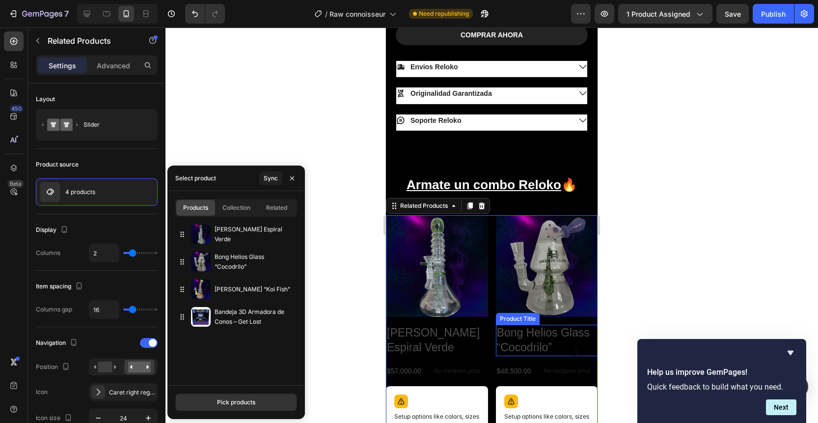
scroll to position [467, 0]
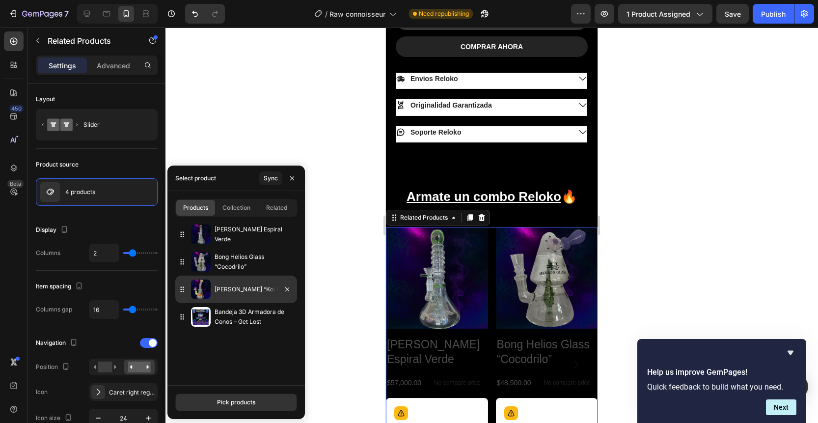
click at [249, 287] on p "[PERSON_NAME] “Koi Fish”" at bounding box center [254, 289] width 79 height 10
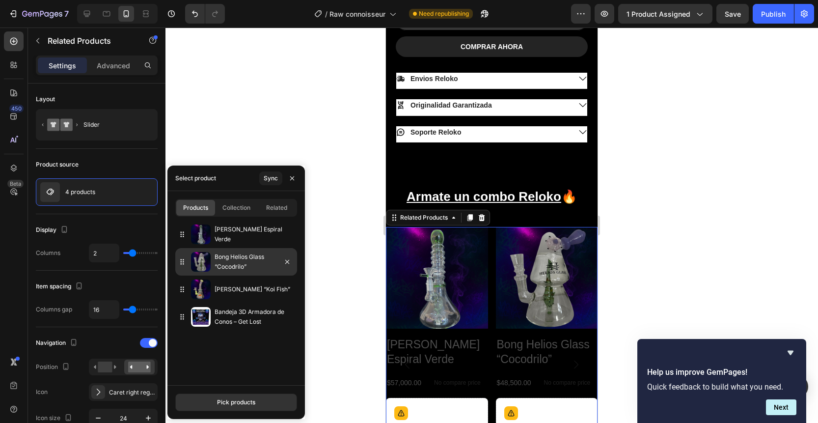
click at [259, 263] on p "Bong Helios Glass “Cocodrilo”" at bounding box center [254, 262] width 79 height 20
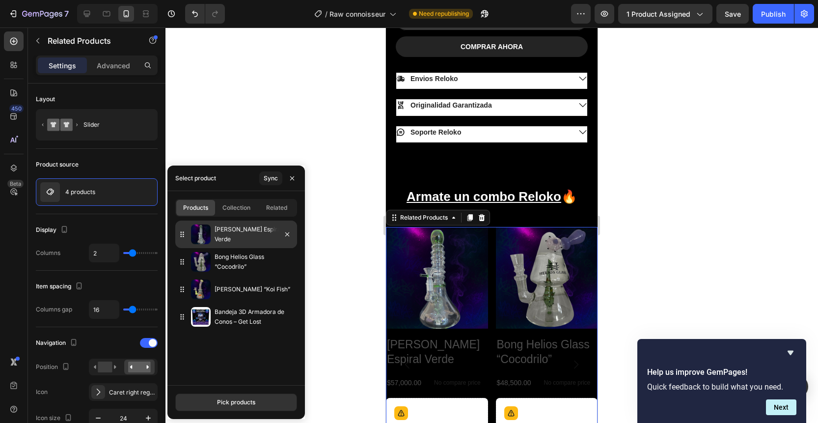
click at [248, 229] on p "[PERSON_NAME] Espiral Verde" at bounding box center [254, 234] width 79 height 20
click at [222, 398] on div "Pick products" at bounding box center [236, 402] width 38 height 9
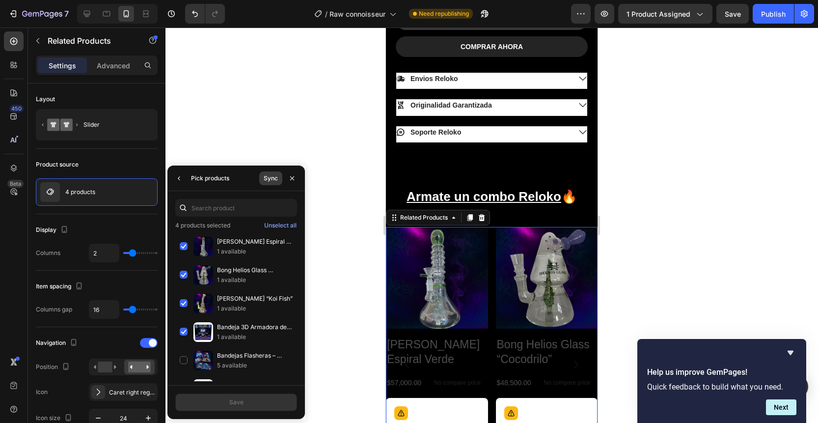
click at [267, 178] on div "Sync" at bounding box center [271, 178] width 14 height 9
click at [294, 177] on icon "button" at bounding box center [292, 178] width 8 height 8
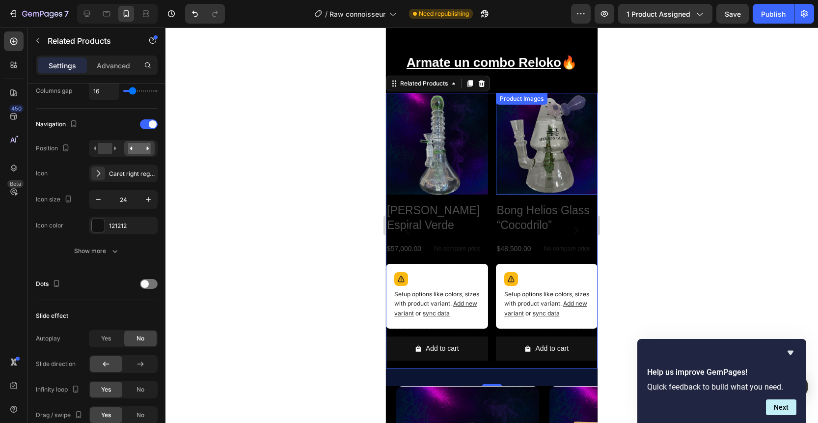
scroll to position [602, 0]
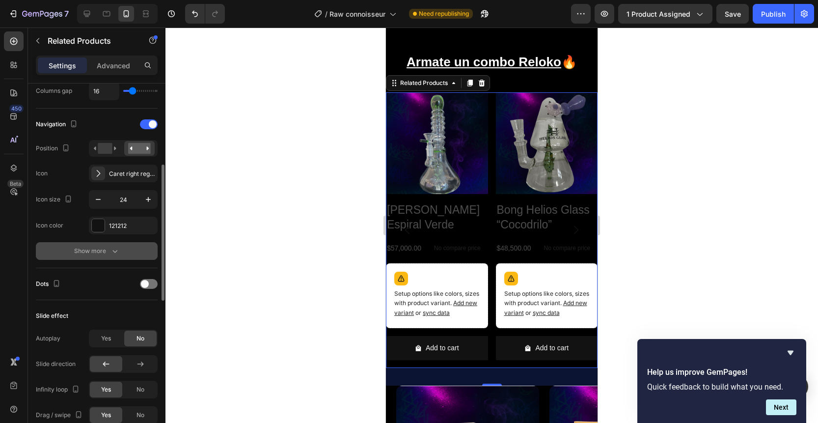
click at [115, 248] on icon "button" at bounding box center [115, 251] width 10 height 10
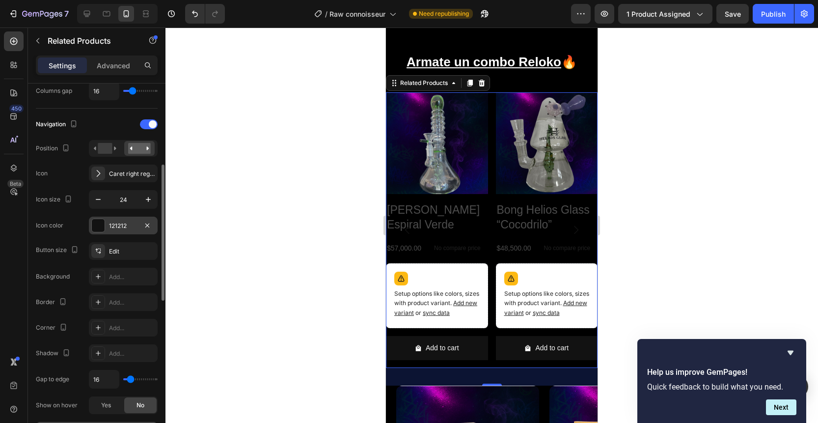
click at [105, 225] on div at bounding box center [98, 226] width 14 height 14
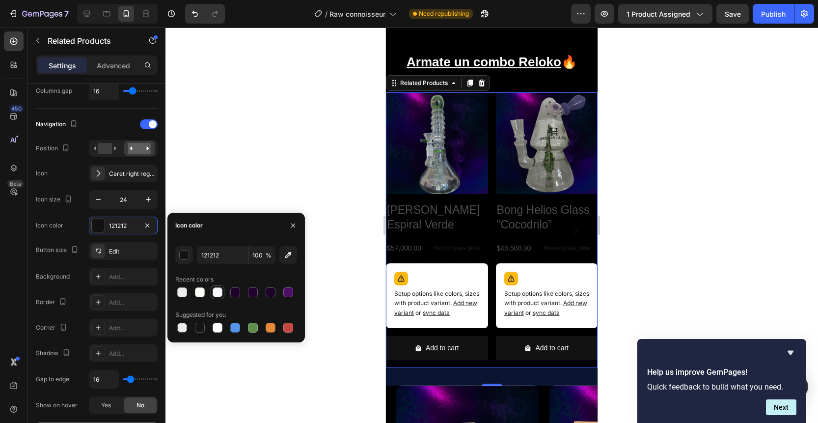
click at [220, 296] on div at bounding box center [218, 292] width 10 height 10
type input "F7F7FC"
click at [72, 227] on div "Icon color F7F7FC" at bounding box center [97, 226] width 122 height 18
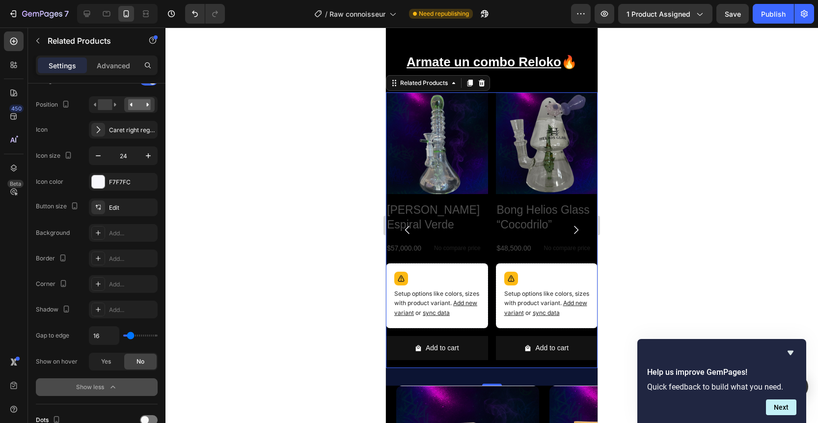
scroll to position [307, 0]
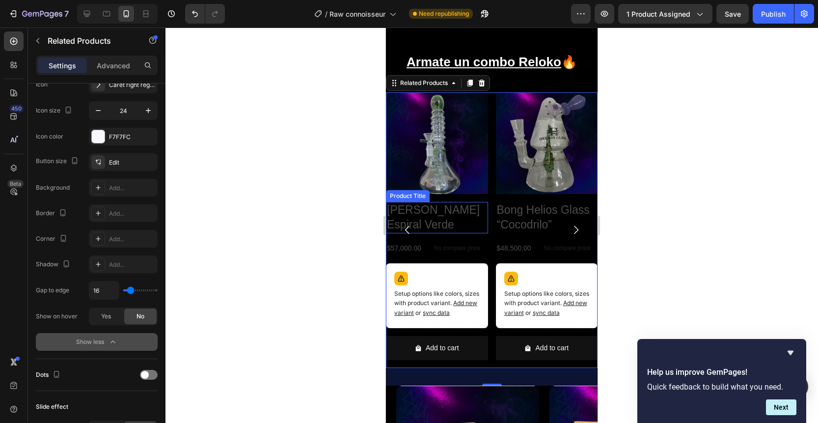
click at [452, 214] on h2 "[PERSON_NAME] Espiral Verde" at bounding box center [437, 217] width 102 height 31
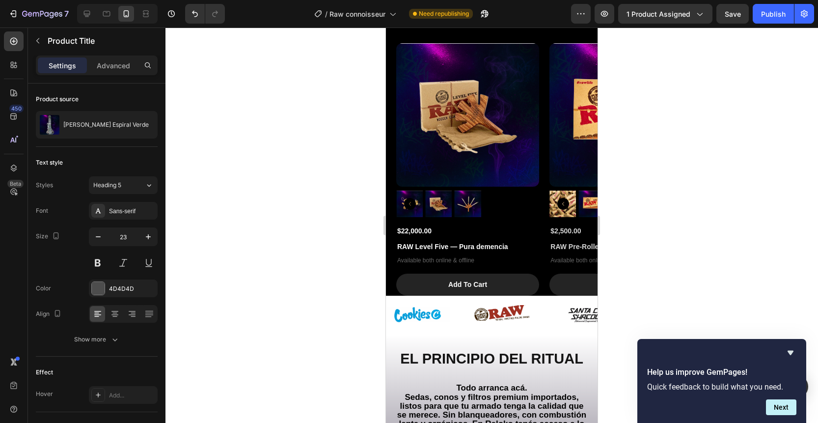
scroll to position [958, 0]
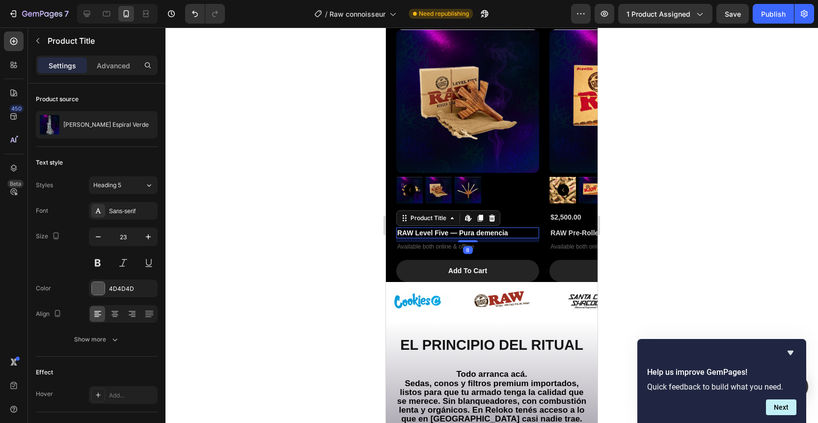
click at [428, 234] on h1 "RAW Level Five — Pura demencia" at bounding box center [467, 232] width 143 height 11
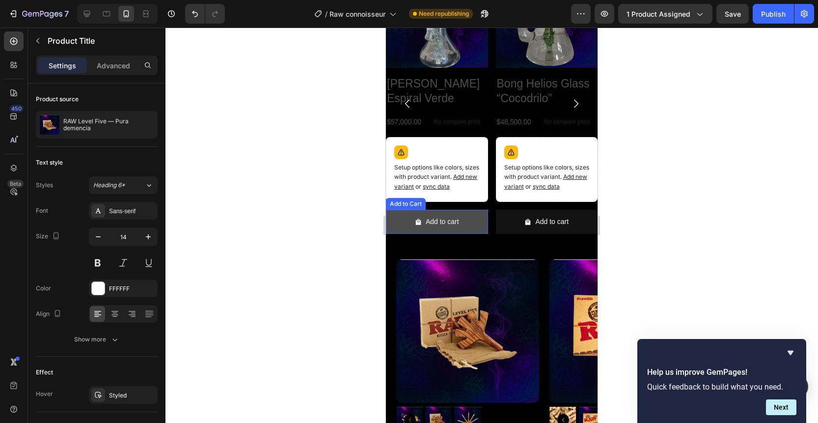
scroll to position [723, 0]
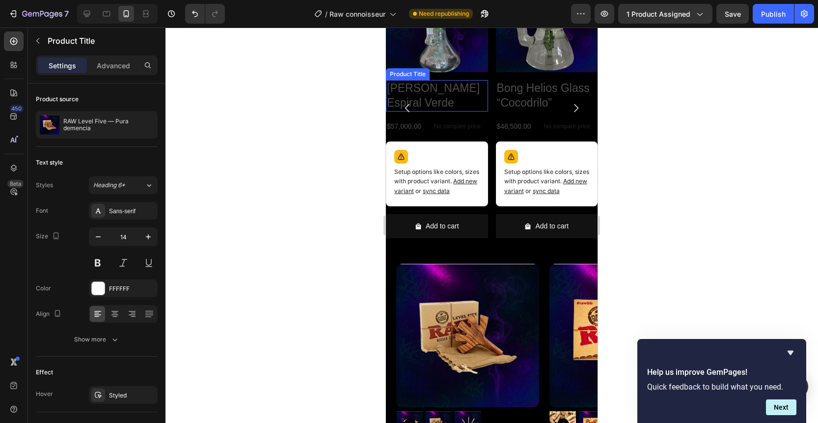
click at [431, 101] on h2 "[PERSON_NAME] Espiral Verde" at bounding box center [437, 95] width 102 height 31
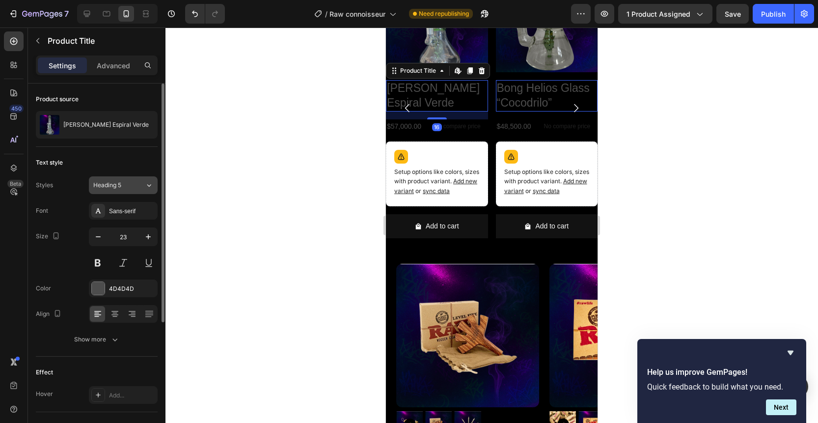
click at [136, 182] on div "Heading 5" at bounding box center [119, 185] width 52 height 9
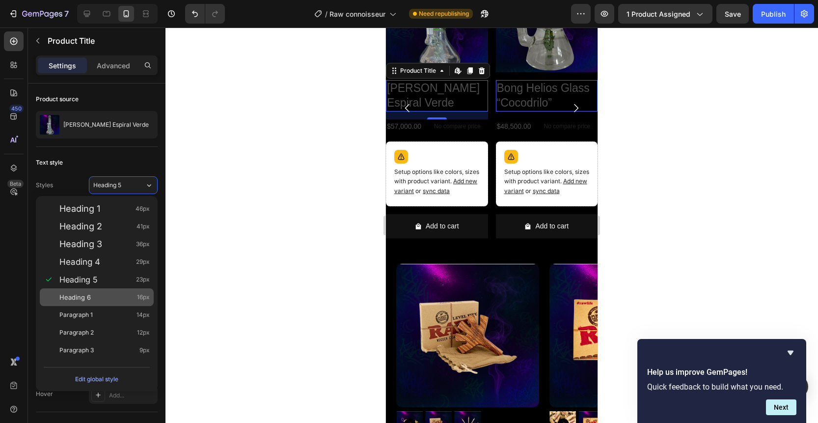
click at [95, 292] on div "Heading 6 16px" at bounding box center [104, 297] width 90 height 10
type input "16"
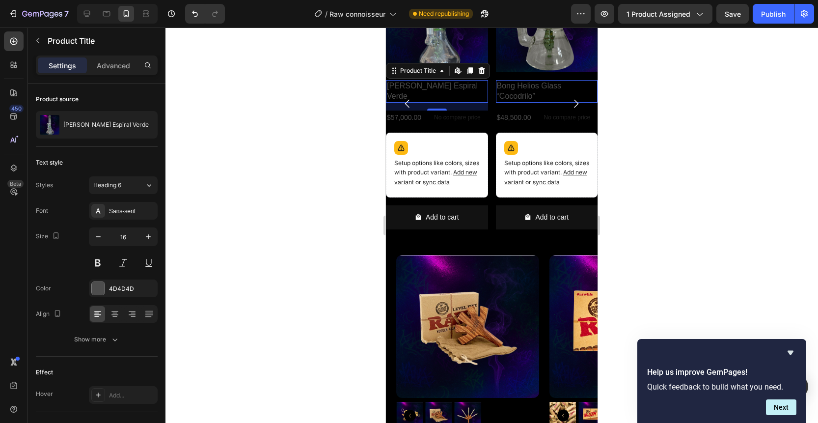
scroll to position [719, 0]
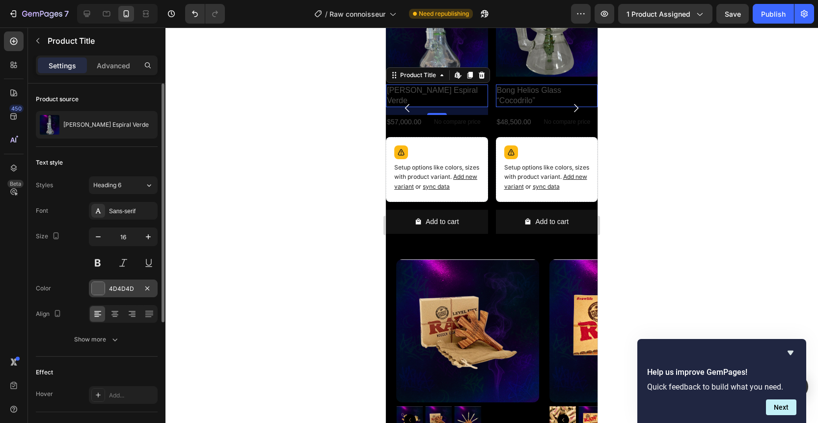
click at [106, 285] on div "4D4D4D" at bounding box center [123, 288] width 69 height 18
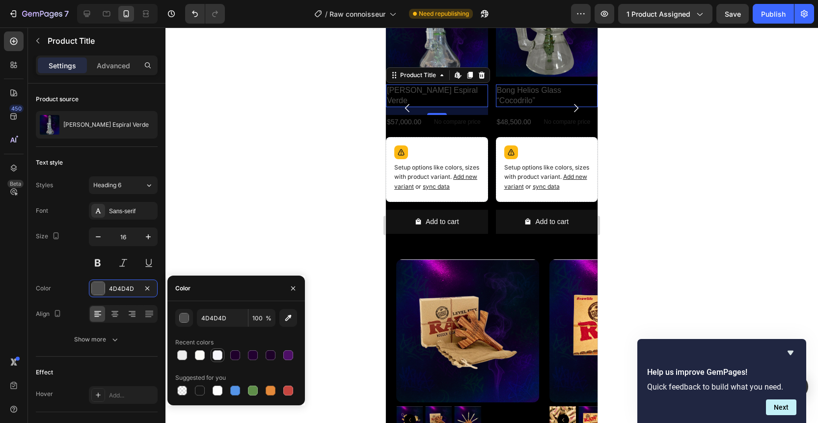
click at [221, 356] on div at bounding box center [218, 355] width 10 height 10
type input "F7F7FC"
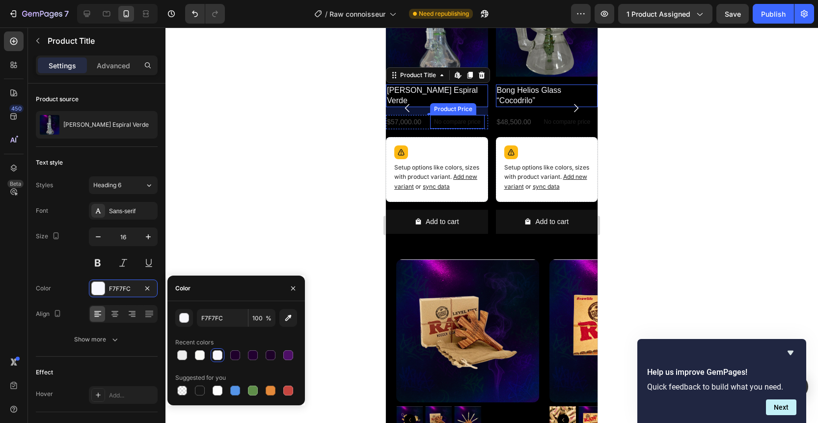
click at [457, 119] on p "No compare price" at bounding box center [457, 122] width 47 height 6
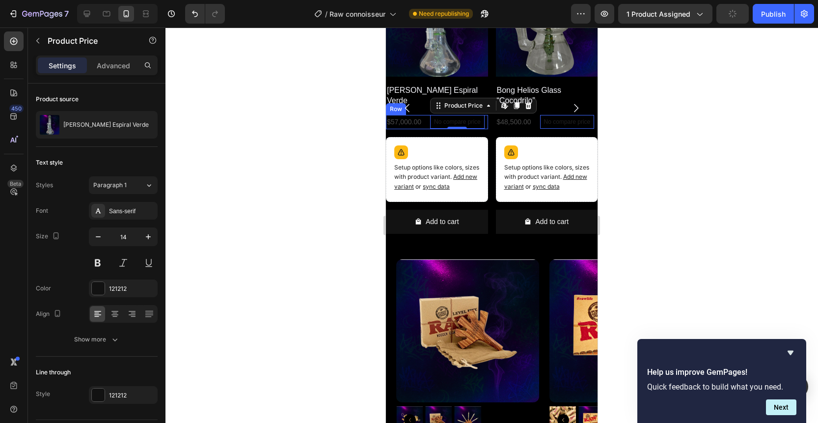
click at [422, 115] on div "$57,000.00" at bounding box center [404, 122] width 36 height 14
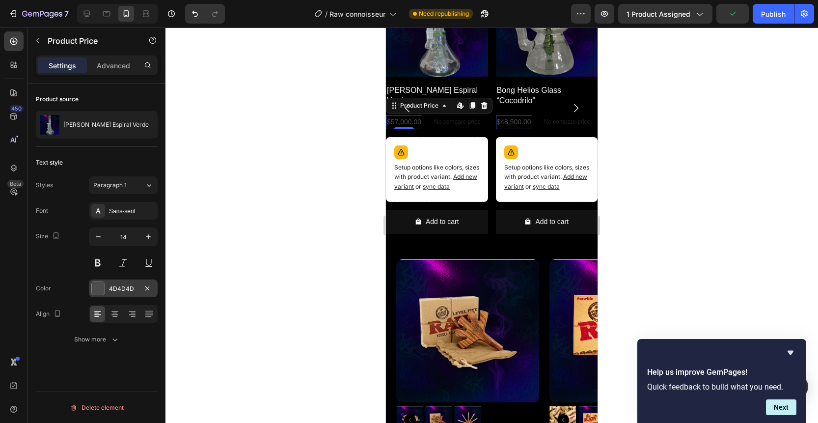
click at [114, 282] on div "4D4D4D" at bounding box center [123, 288] width 69 height 18
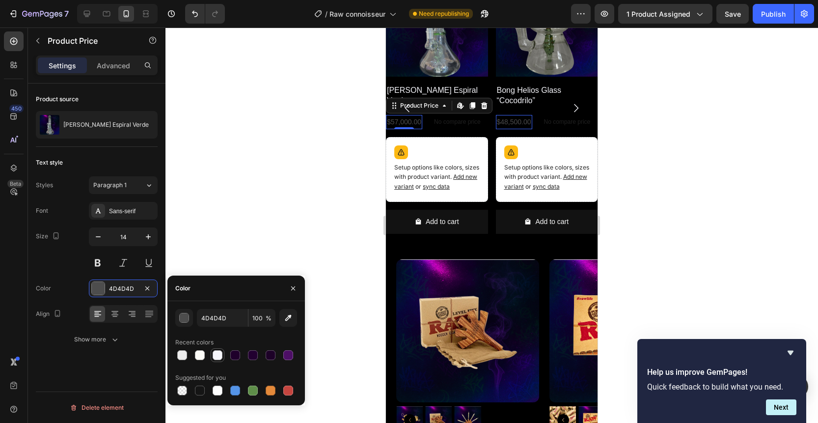
click at [219, 359] on div at bounding box center [218, 355] width 10 height 10
type input "F7F7FC"
click at [268, 218] on div at bounding box center [492, 225] width 653 height 395
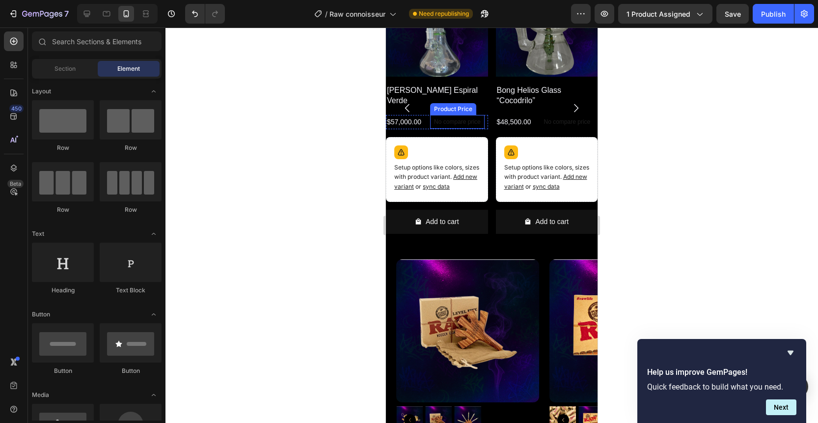
click at [461, 119] on p "No compare price" at bounding box center [457, 122] width 47 height 6
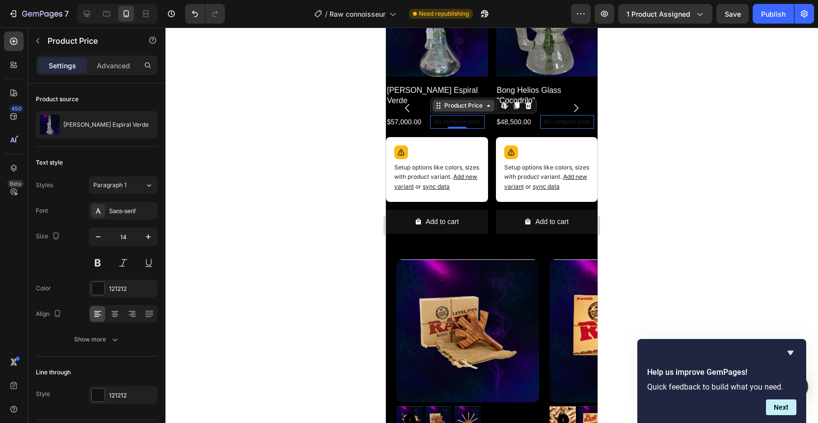
click at [474, 101] on div "Product Price" at bounding box center [464, 105] width 42 height 9
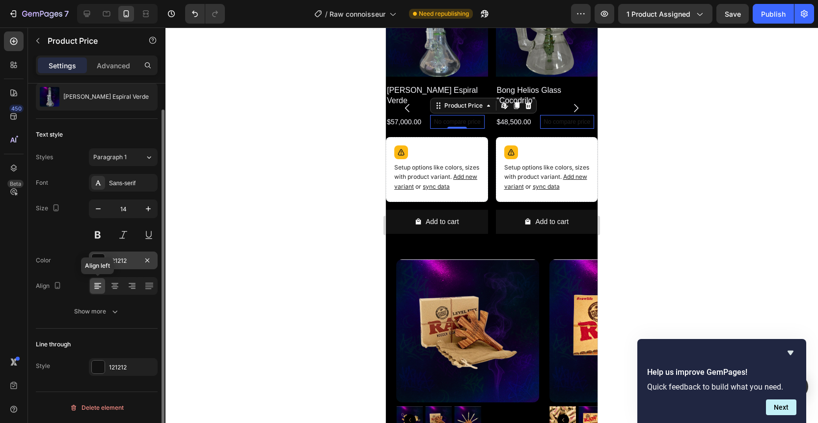
scroll to position [0, 0]
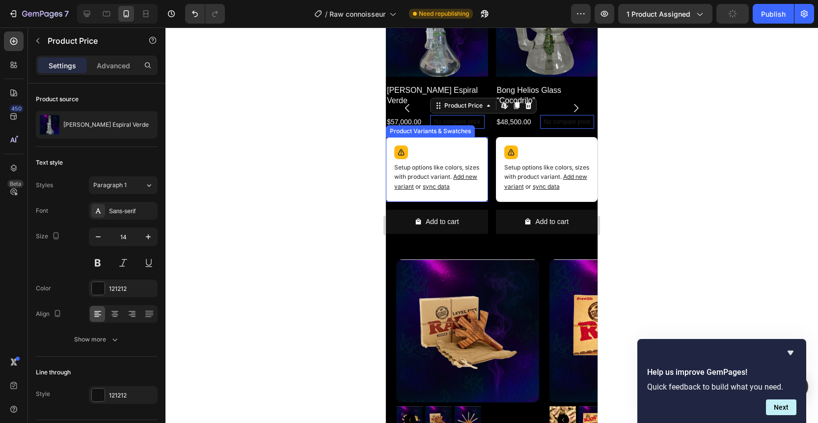
click at [444, 165] on p "Setup options like colors, sizes with product variant. Add new variant or sync …" at bounding box center [436, 177] width 85 height 28
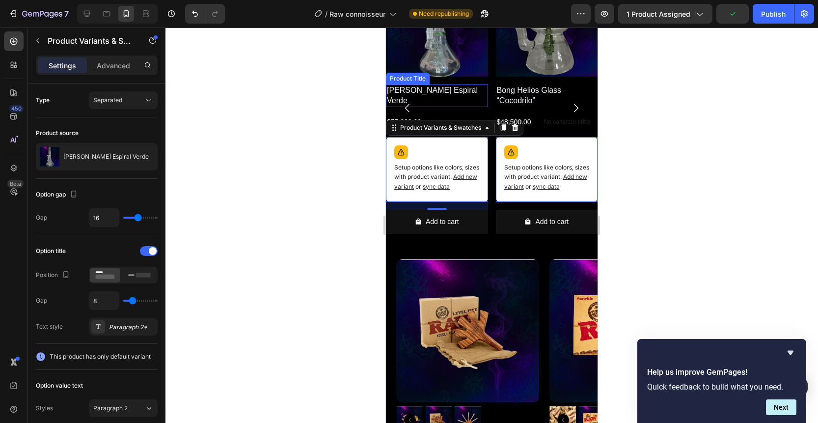
click at [465, 86] on h2 "[PERSON_NAME] Espiral Verde" at bounding box center [437, 95] width 102 height 23
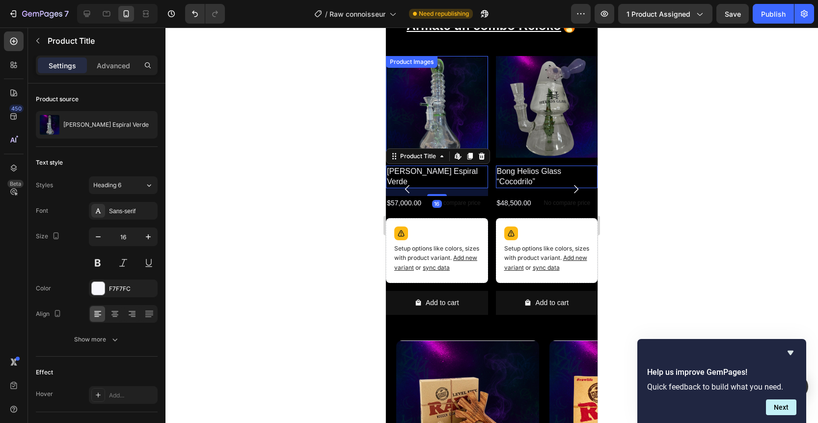
scroll to position [598, 0]
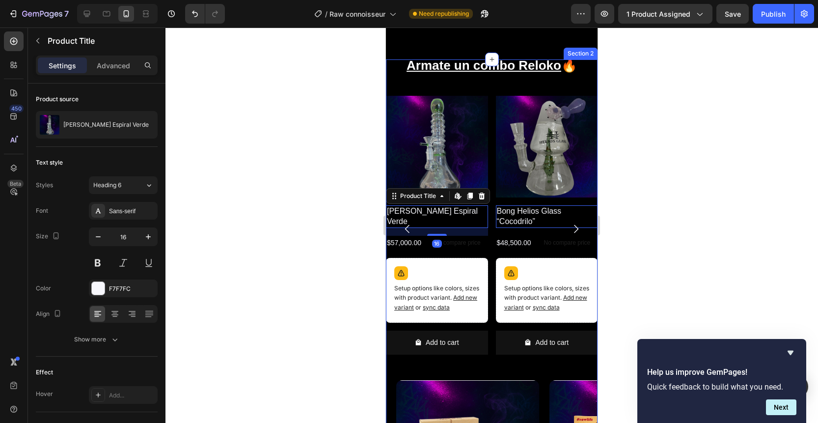
click at [472, 107] on img at bounding box center [437, 147] width 102 height 102
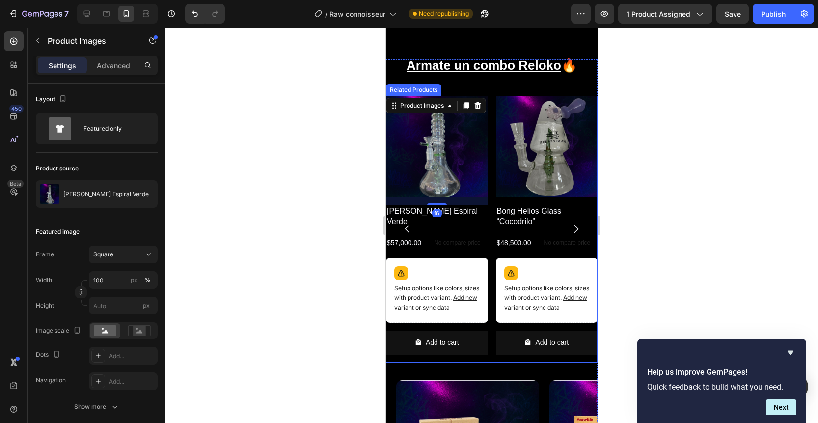
click at [495, 182] on div "Product Images 16 [PERSON_NAME] Espiral Verde Product Title $57,000.00 Product …" at bounding box center [492, 229] width 212 height 267
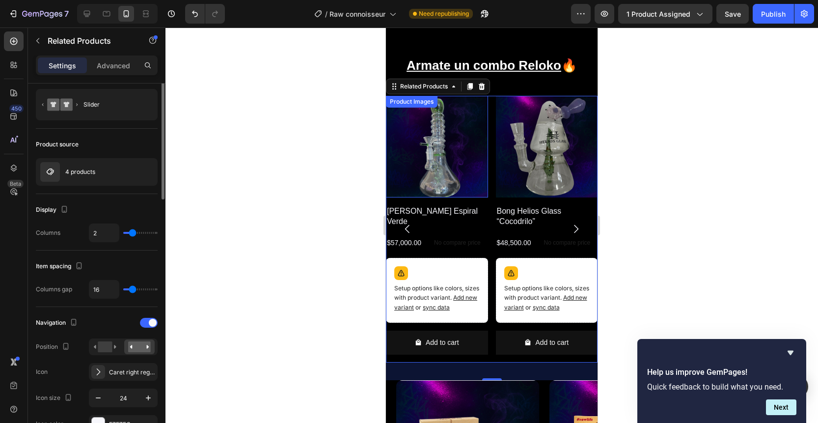
scroll to position [0, 0]
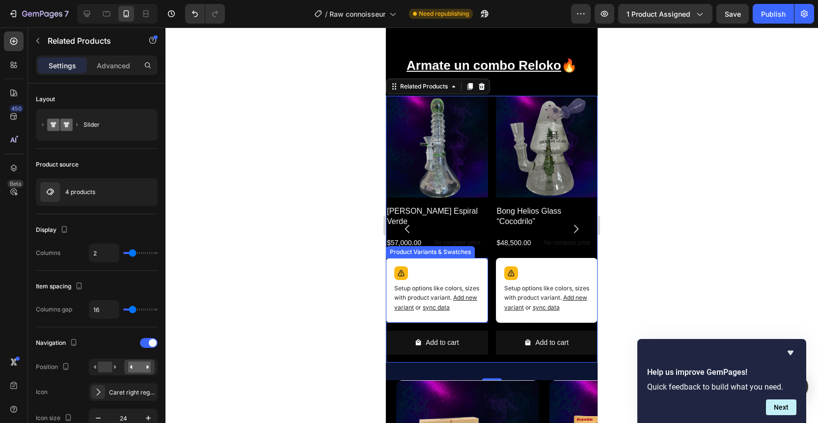
click at [438, 269] on div "Setup options like colors, sizes with product variant. Add new variant or sync …" at bounding box center [436, 290] width 93 height 56
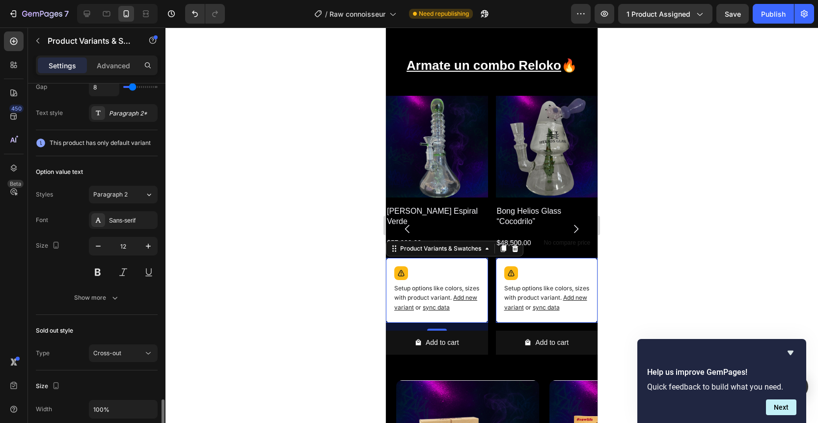
scroll to position [397, 0]
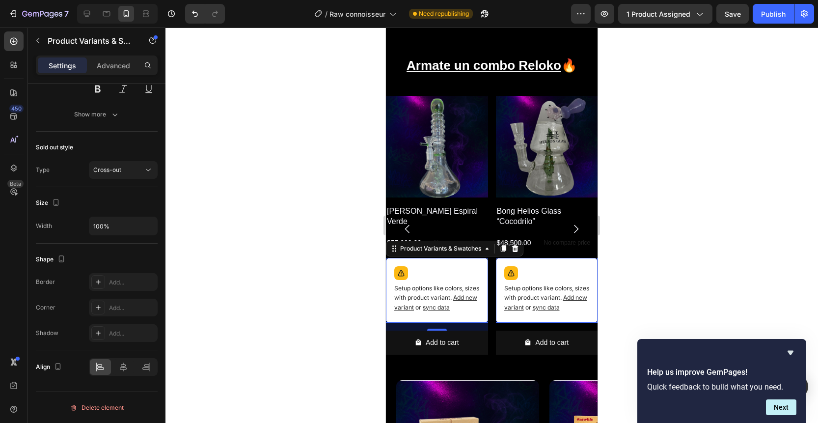
click at [525, 280] on div "Setup options like colors, sizes with product variant. Add new variant or sync …" at bounding box center [546, 290] width 93 height 56
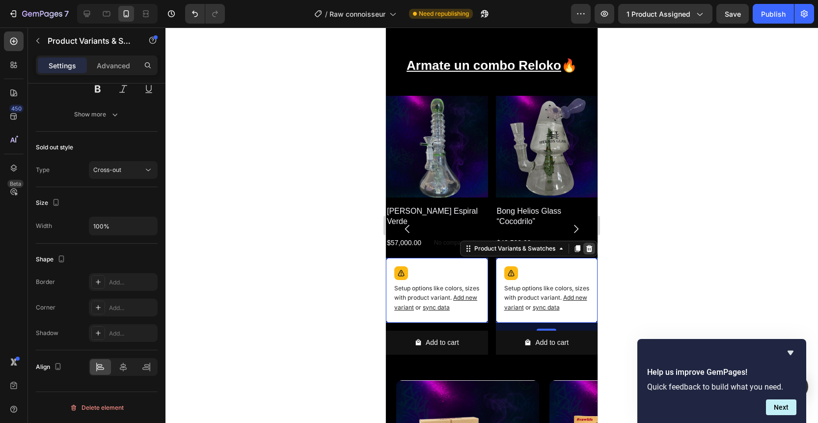
click at [590, 250] on icon at bounding box center [589, 248] width 6 height 7
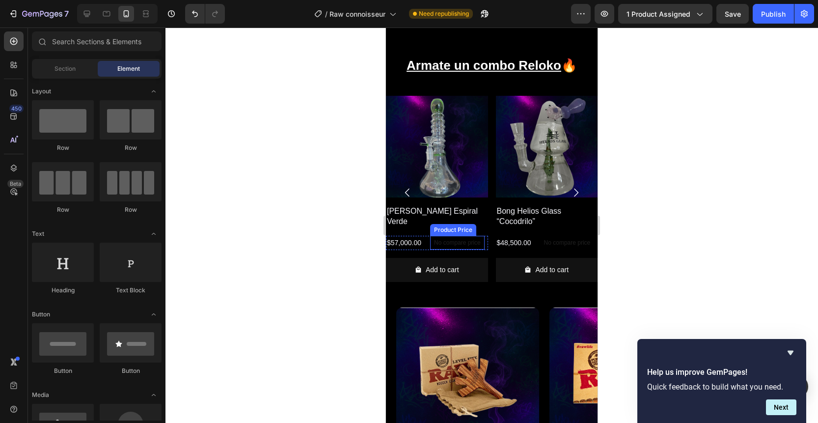
scroll to position [573, 0]
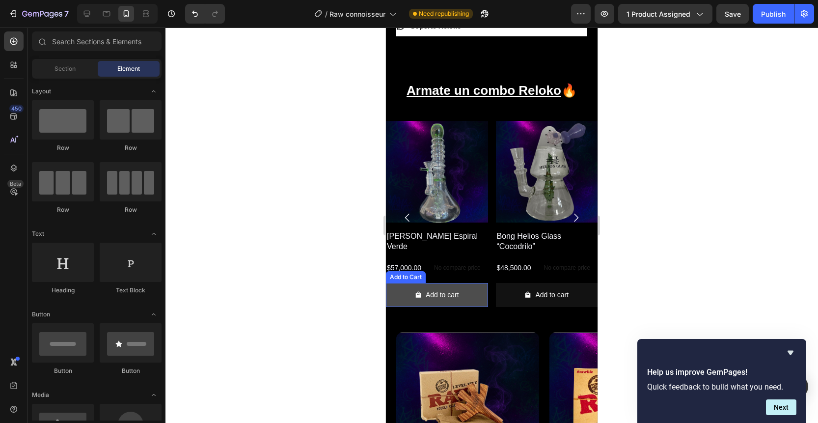
click at [471, 285] on button "Add to cart" at bounding box center [437, 295] width 102 height 24
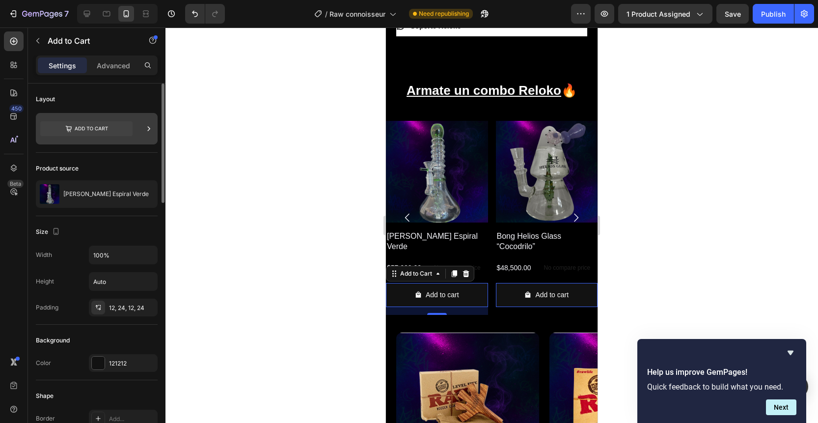
click at [96, 127] on icon at bounding box center [91, 129] width 33 height 4
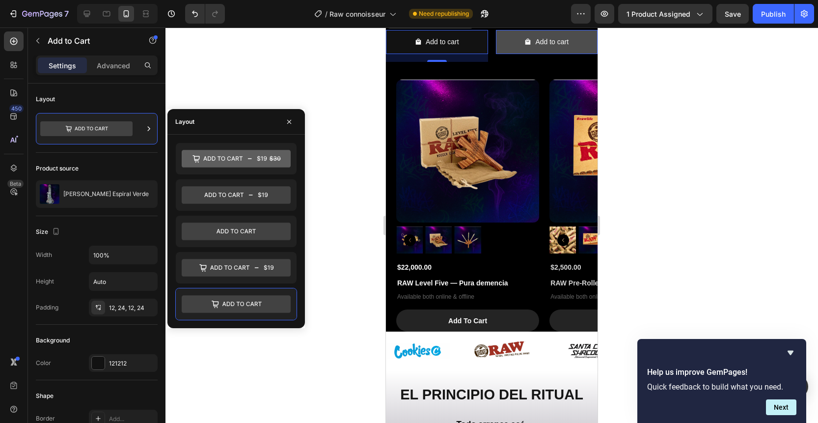
scroll to position [826, 0]
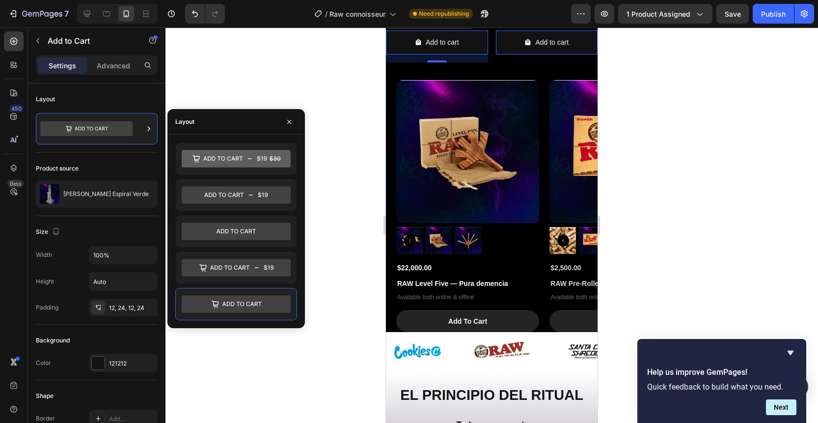
click at [647, 245] on div at bounding box center [492, 225] width 653 height 395
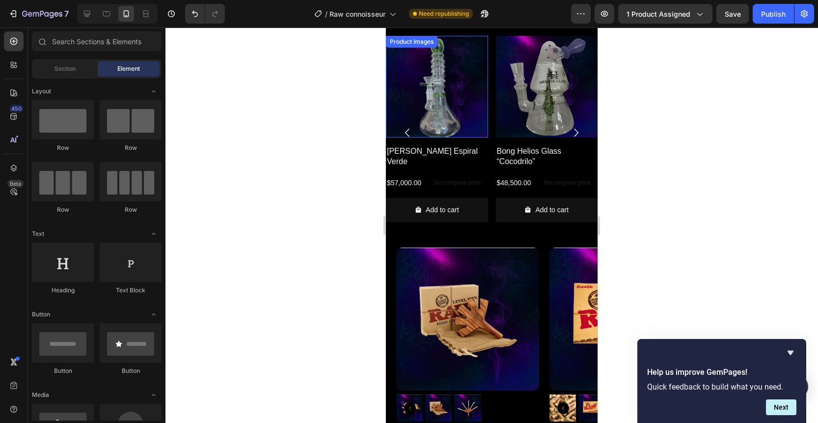
scroll to position [588, 0]
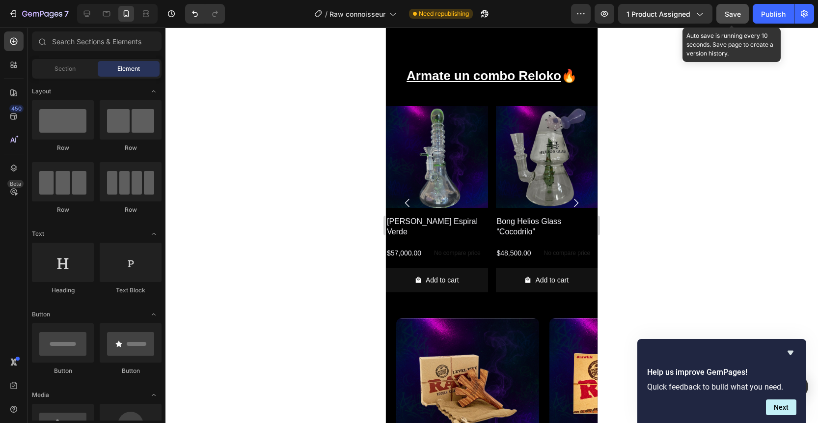
click at [726, 14] on span "Save" at bounding box center [733, 14] width 16 height 8
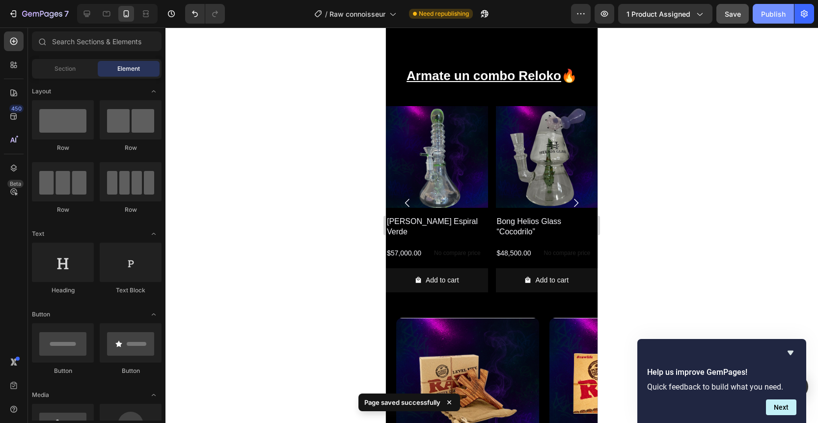
click at [777, 20] on button "Publish" at bounding box center [773, 14] width 41 height 20
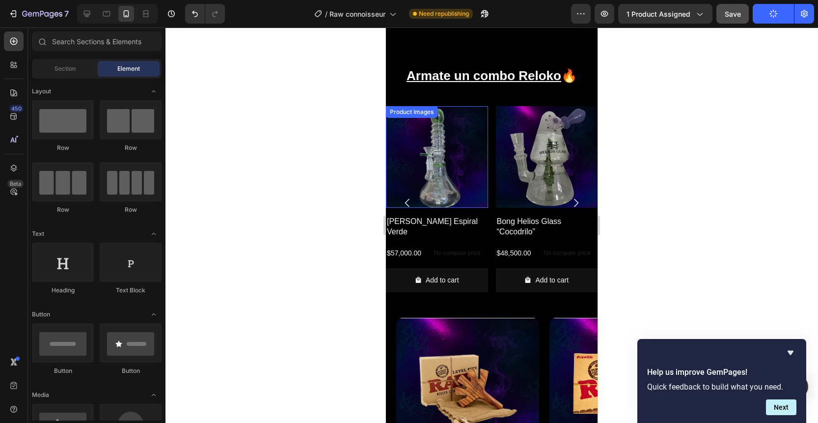
click at [459, 191] on img at bounding box center [437, 157] width 102 height 102
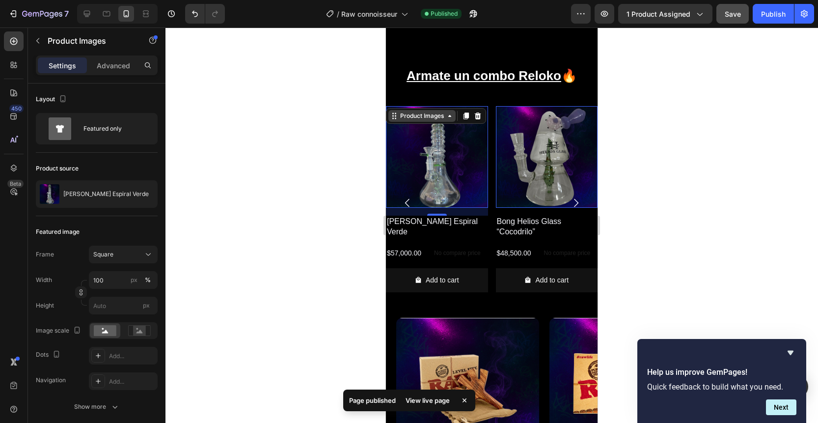
click at [440, 115] on div "Product Images" at bounding box center [422, 115] width 48 height 9
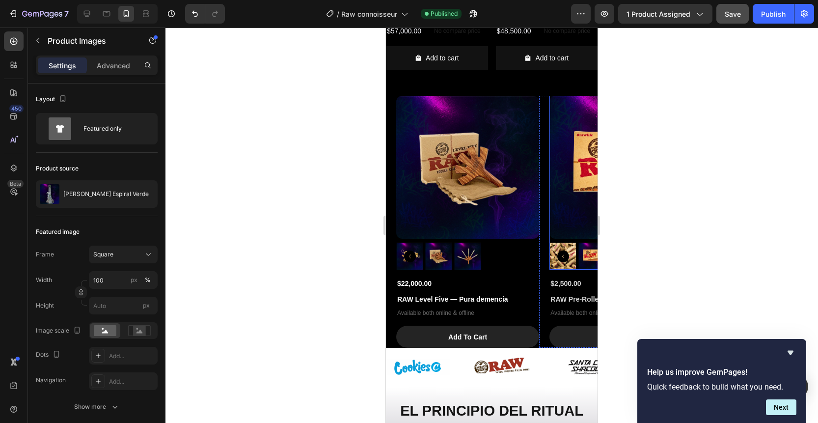
scroll to position [820, 0]
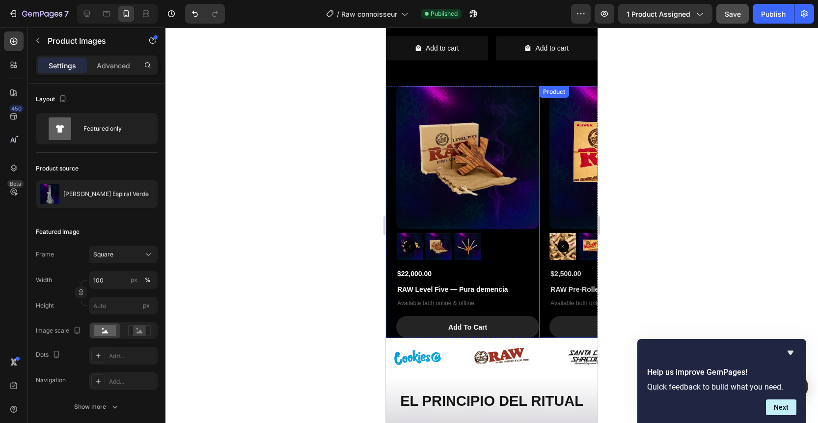
click at [542, 93] on div "Product" at bounding box center [554, 91] width 26 height 9
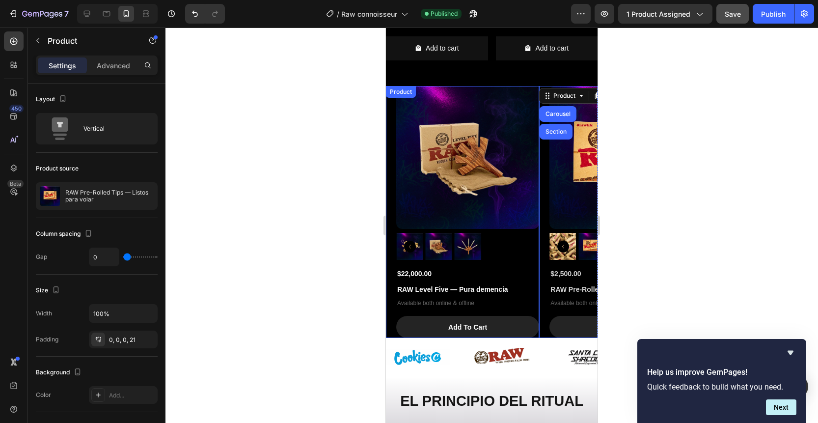
click at [394, 97] on div "Product" at bounding box center [401, 92] width 30 height 12
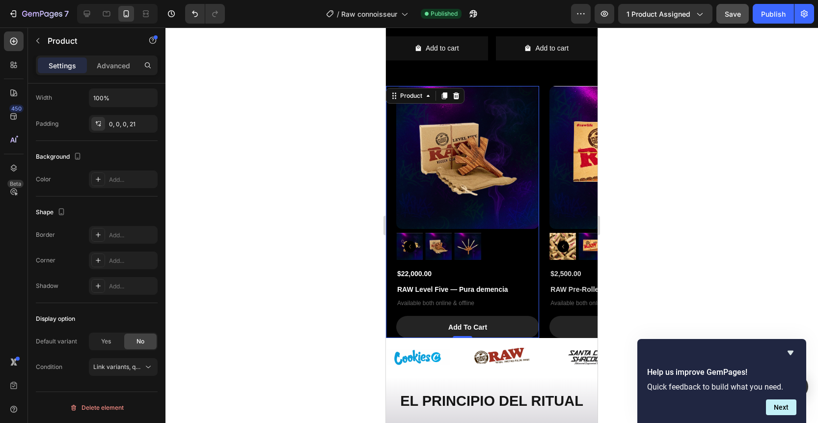
click at [393, 129] on div "Product Images $22,000.00 Product Price Product Price RAW Level Five — Pura dem…" at bounding box center [462, 212] width 153 height 252
click at [459, 96] on icon at bounding box center [456, 96] width 8 height 8
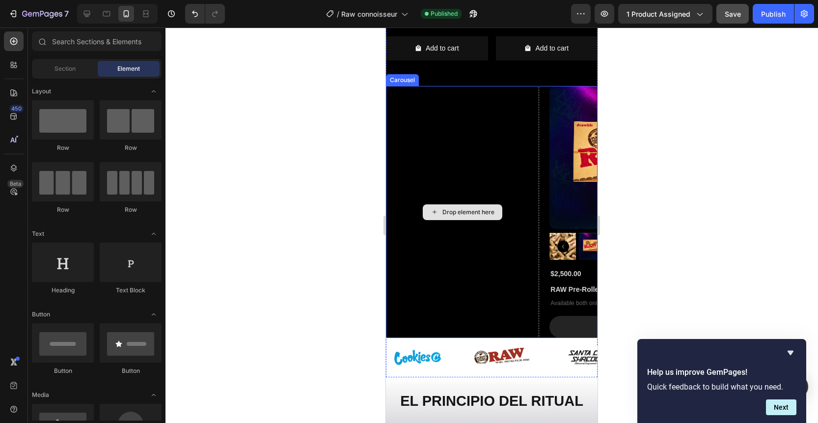
click at [565, 139] on img at bounding box center [621, 157] width 143 height 143
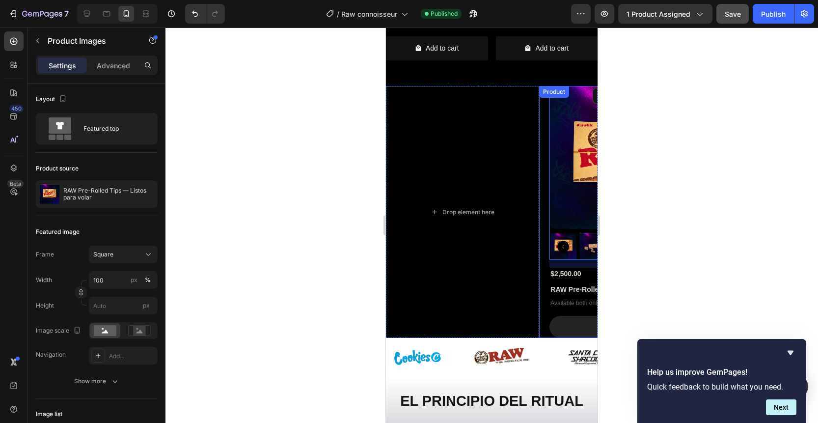
click at [543, 118] on div "Product Images 16 $2,500.00 Product Price Product Price RAW Pre-Rolled Tips — L…" at bounding box center [615, 212] width 153 height 252
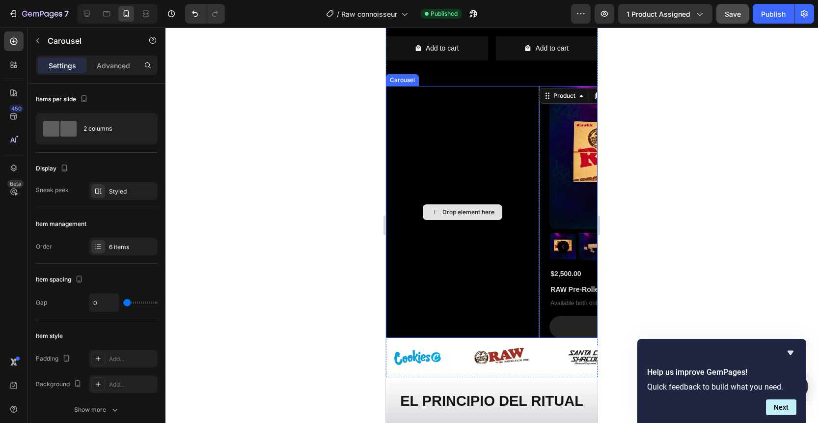
click at [463, 112] on div "Drop element here" at bounding box center [462, 212] width 153 height 252
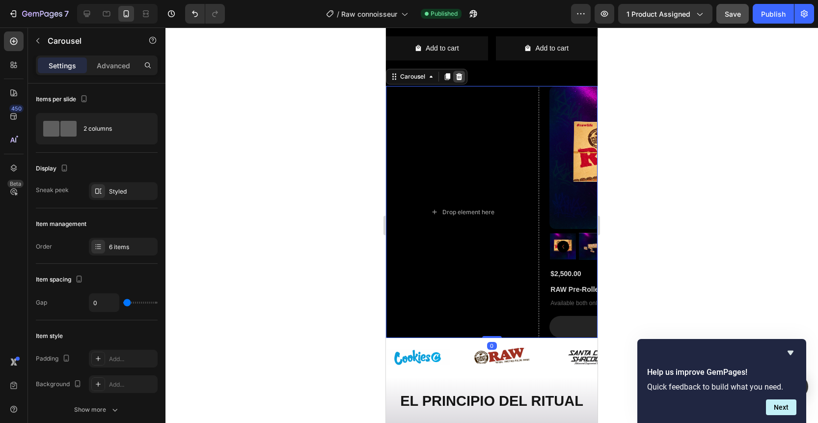
click at [458, 76] on icon at bounding box center [459, 77] width 8 height 8
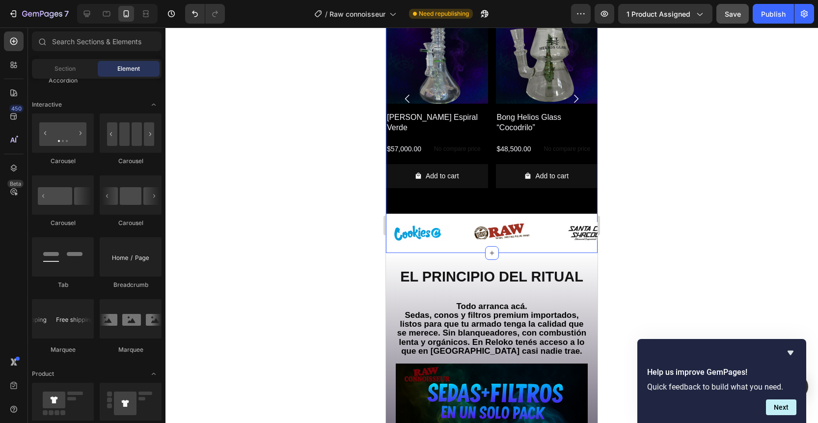
scroll to position [602, 0]
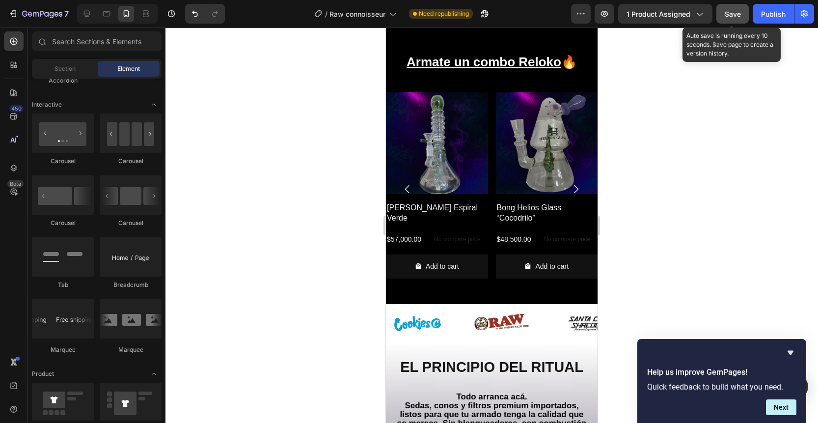
click at [740, 16] on span "Save" at bounding box center [733, 14] width 16 height 8
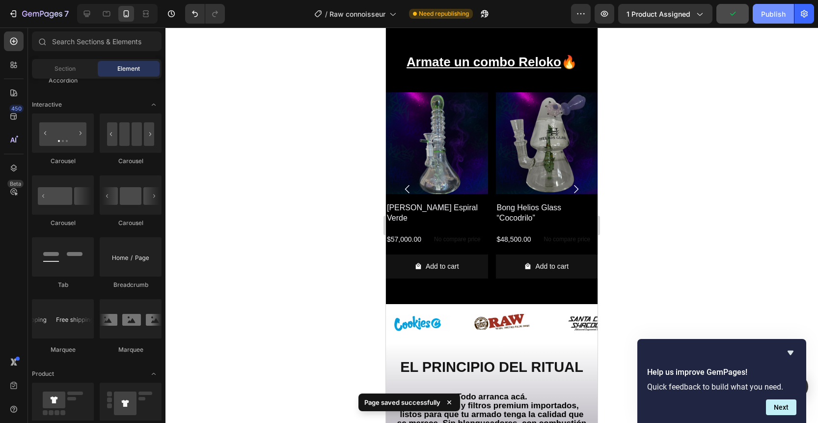
click at [785, 16] on div "Publish" at bounding box center [773, 14] width 25 height 10
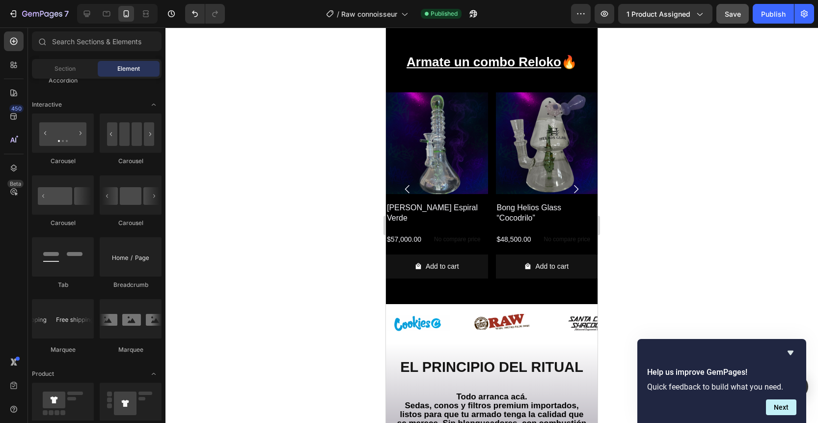
click at [663, 249] on div at bounding box center [492, 225] width 653 height 395
click at [739, 17] on span "Save" at bounding box center [733, 14] width 16 height 8
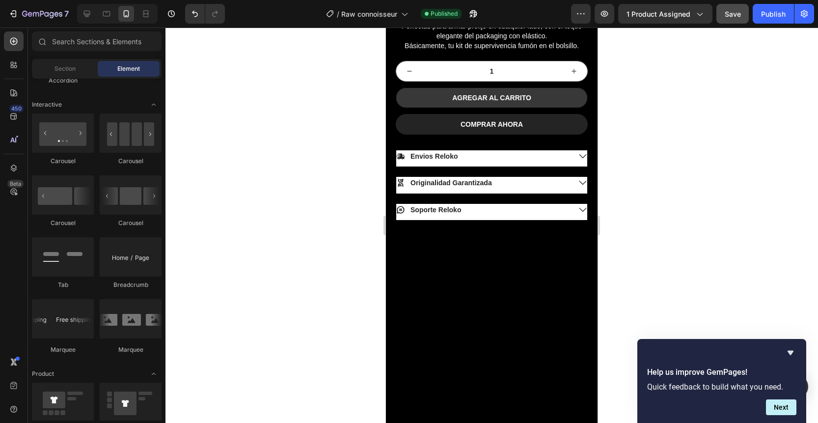
scroll to position [0, 0]
